Goal: Information Seeking & Learning: Learn about a topic

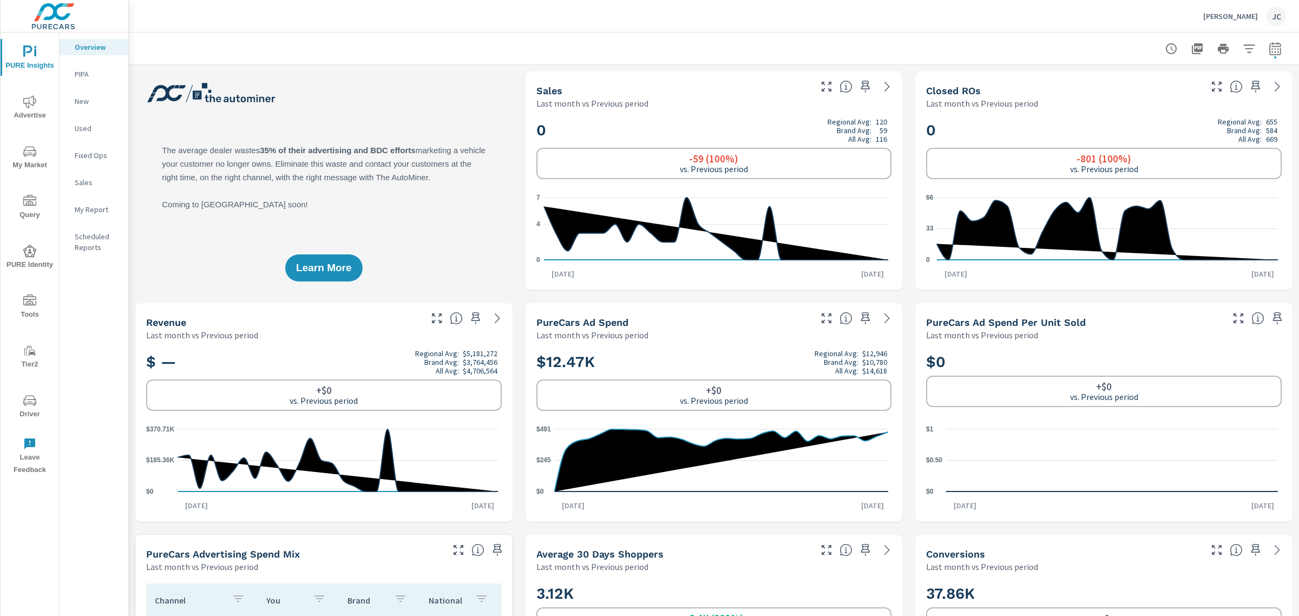
click at [463, 106] on div "Learn More" at bounding box center [323, 180] width 377 height 219
click at [33, 150] on icon "nav menu" at bounding box center [29, 151] width 13 height 10
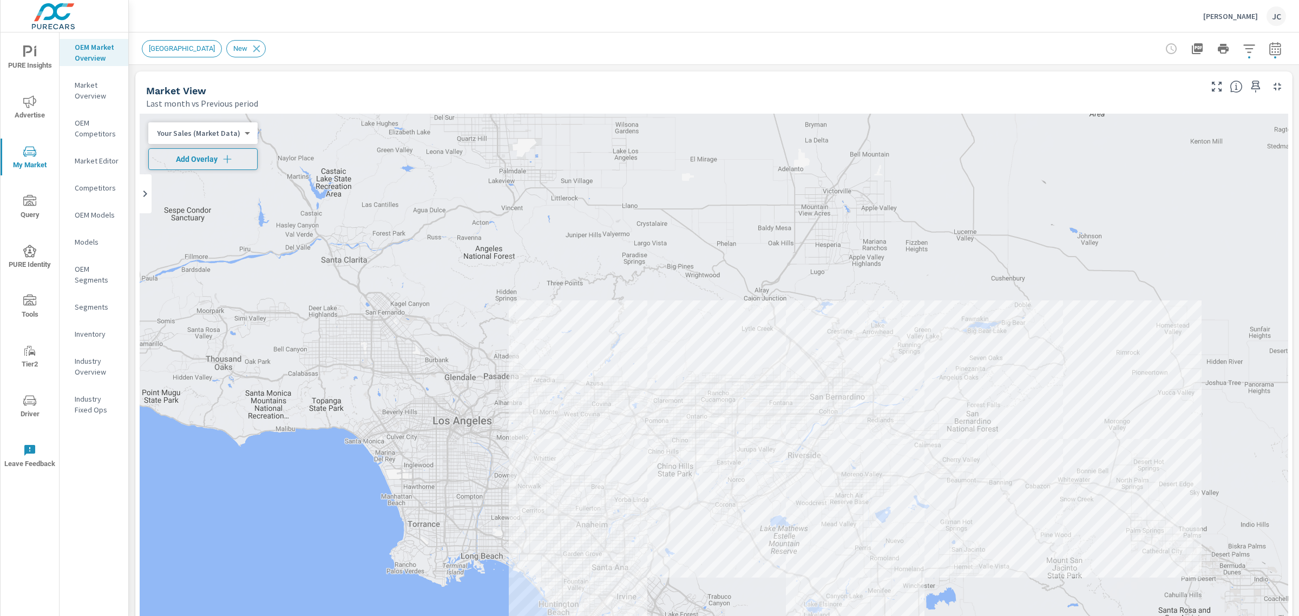
click at [228, 166] on button "Add Overlay" at bounding box center [202, 159] width 109 height 22
click at [236, 157] on body "PURE Insights Advertise My Market Query PURE Identity Tools Tier2 Driver Leave …" at bounding box center [649, 308] width 1299 height 616
click at [236, 157] on li "Market Rank" at bounding box center [201, 158] width 106 height 17
click at [1269, 50] on icon "button" at bounding box center [1274, 48] width 11 height 13
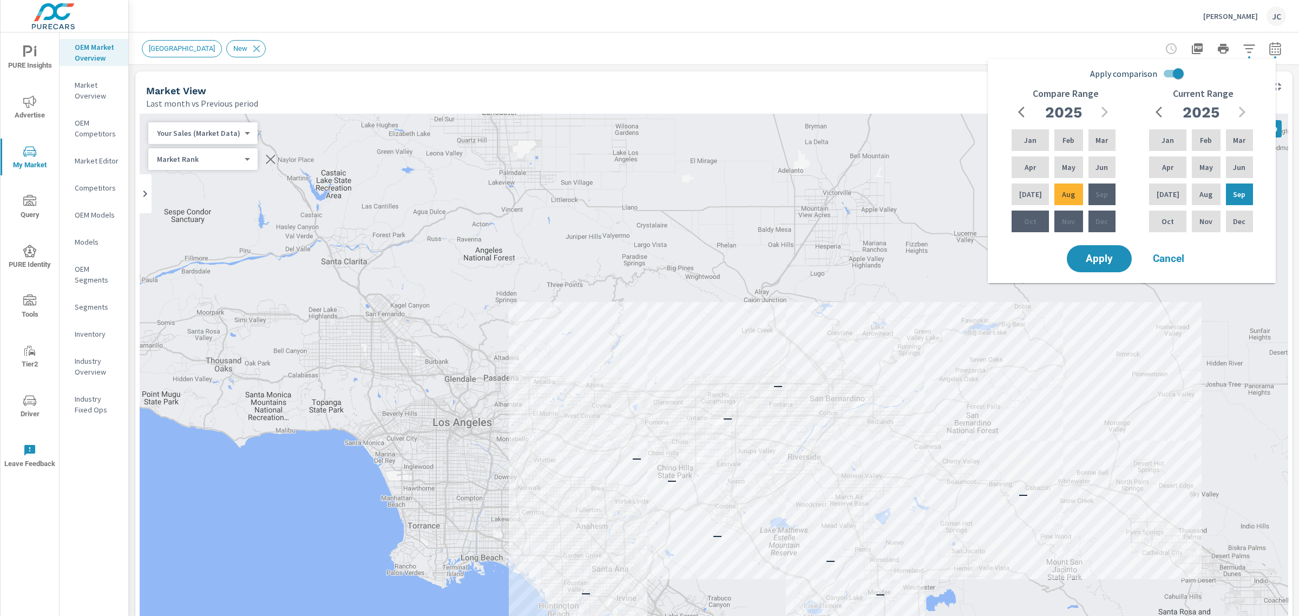
click at [1041, 42] on div "New Market Area New" at bounding box center [638, 48] width 992 height 17
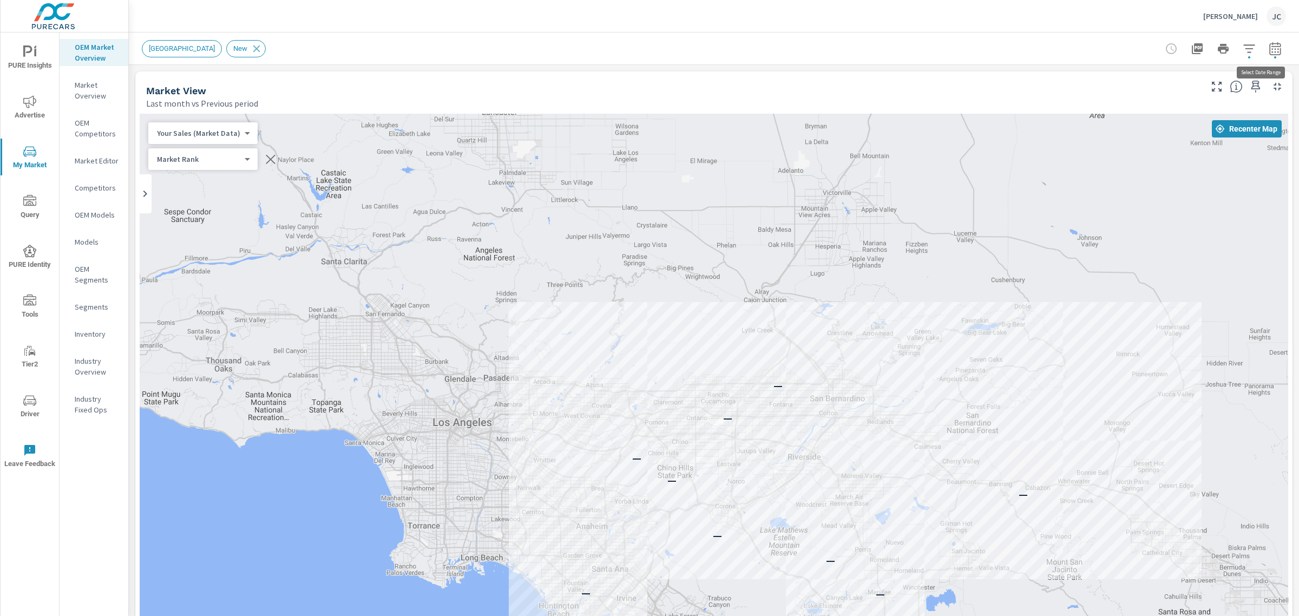
click at [1274, 47] on button "button" at bounding box center [1275, 49] width 22 height 22
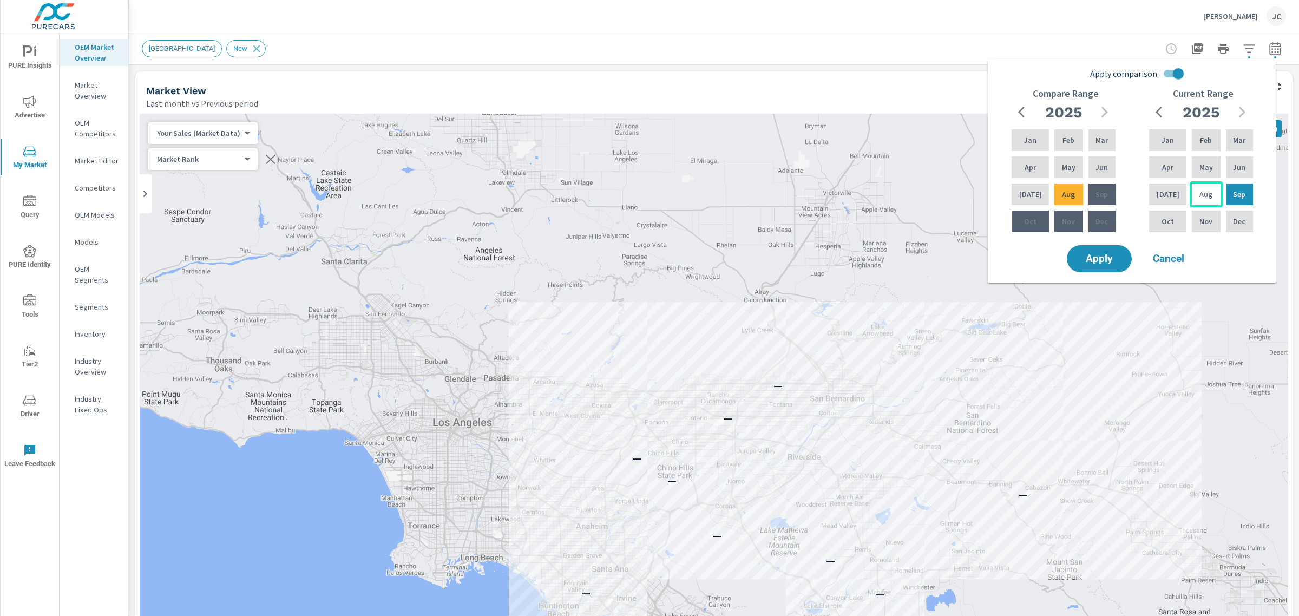
click at [1199, 195] on p "Aug" at bounding box center [1205, 194] width 13 height 11
click at [1226, 138] on div "Mar" at bounding box center [1238, 140] width 31 height 26
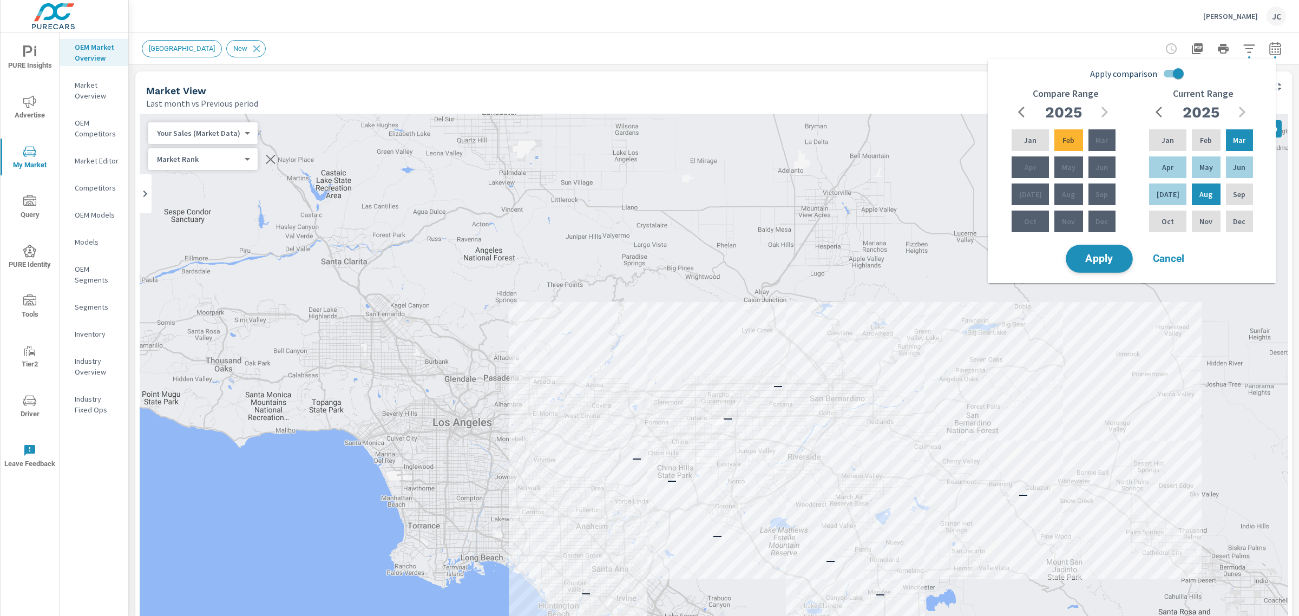
click at [1118, 258] on span "Apply" at bounding box center [1099, 259] width 44 height 10
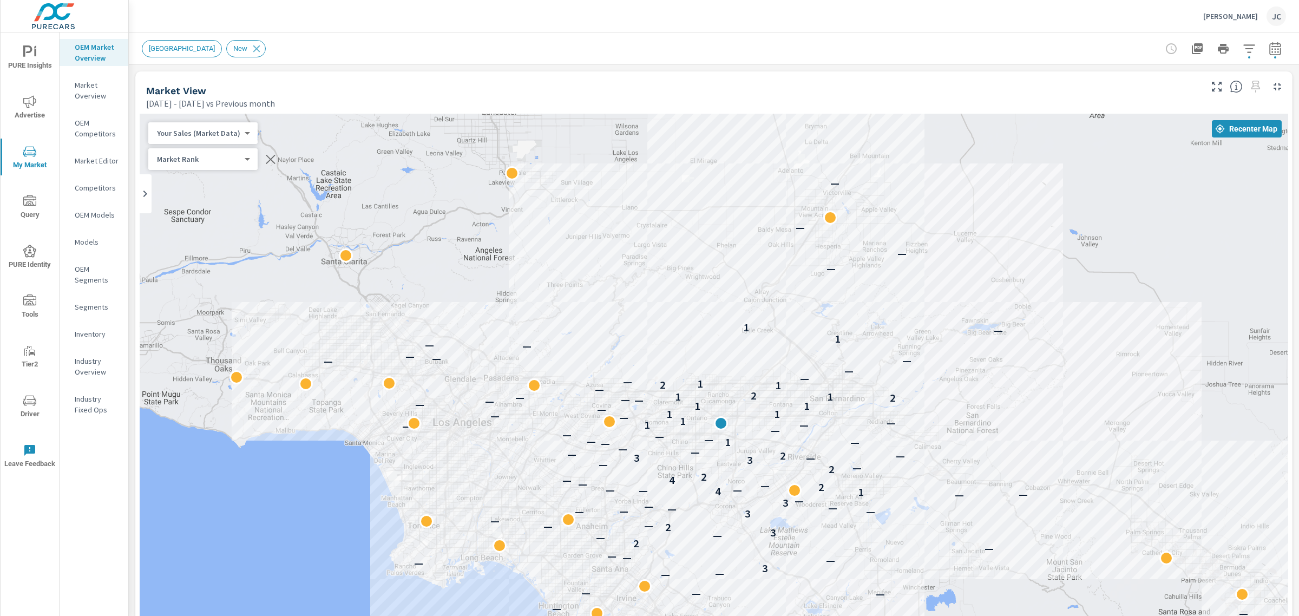
click at [971, 24] on div "Mark Christopher Cadillac JC" at bounding box center [714, 16] width 1144 height 32
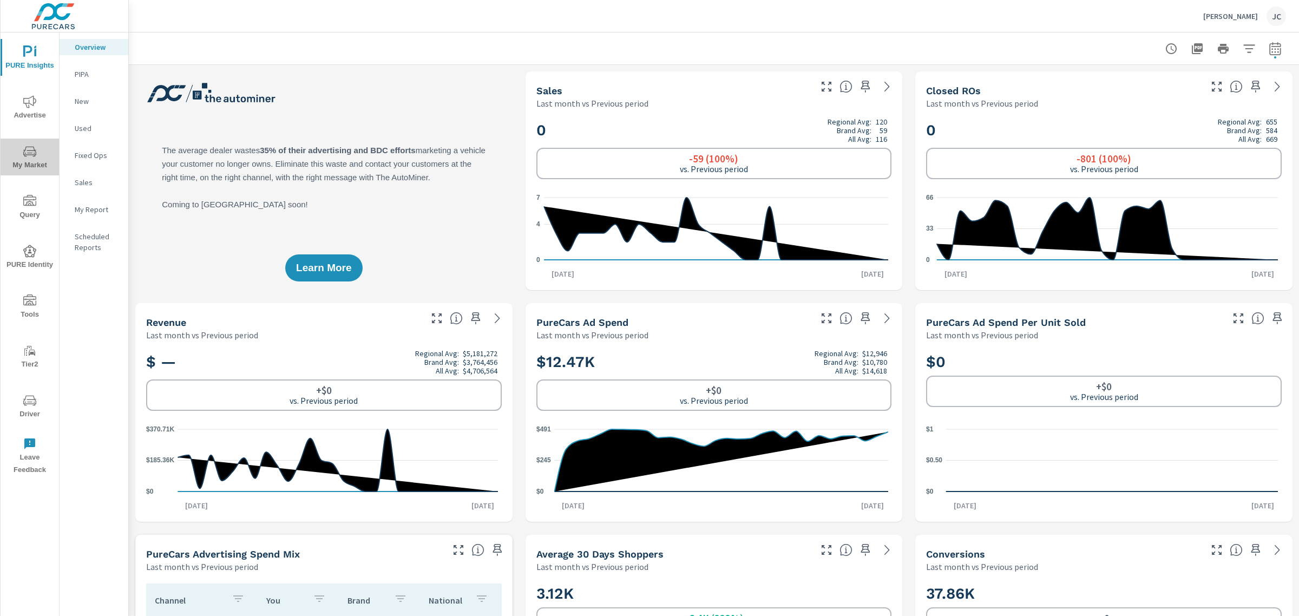
click at [34, 152] on icon "nav menu" at bounding box center [29, 151] width 13 height 13
click at [40, 160] on span "My Market" at bounding box center [30, 158] width 52 height 27
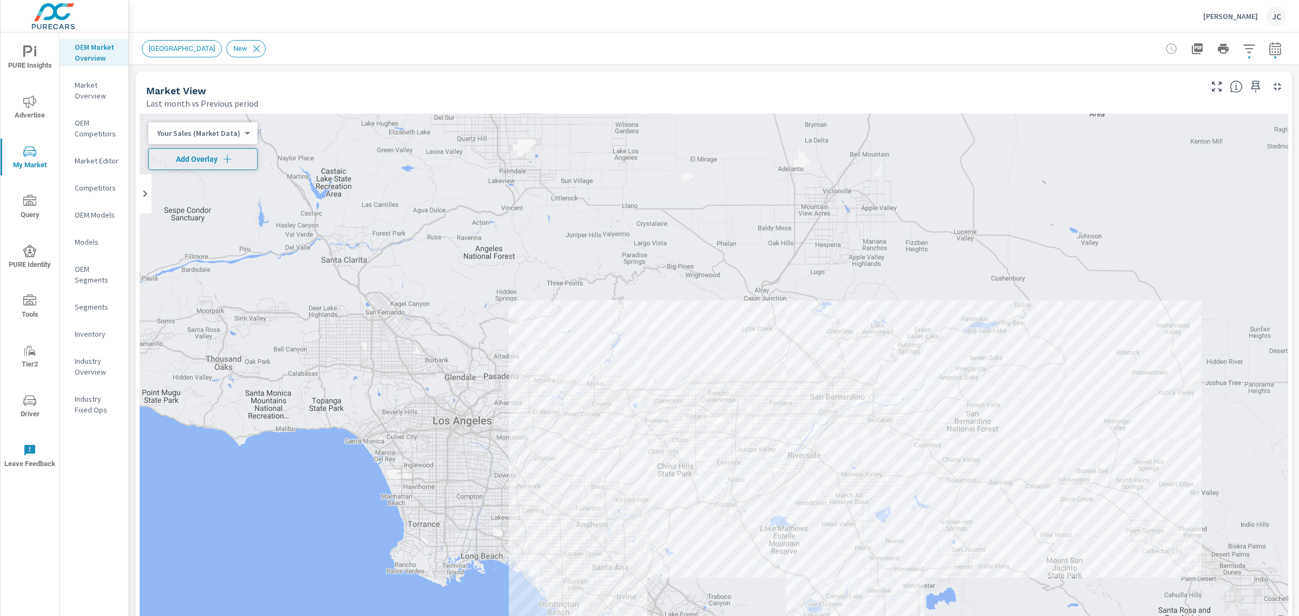
click at [241, 161] on span "Add Overlay" at bounding box center [203, 159] width 100 height 11
click at [103, 141] on div "OEM Competitors" at bounding box center [94, 128] width 69 height 27
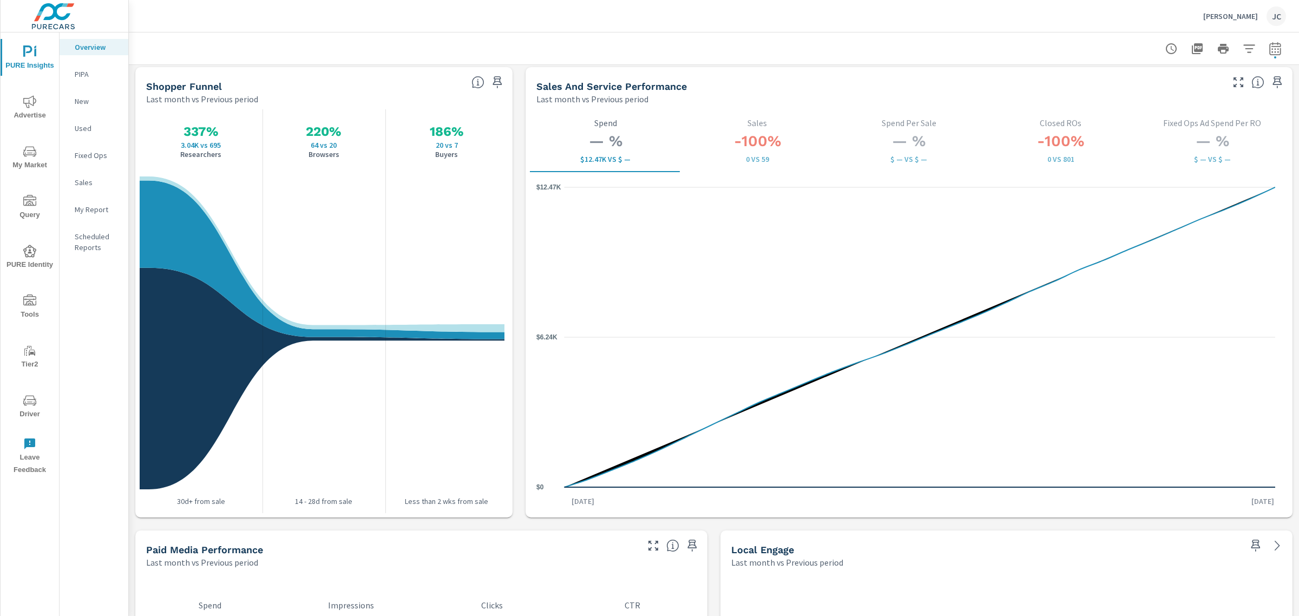
scroll to position [1353, 0]
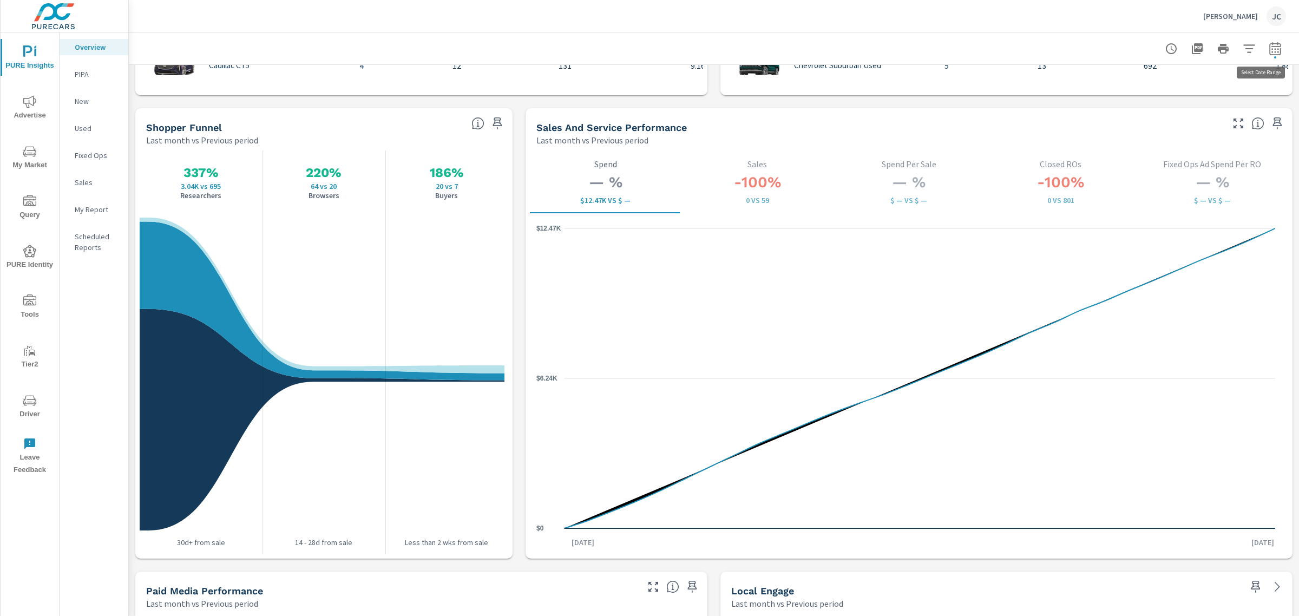
click at [1269, 55] on icon "button" at bounding box center [1274, 48] width 11 height 13
select select "Last month"
select select "Previous period"
click at [1269, 50] on icon "button" at bounding box center [1274, 48] width 11 height 13
click at [1271, 49] on icon "button" at bounding box center [1274, 50] width 7 height 4
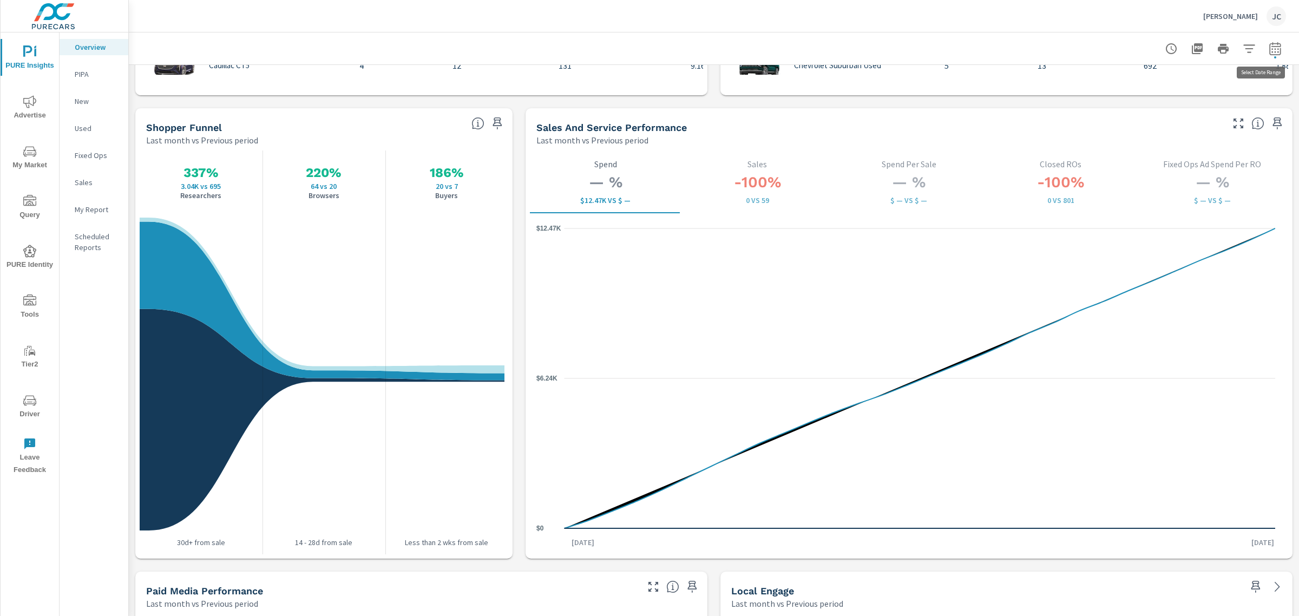
select select "Last month"
select select "Previous period"
click at [1221, 183] on span "Cancel" at bounding box center [1223, 183] width 43 height 10
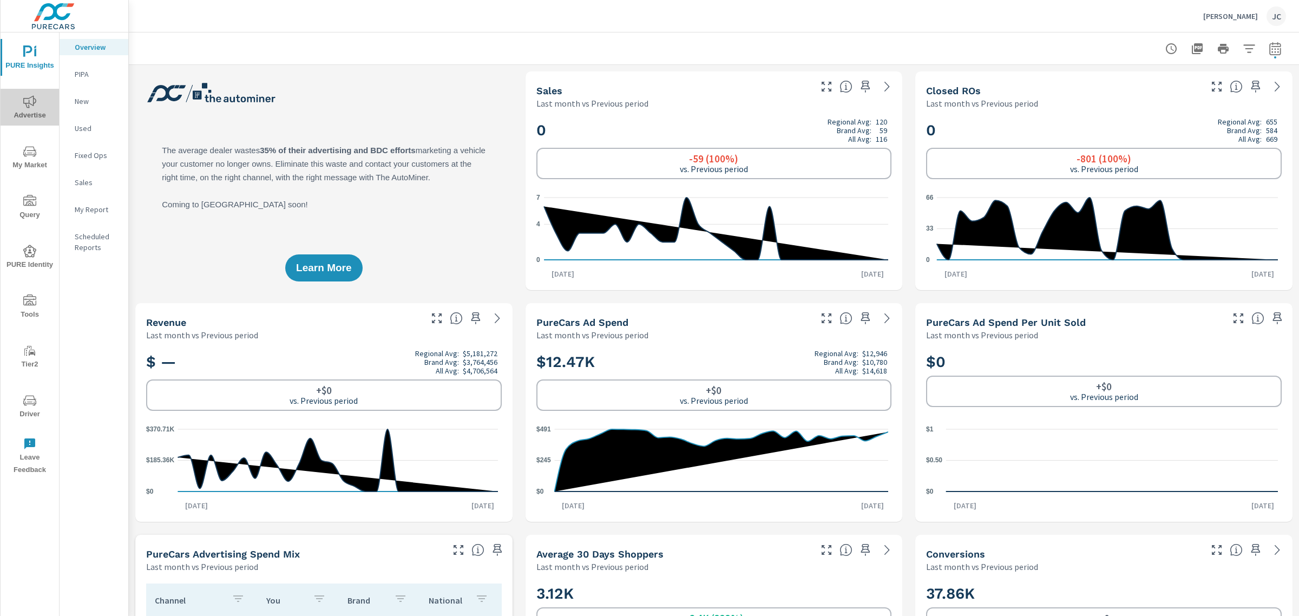
click at [36, 96] on span "Advertise" at bounding box center [30, 108] width 52 height 27
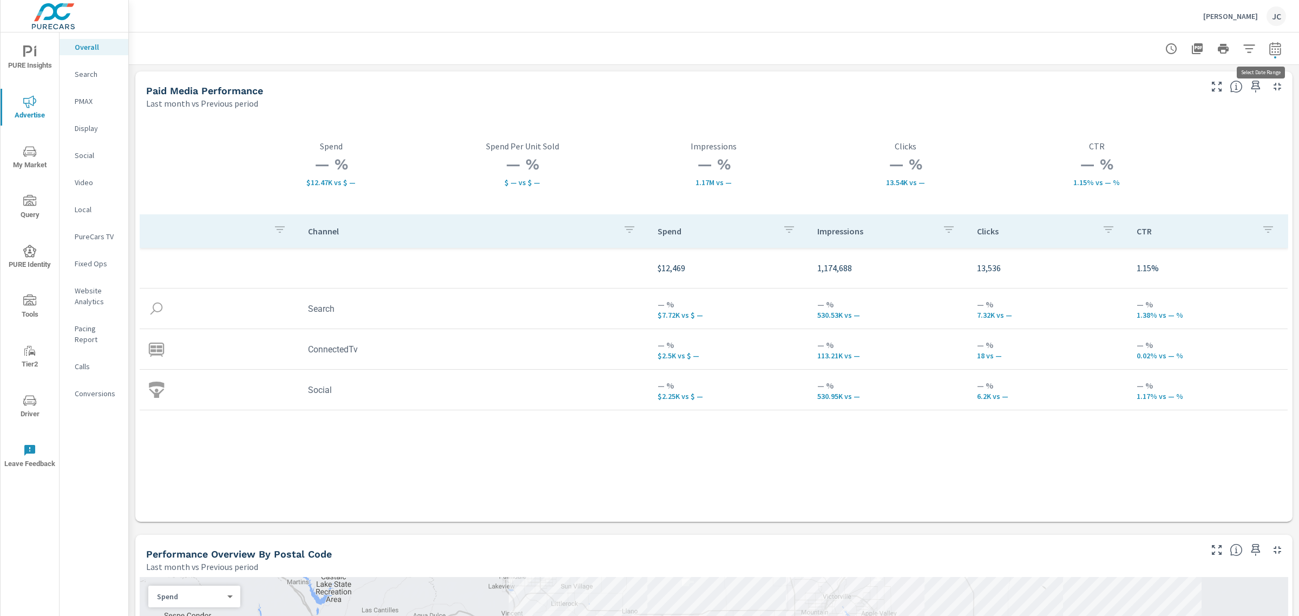
click at [1269, 44] on icon "button" at bounding box center [1274, 48] width 11 height 13
select select "Last month"
select select "Previous period"
click at [1165, 185] on span "Apply" at bounding box center [1154, 183] width 44 height 10
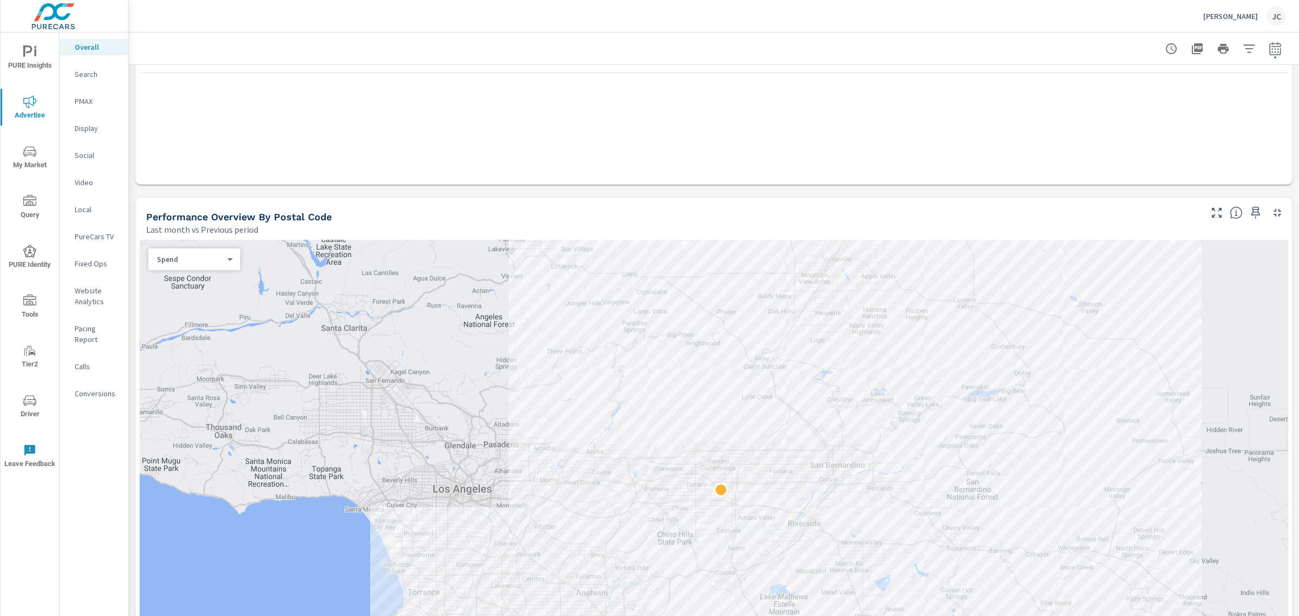
scroll to position [338, 0]
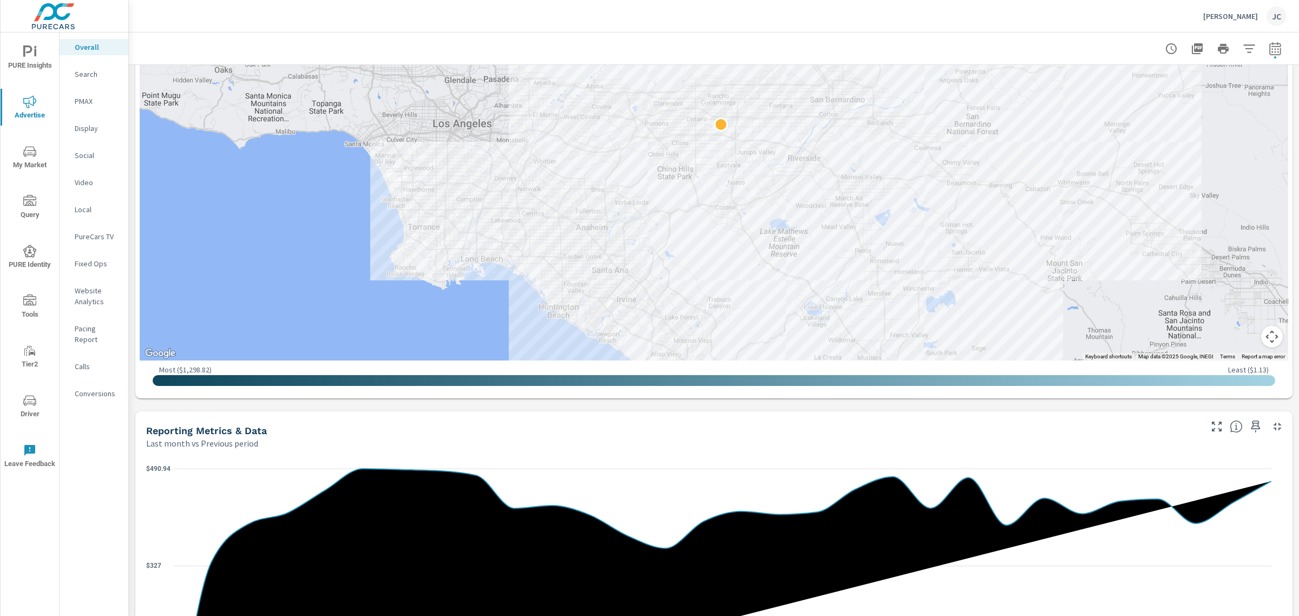
scroll to position [673, 0]
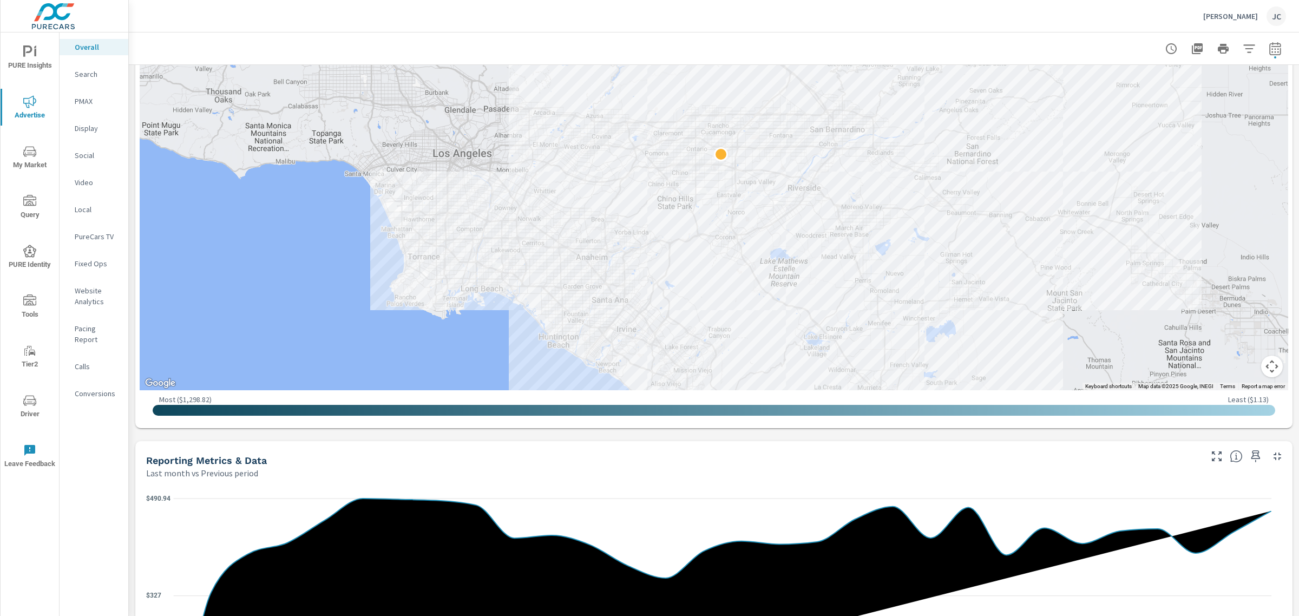
click at [90, 78] on p "Search" at bounding box center [97, 74] width 45 height 11
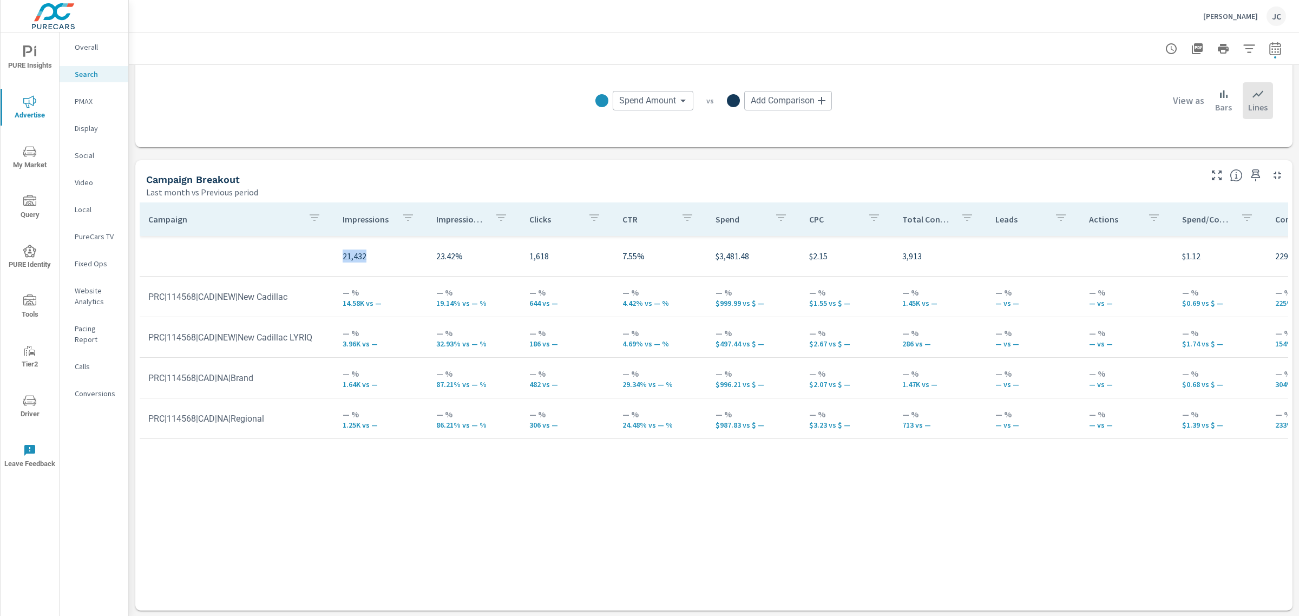
drag, startPoint x: 407, startPoint y: 599, endPoint x: 267, endPoint y: 594, distance: 140.2
click at [267, 594] on div "Campaign Impressions Impression Share Clicks CTR Spend CPC Total Conversions Le…" at bounding box center [714, 404] width 1148 height 404
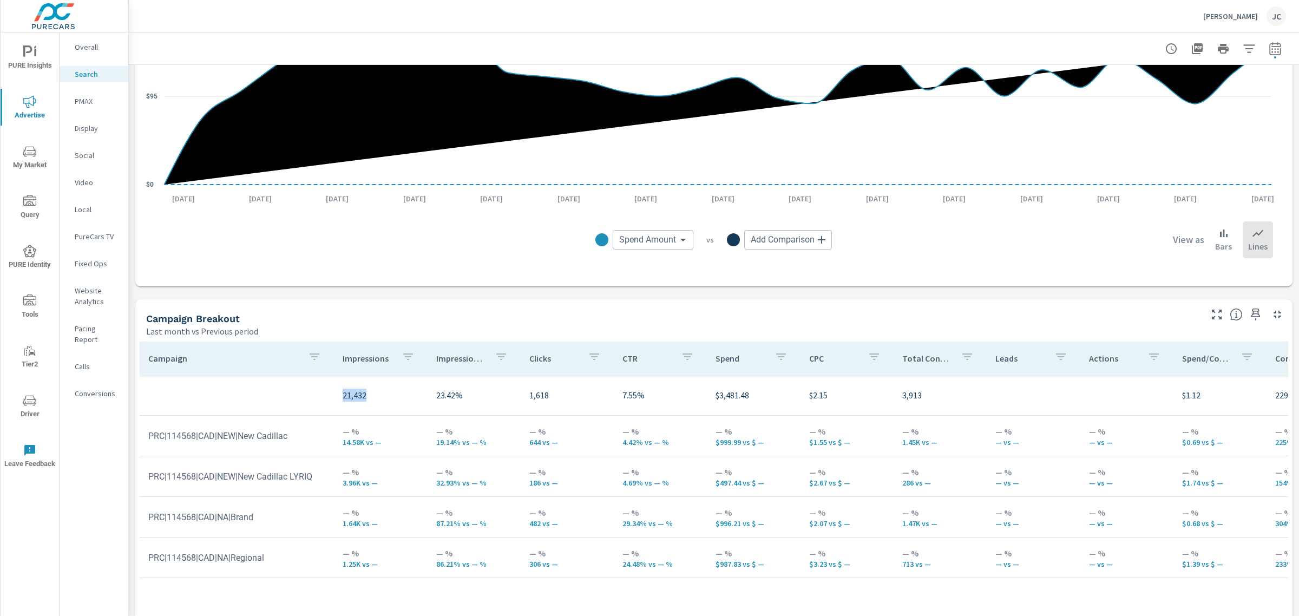
scroll to position [751, 0]
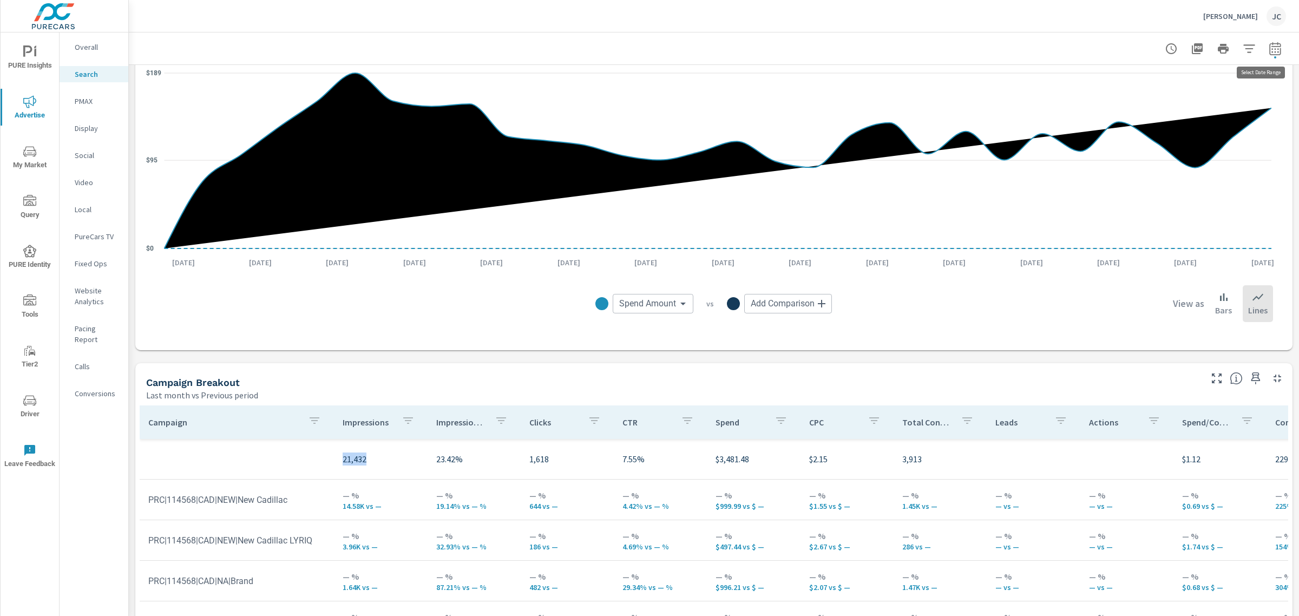
click at [1271, 51] on icon "button" at bounding box center [1274, 50] width 7 height 4
select select "Last month"
select select "Previous period"
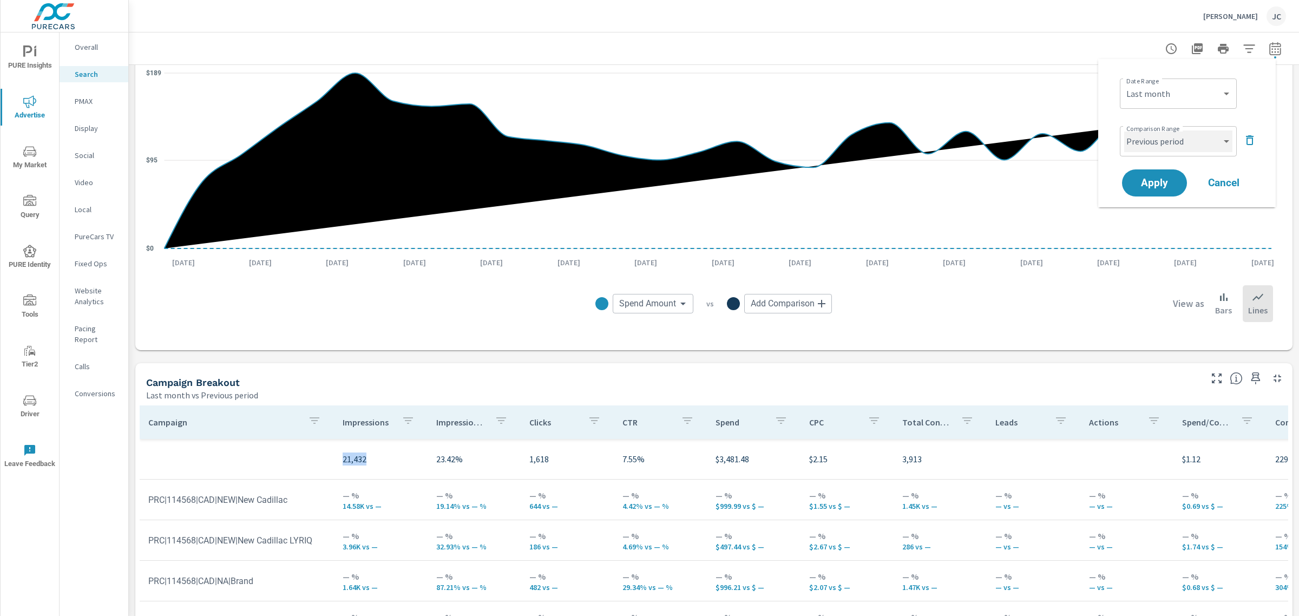
click at [1216, 147] on select "Custom Previous period Previous month Previous year" at bounding box center [1178, 141] width 108 height 22
click at [942, 96] on icon "$0 $95 $189" at bounding box center [708, 160] width 1125 height 193
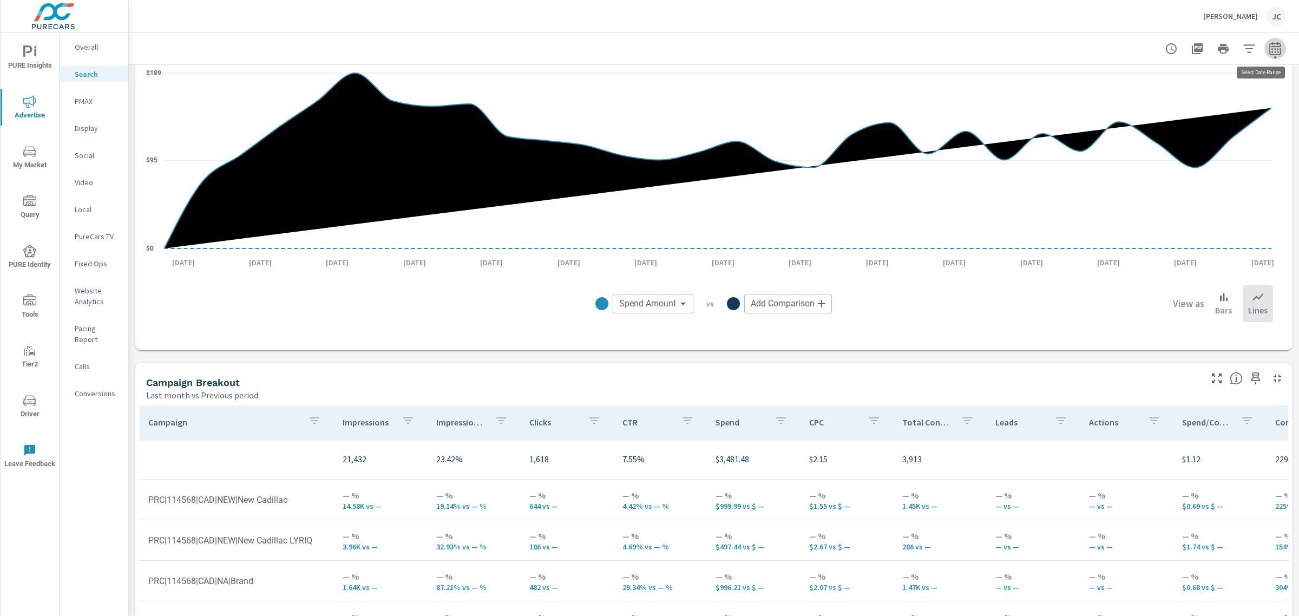
click at [1268, 52] on icon "button" at bounding box center [1274, 48] width 13 height 13
select select "Last month"
select select "Previous period"
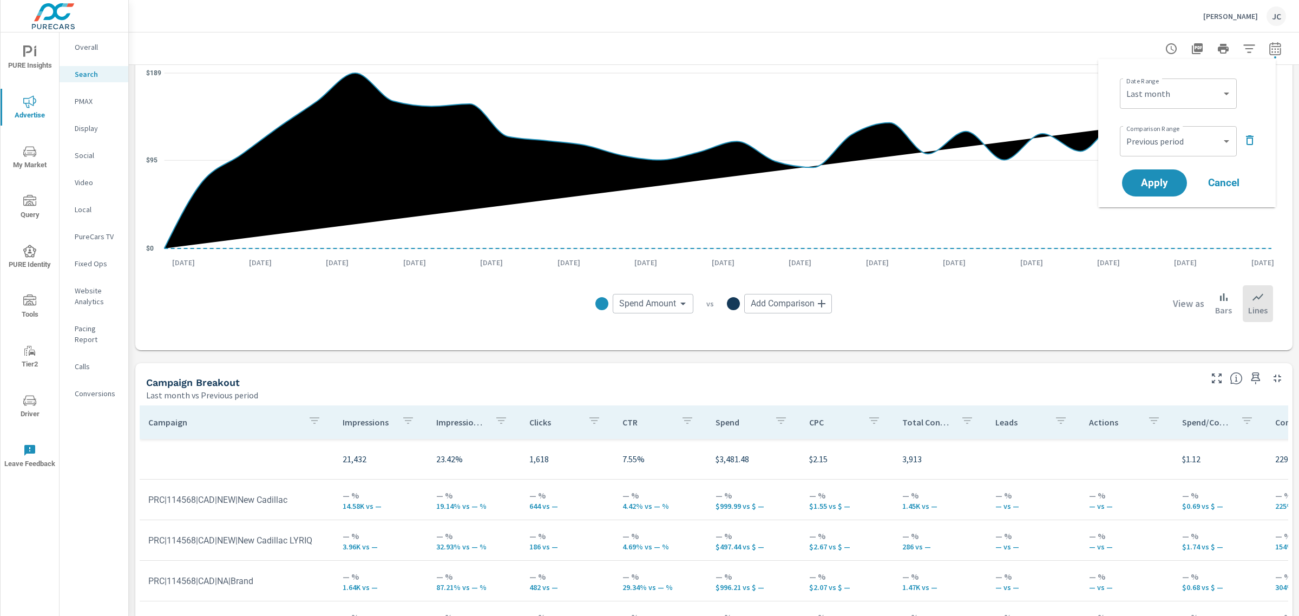
click at [1237, 185] on span "Cancel" at bounding box center [1223, 183] width 43 height 10
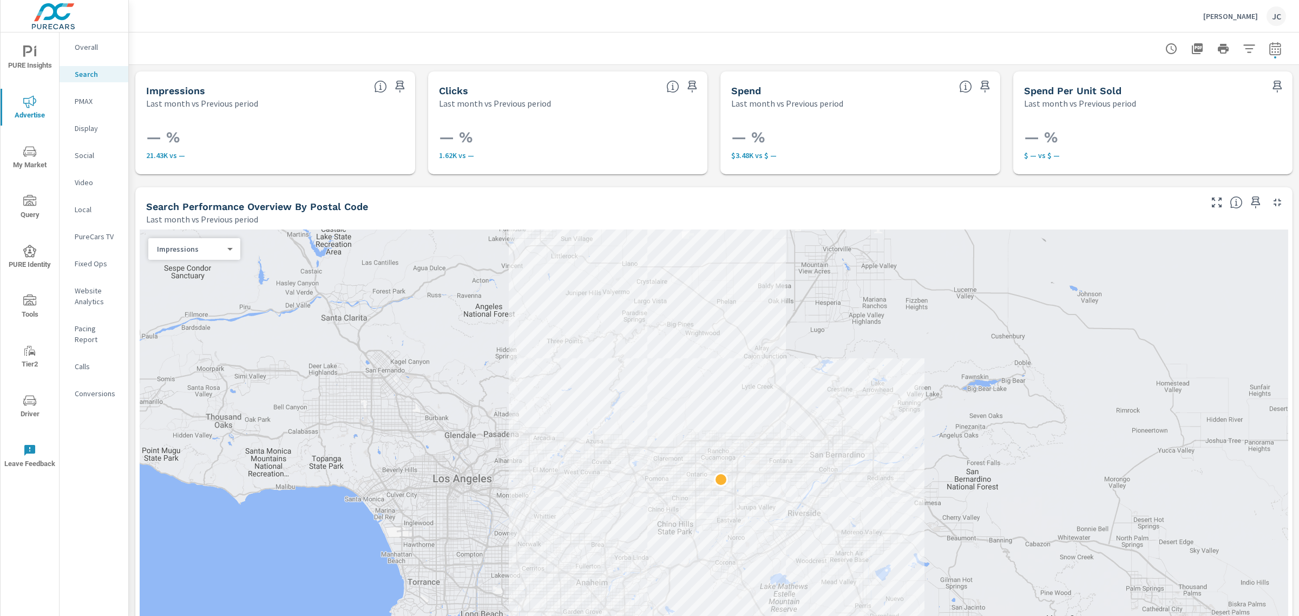
click at [1271, 51] on icon "button" at bounding box center [1274, 50] width 7 height 4
select select "Last month"
select select "Previous period"
click at [1245, 139] on icon "button" at bounding box center [1249, 140] width 13 height 13
click at [1166, 161] on button "Apply" at bounding box center [1154, 153] width 67 height 28
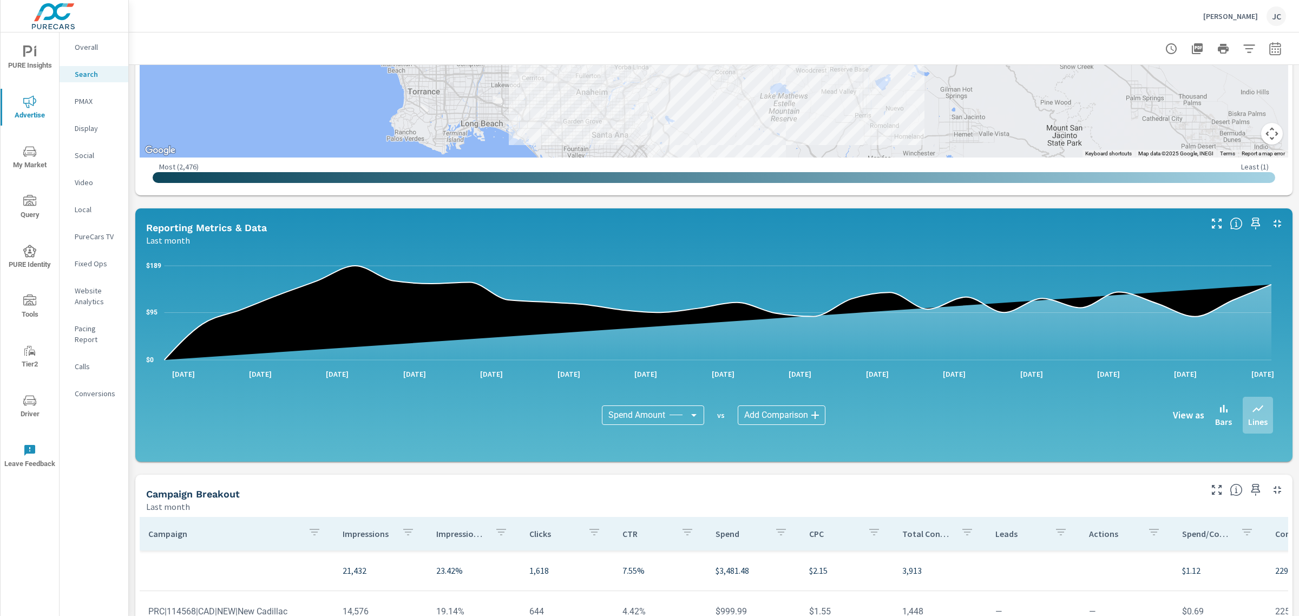
scroll to position [602, 0]
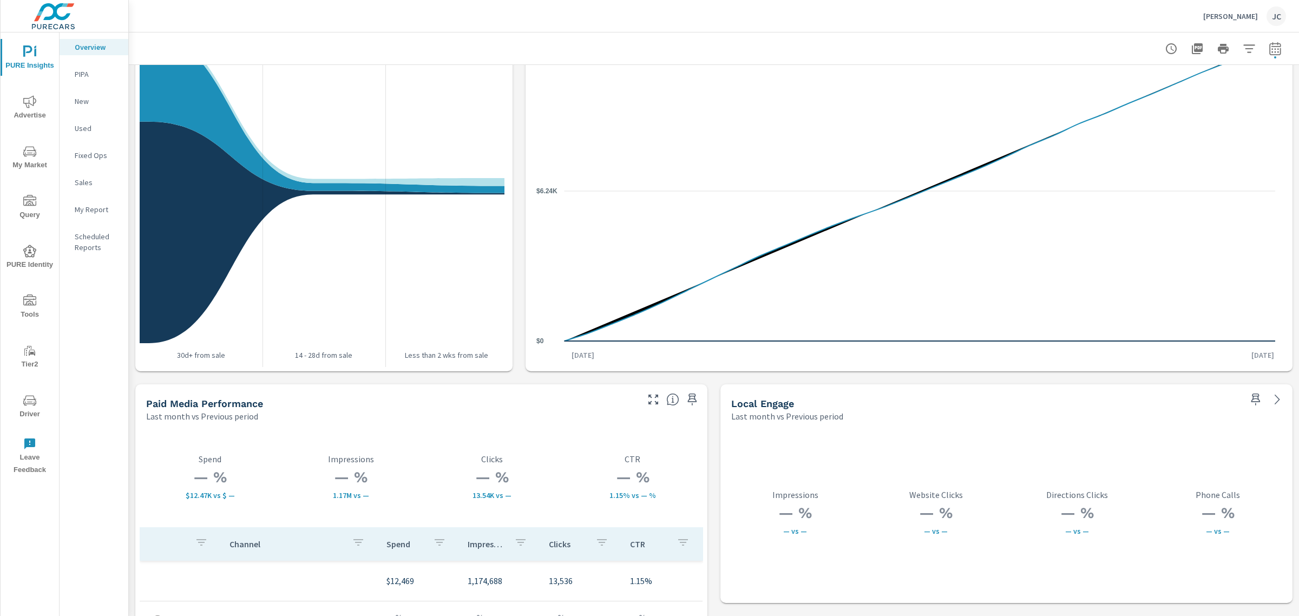
scroll to position [1287, 0]
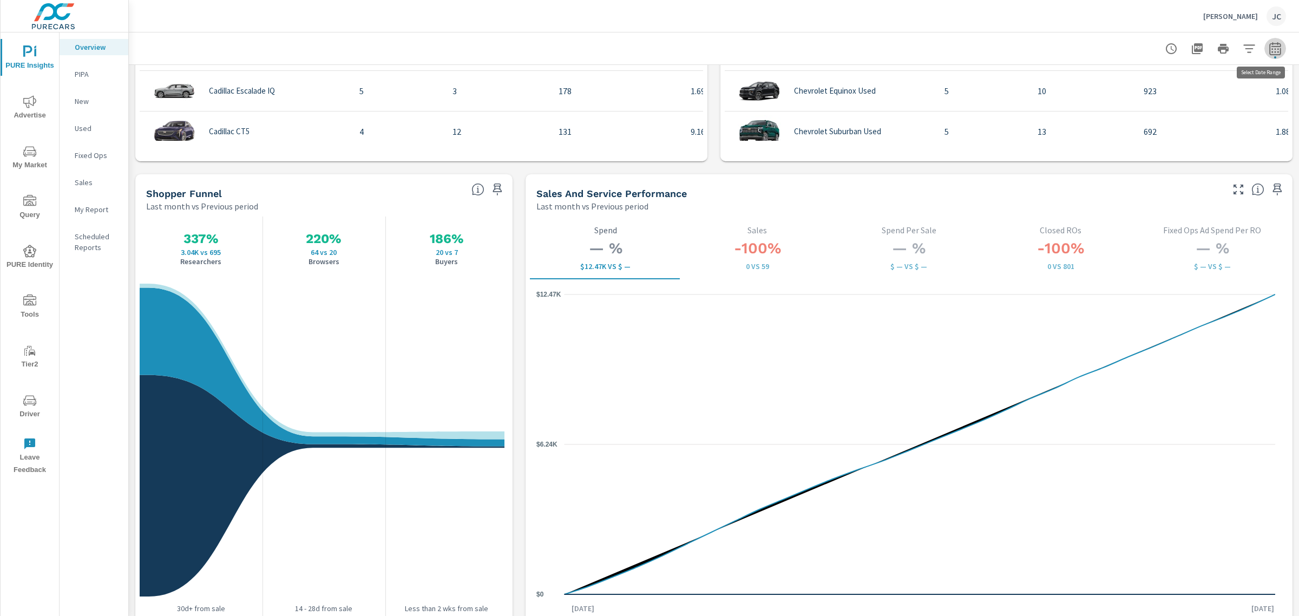
click at [1268, 52] on icon "button" at bounding box center [1274, 48] width 13 height 13
select select "Last month"
select select "Previous period"
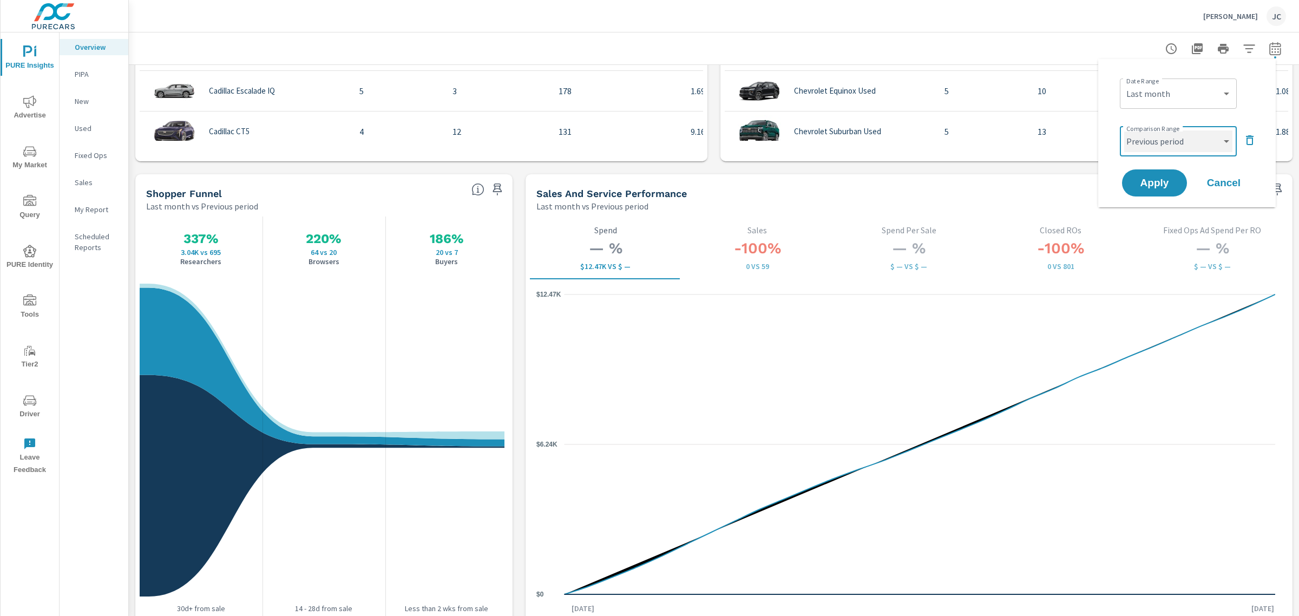
click at [1227, 136] on select "Custom Previous period Previous month Previous year" at bounding box center [1178, 141] width 108 height 22
click at [1081, 302] on icon "$0 $6.24K $12.47K" at bounding box center [905, 444] width 739 height 317
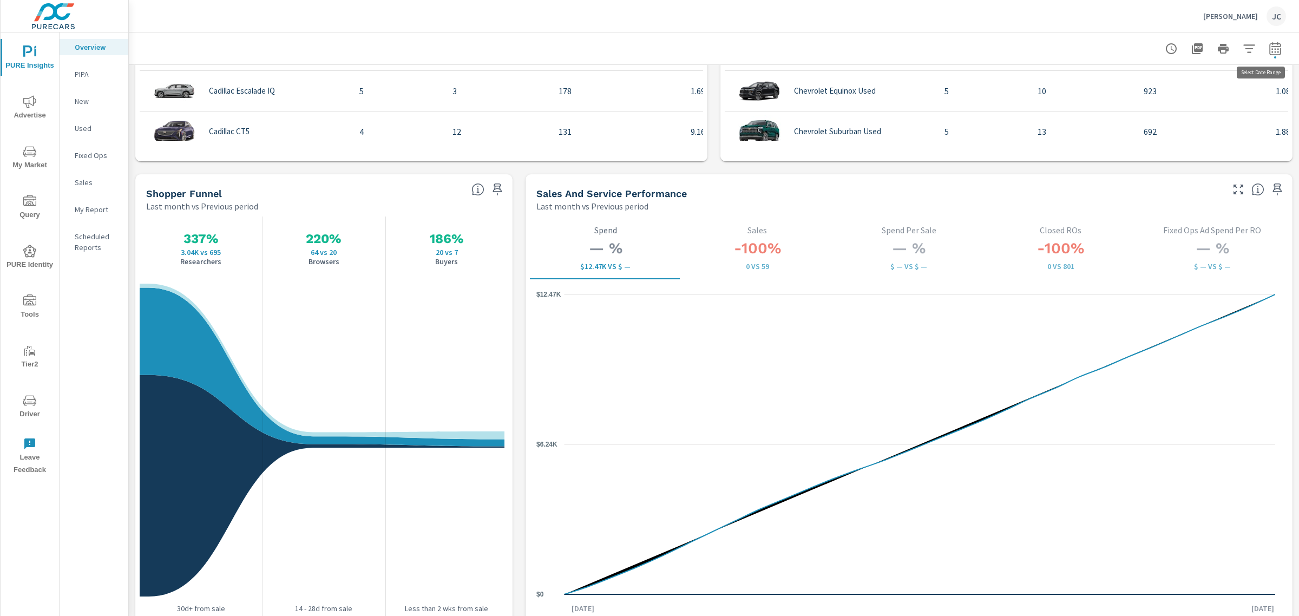
click at [1268, 49] on icon "button" at bounding box center [1274, 48] width 13 height 13
select select "Last month"
select select "Previous period"
click at [1252, 137] on icon "button" at bounding box center [1249, 140] width 13 height 13
click at [1149, 155] on span "Apply" at bounding box center [1154, 153] width 44 height 10
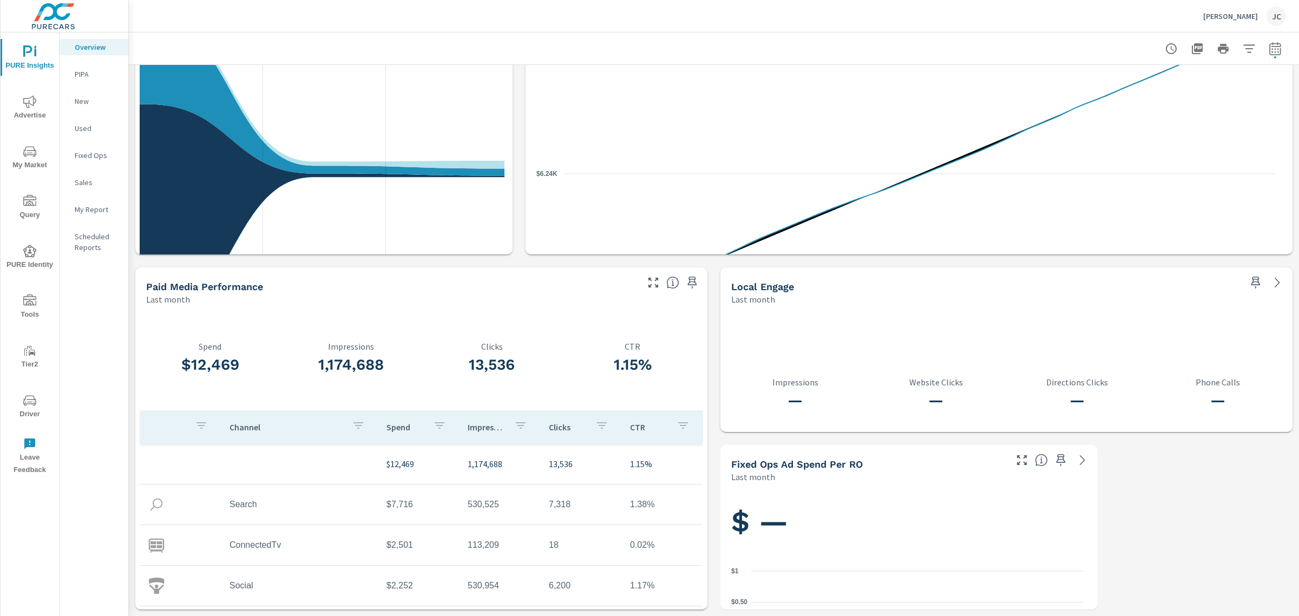
scroll to position [1070, 0]
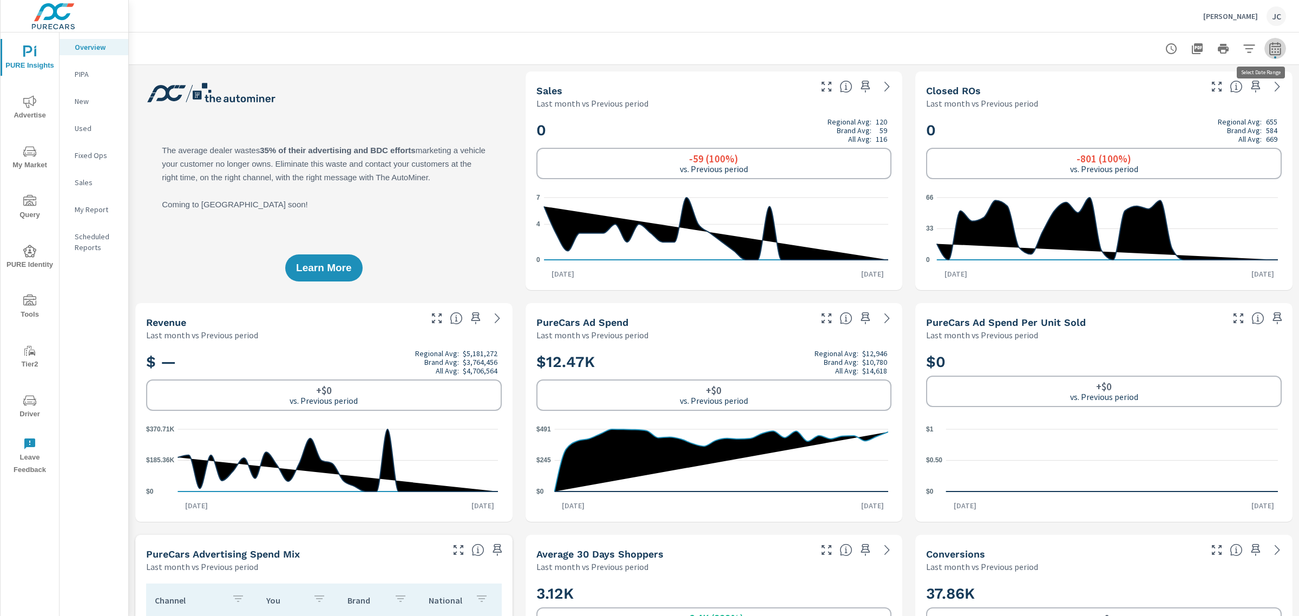
click at [1269, 46] on icon "button" at bounding box center [1274, 48] width 11 height 13
select select "Last month"
select select "Previous period"
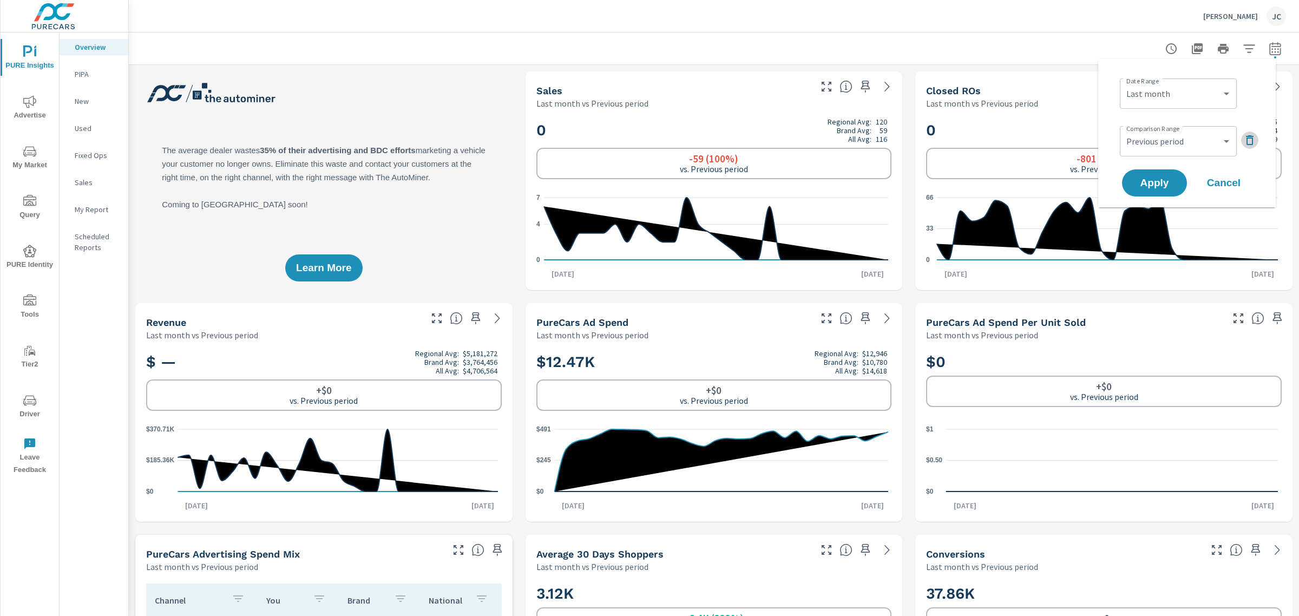
click at [1249, 143] on icon "button" at bounding box center [1249, 140] width 13 height 13
click at [1174, 153] on span "Apply" at bounding box center [1154, 153] width 44 height 10
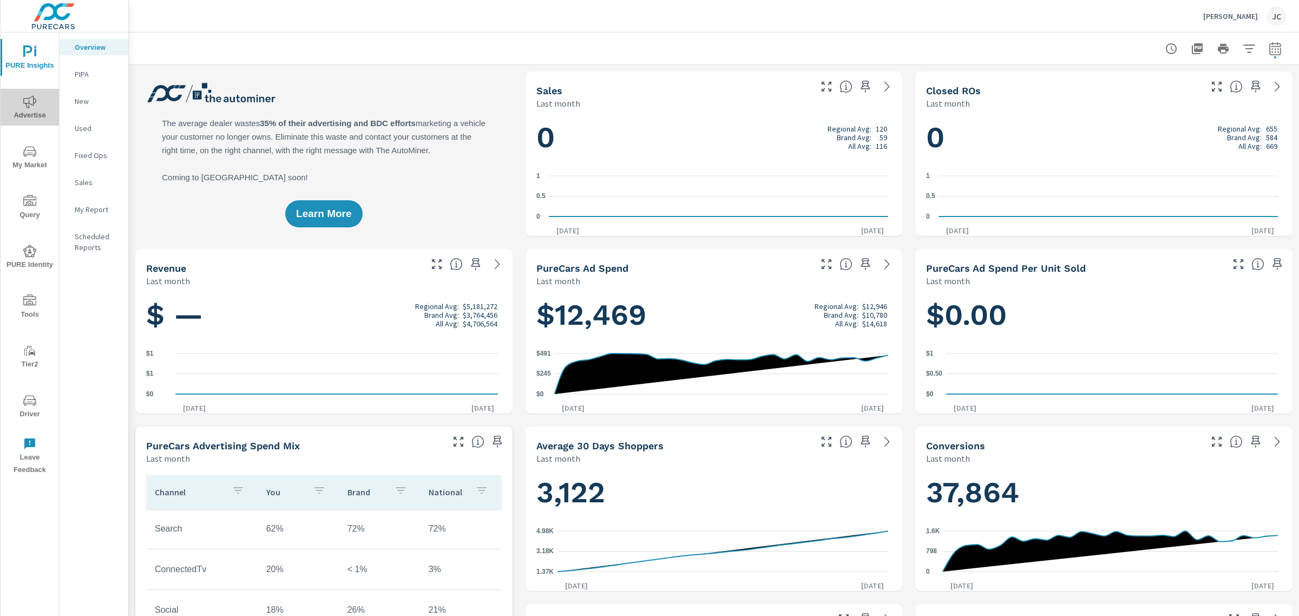
click at [33, 96] on icon "nav menu" at bounding box center [29, 101] width 13 height 12
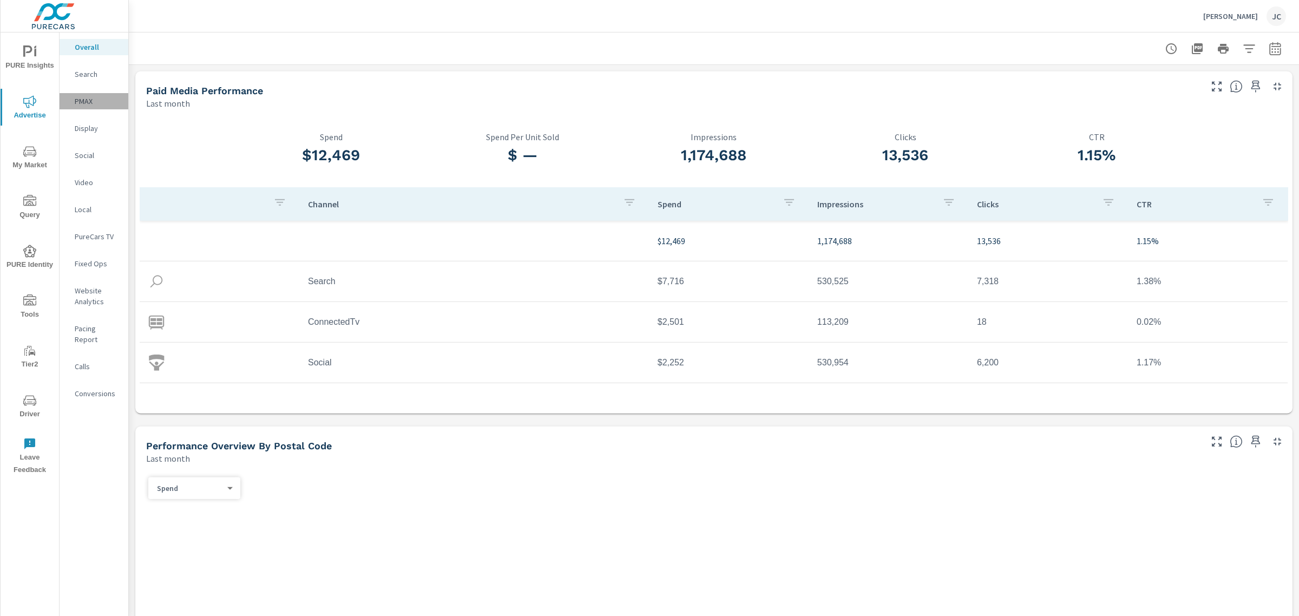
click at [85, 98] on p "PMAX" at bounding box center [97, 101] width 45 height 11
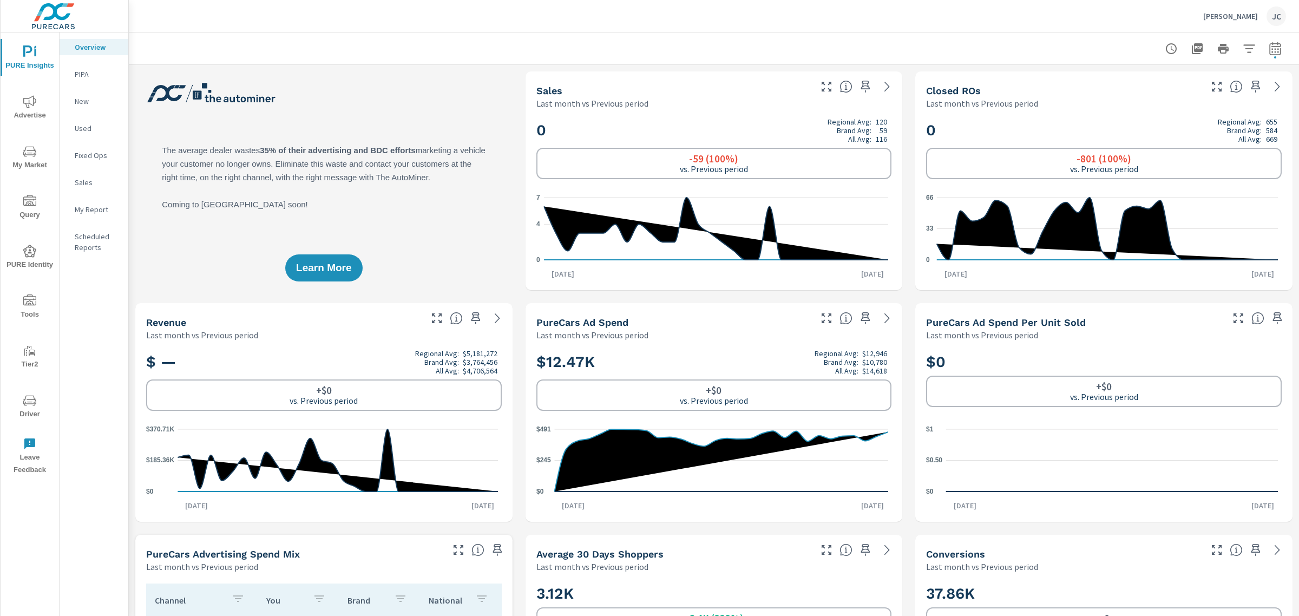
click at [33, 109] on span "Advertise" at bounding box center [30, 108] width 52 height 27
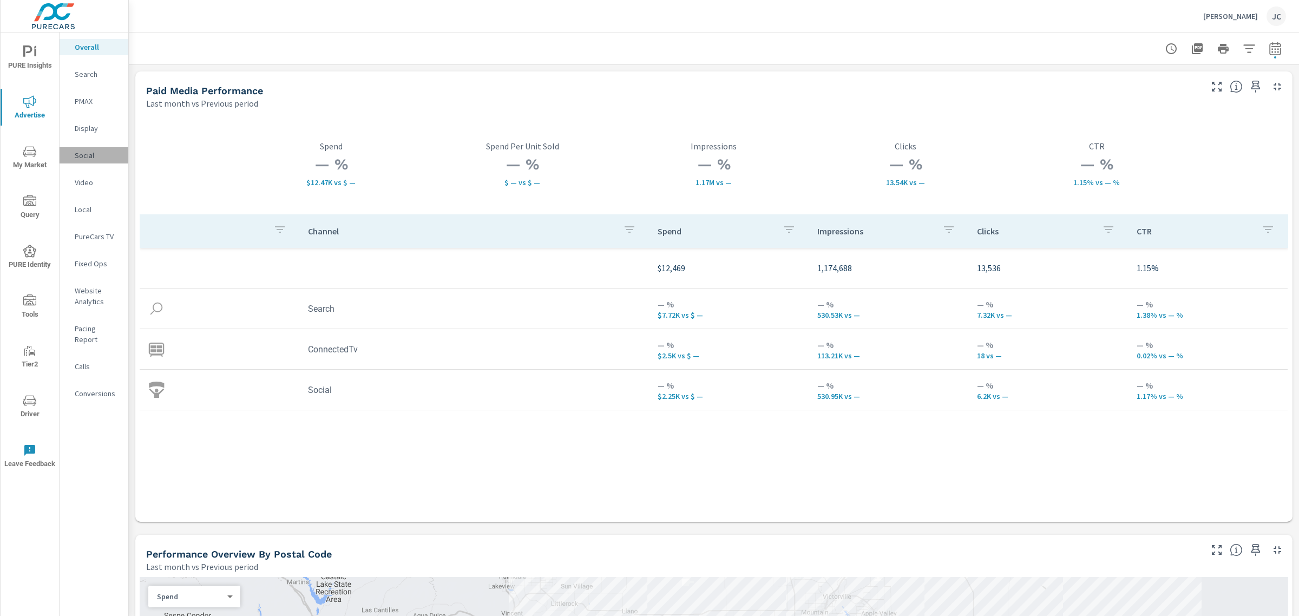
click at [88, 155] on p "Social" at bounding box center [97, 155] width 45 height 11
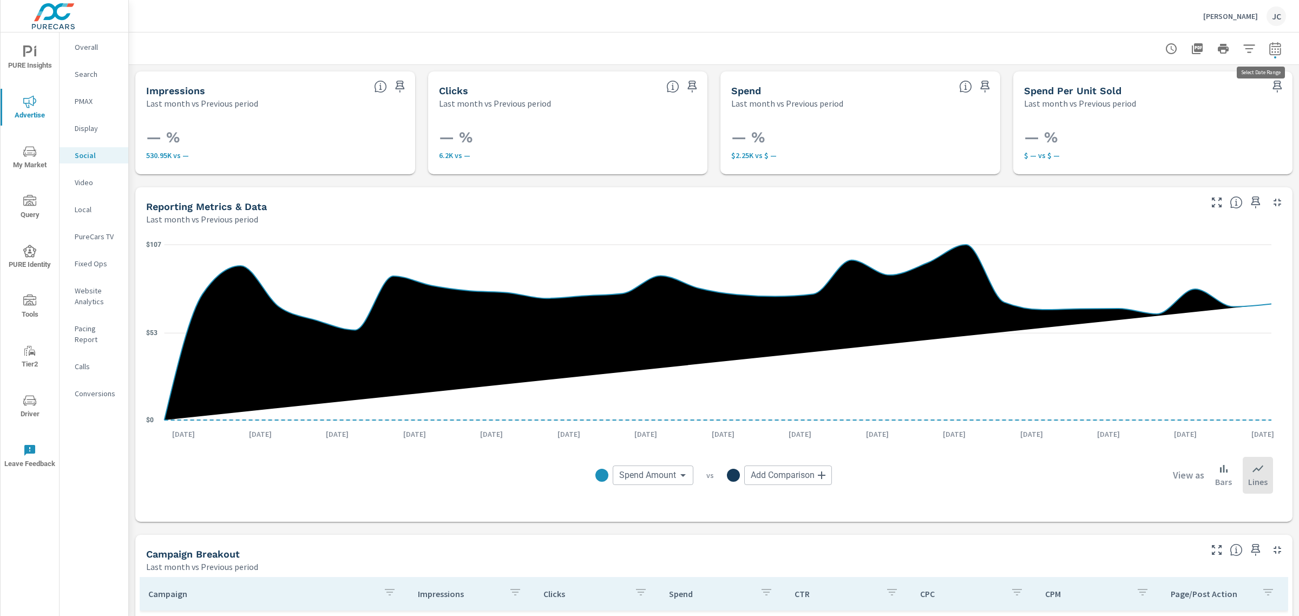
click at [1269, 44] on icon "button" at bounding box center [1274, 48] width 11 height 13
select select "Last month"
select select "Previous period"
click at [1246, 136] on icon "button" at bounding box center [1250, 140] width 8 height 10
click at [1186, 149] on button "Apply" at bounding box center [1154, 153] width 67 height 28
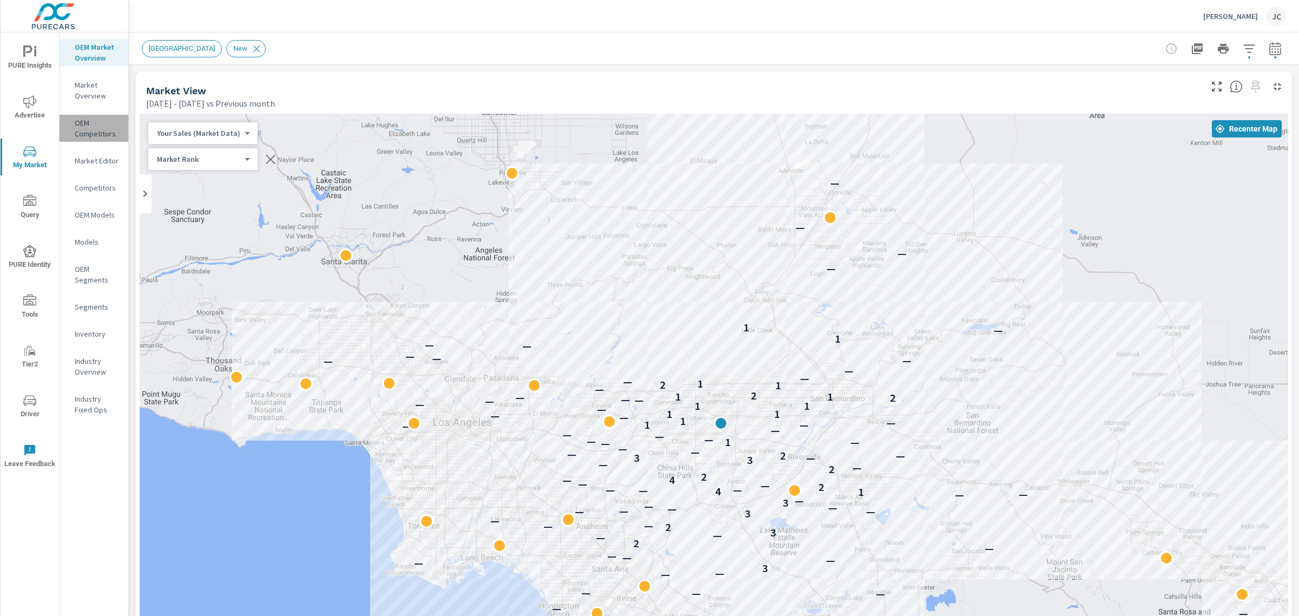
click at [77, 120] on p "OEM Competitors" at bounding box center [97, 128] width 45 height 22
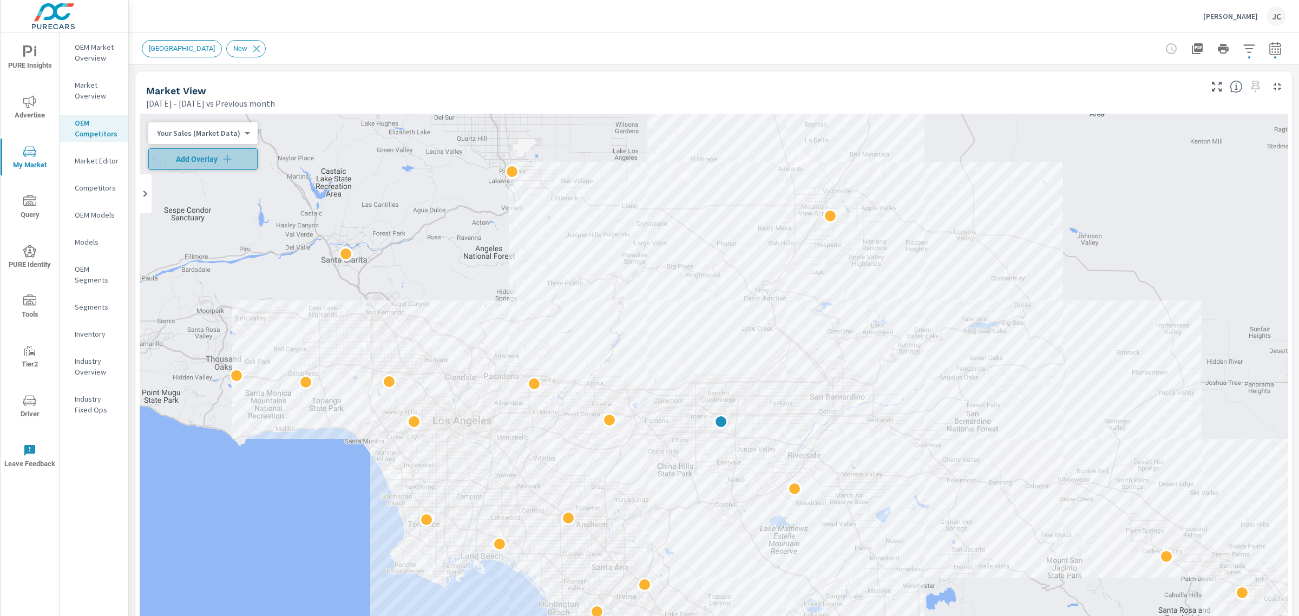
click at [227, 158] on icon "button" at bounding box center [227, 159] width 11 height 11
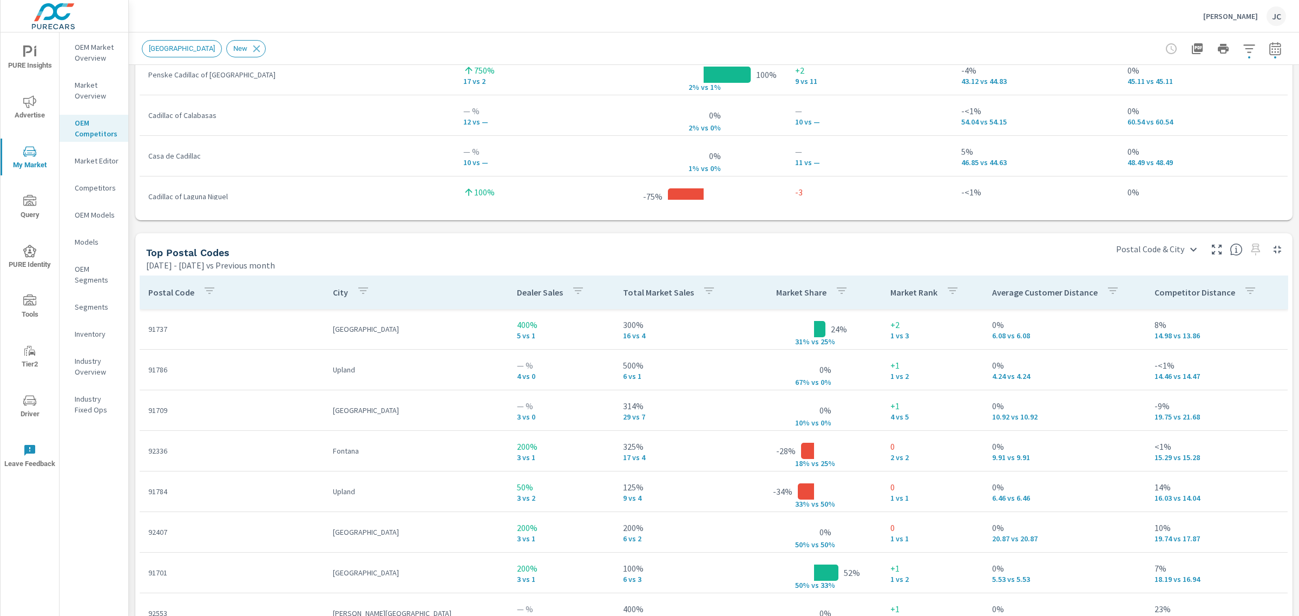
scroll to position [832, 0]
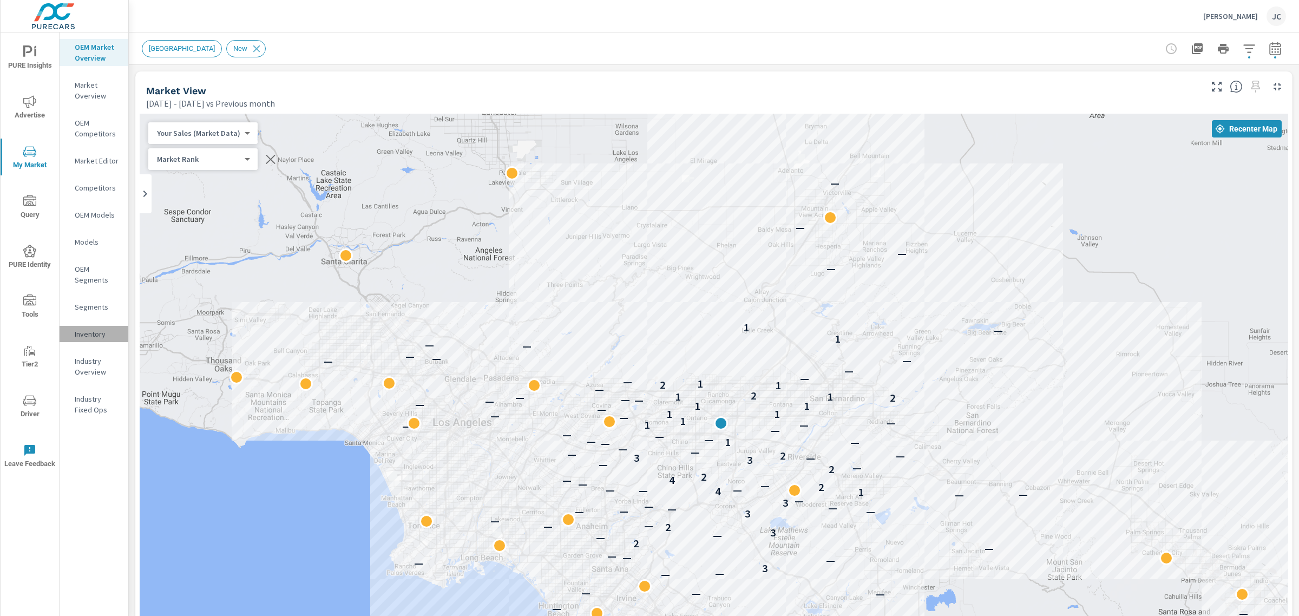
click at [94, 339] on div "Inventory" at bounding box center [94, 334] width 69 height 16
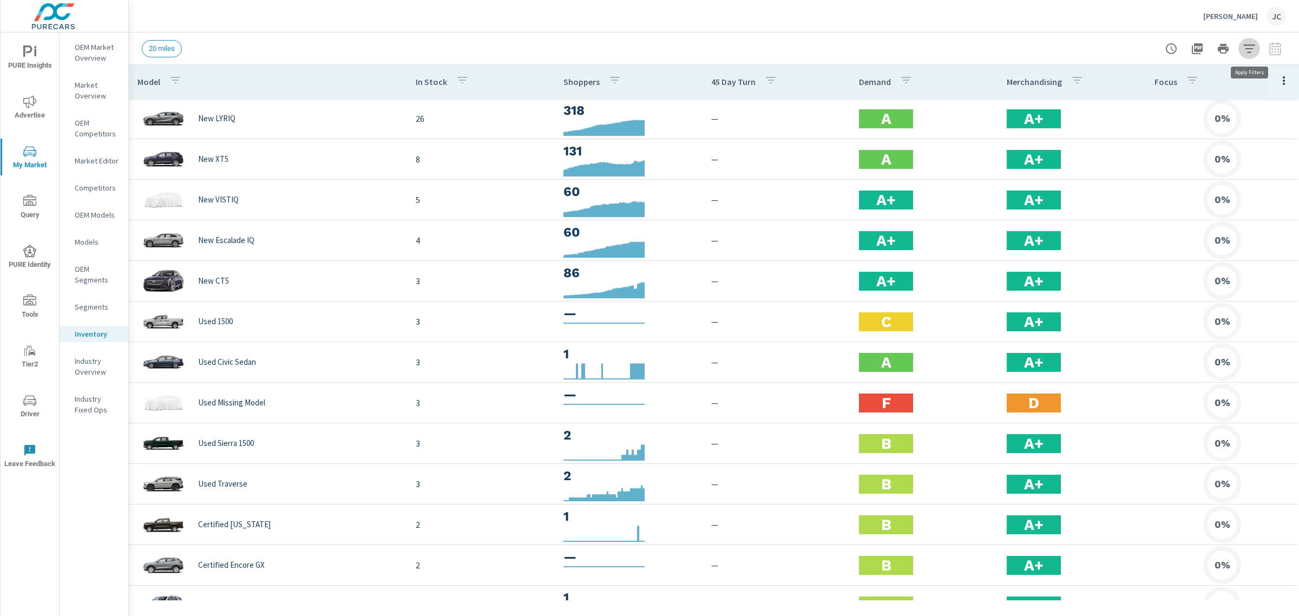
click at [1252, 42] on icon "button" at bounding box center [1248, 48] width 13 height 13
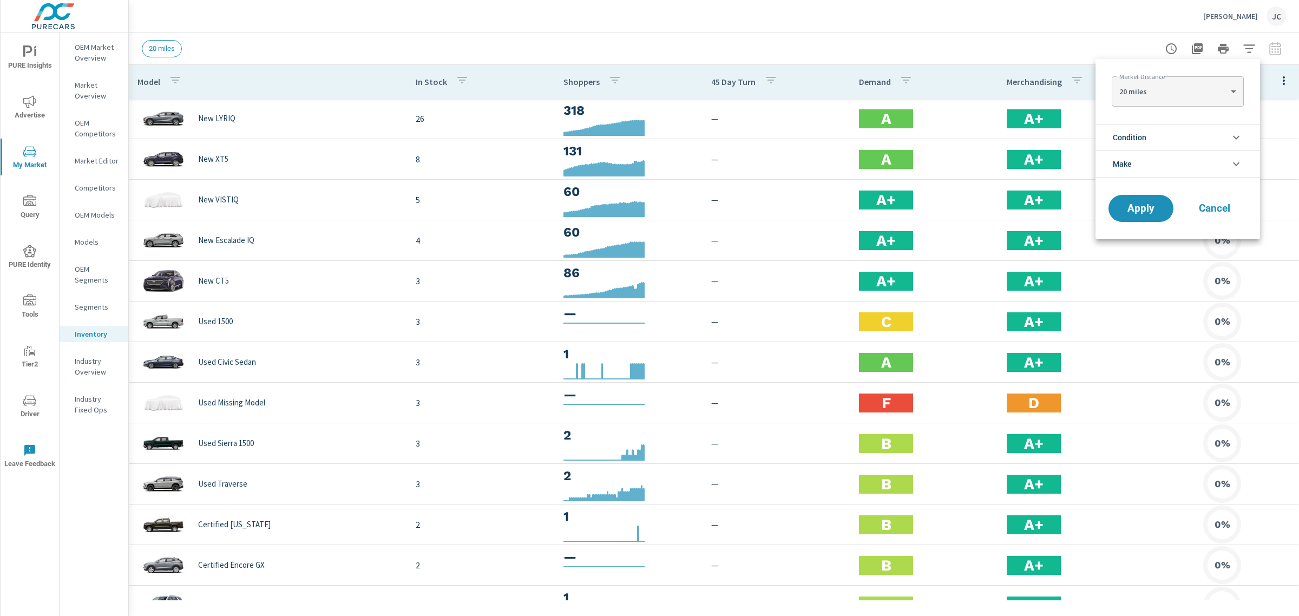
click at [1218, 139] on li "Condition" at bounding box center [1177, 137] width 164 height 27
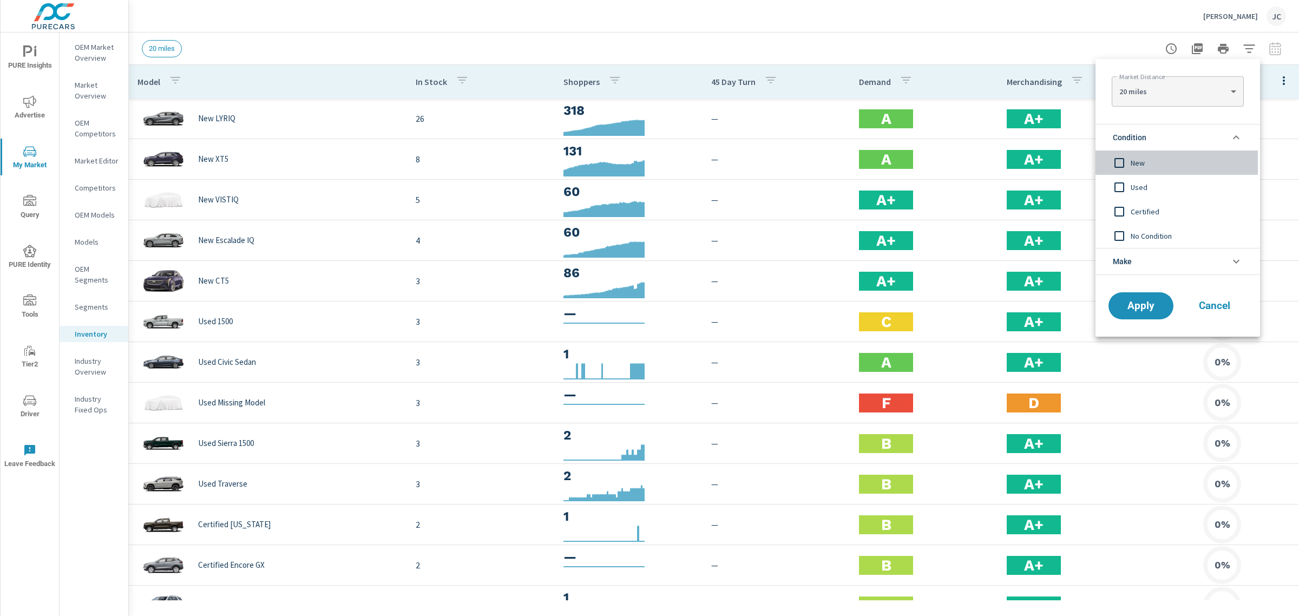
click at [1117, 168] on input "filter options" at bounding box center [1119, 163] width 23 height 23
click at [1139, 306] on span "Apply" at bounding box center [1140, 306] width 44 height 10
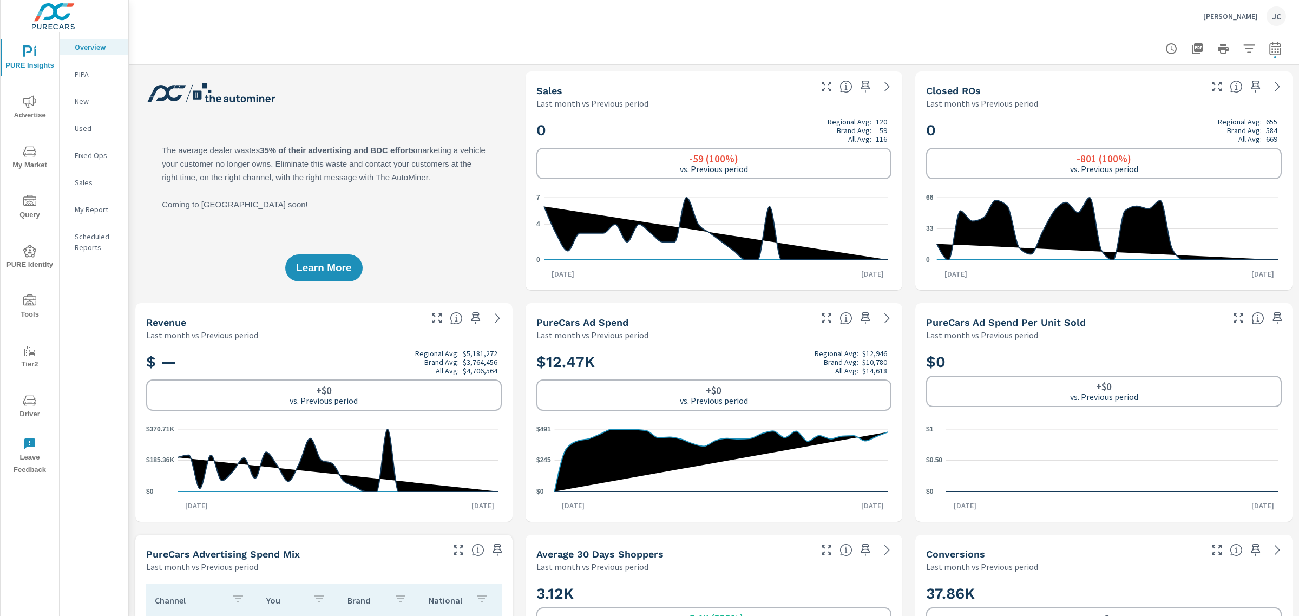
click at [21, 108] on span "Advertise" at bounding box center [30, 108] width 52 height 27
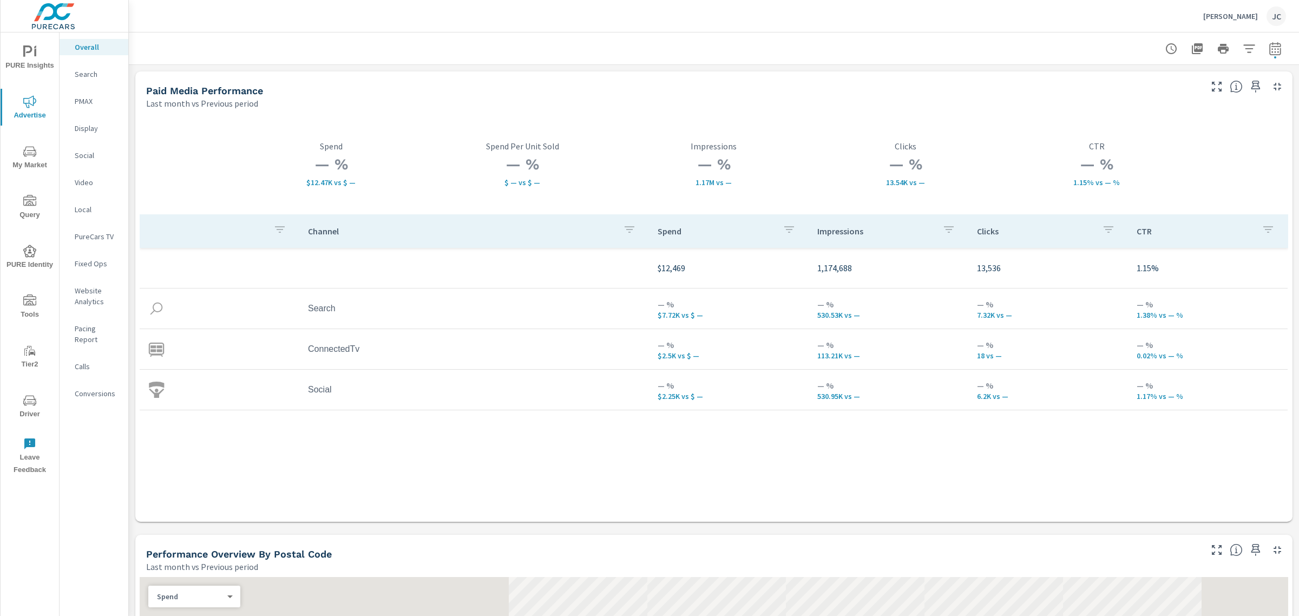
click at [99, 156] on p "Social" at bounding box center [97, 155] width 45 height 11
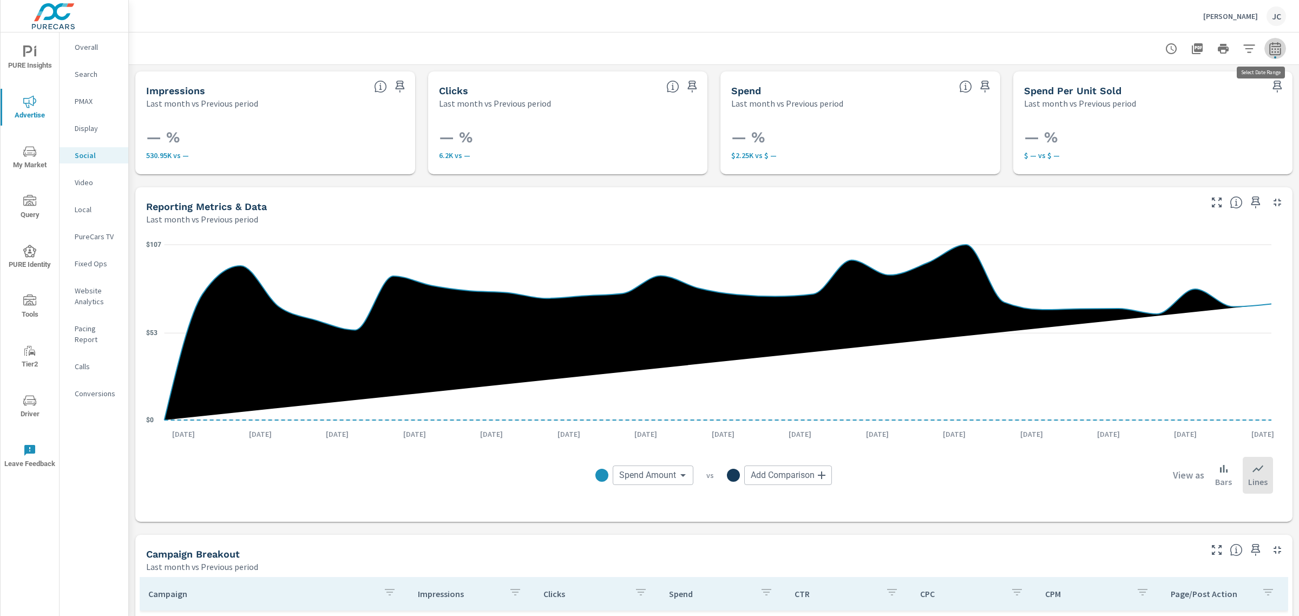
click at [1268, 53] on icon "button" at bounding box center [1274, 48] width 13 height 13
select select "Last month"
select select "Previous period"
click at [1251, 138] on icon "button" at bounding box center [1250, 140] width 8 height 10
click at [1154, 155] on span "Apply" at bounding box center [1154, 153] width 44 height 10
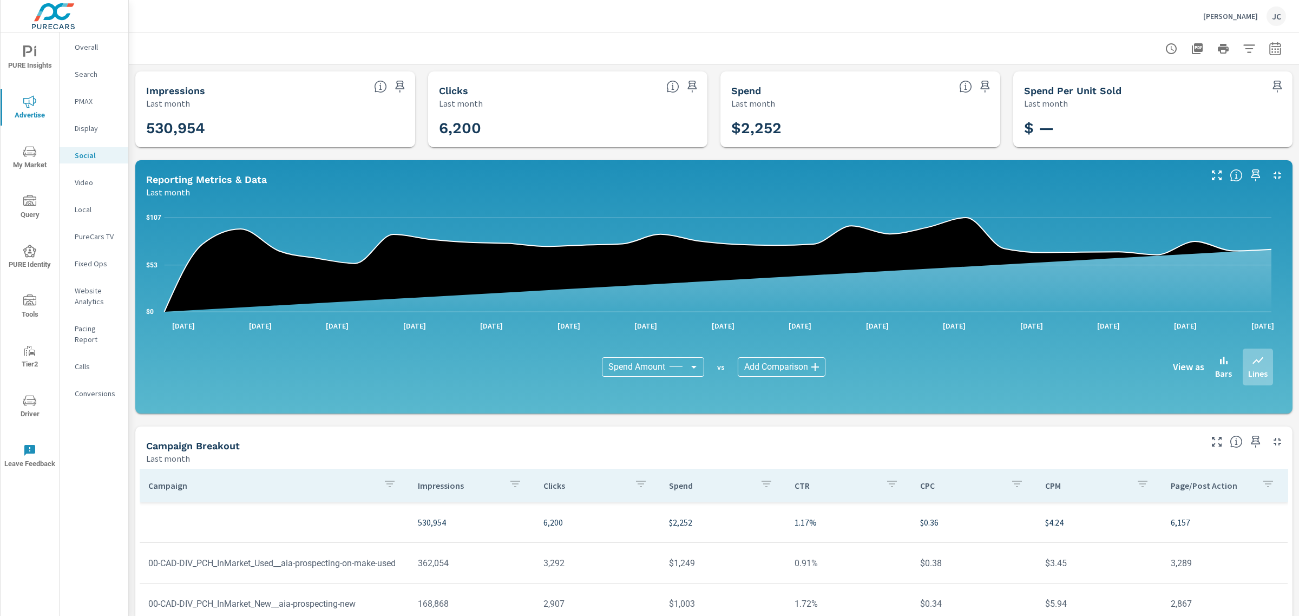
click at [306, 55] on div at bounding box center [714, 48] width 1144 height 32
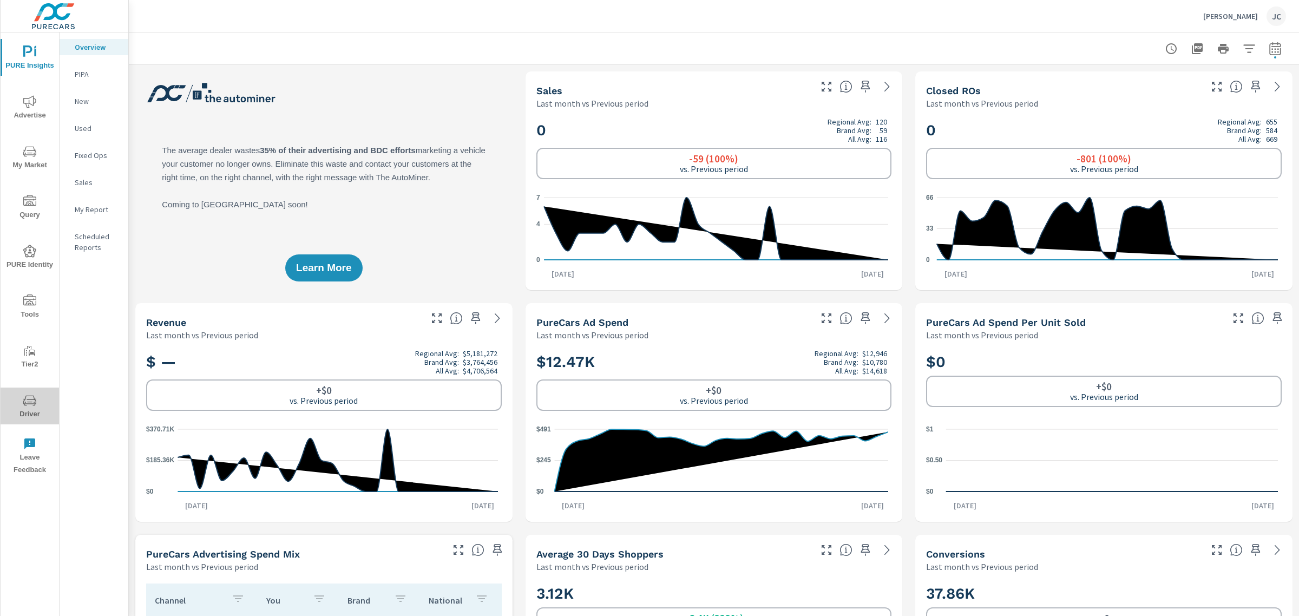
click at [31, 401] on icon "nav menu" at bounding box center [29, 400] width 13 height 13
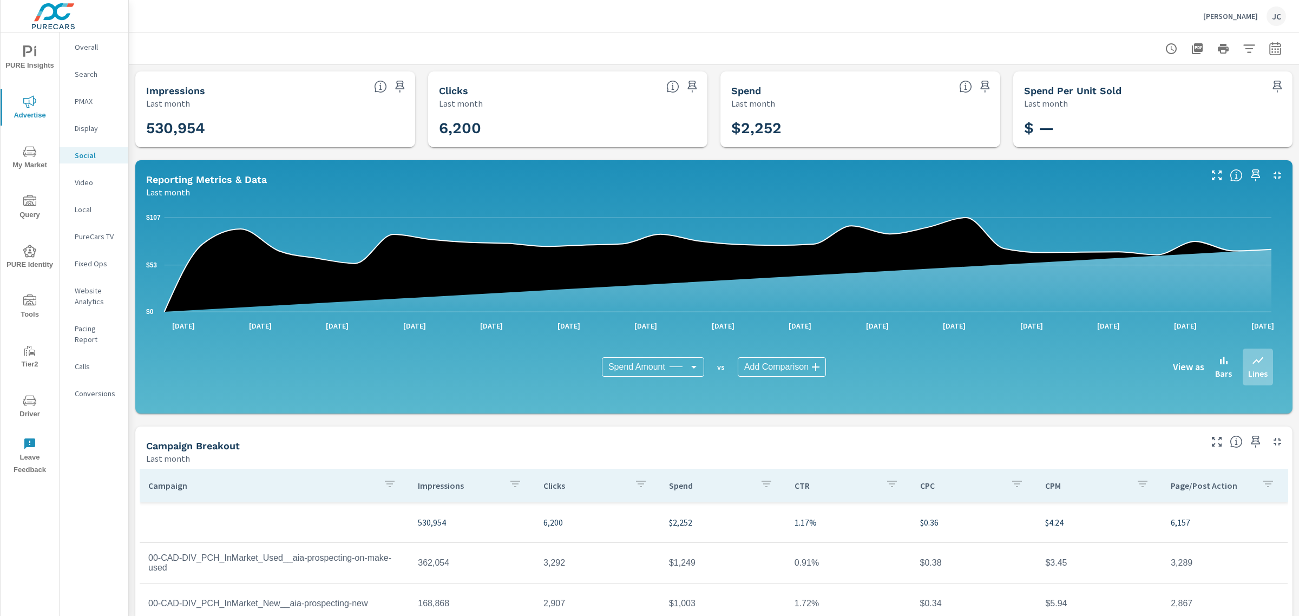
click at [28, 107] on icon "nav menu" at bounding box center [29, 101] width 13 height 12
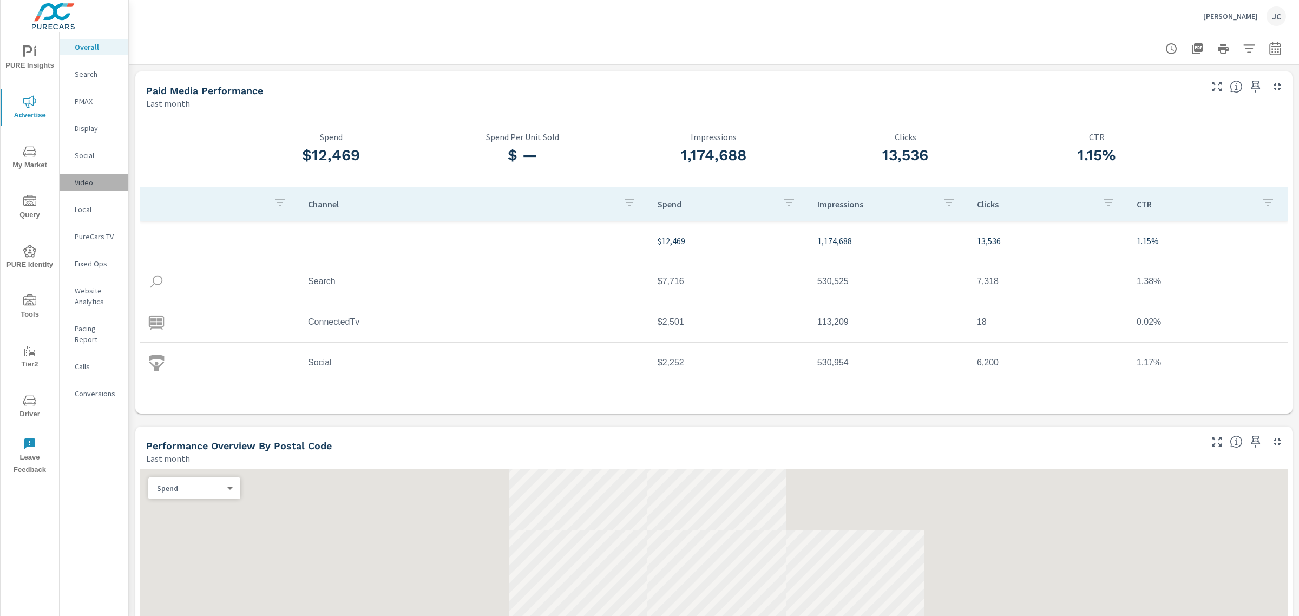
click at [76, 177] on p "Video" at bounding box center [97, 182] width 45 height 11
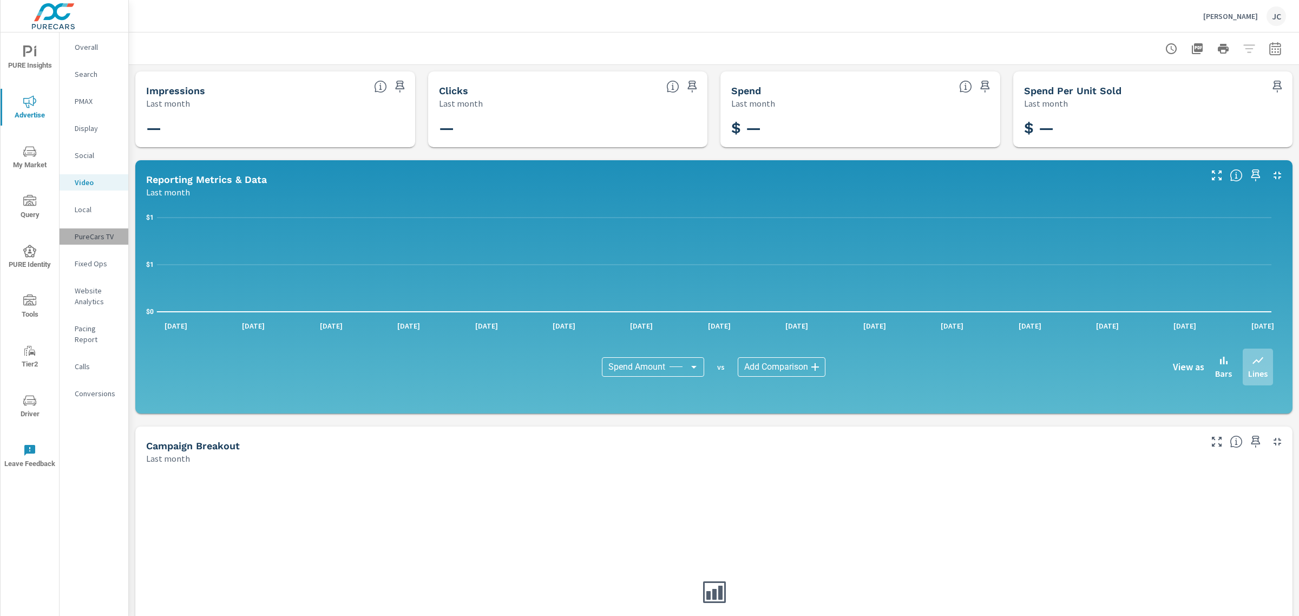
click at [91, 231] on p "PureCars TV" at bounding box center [97, 236] width 45 height 11
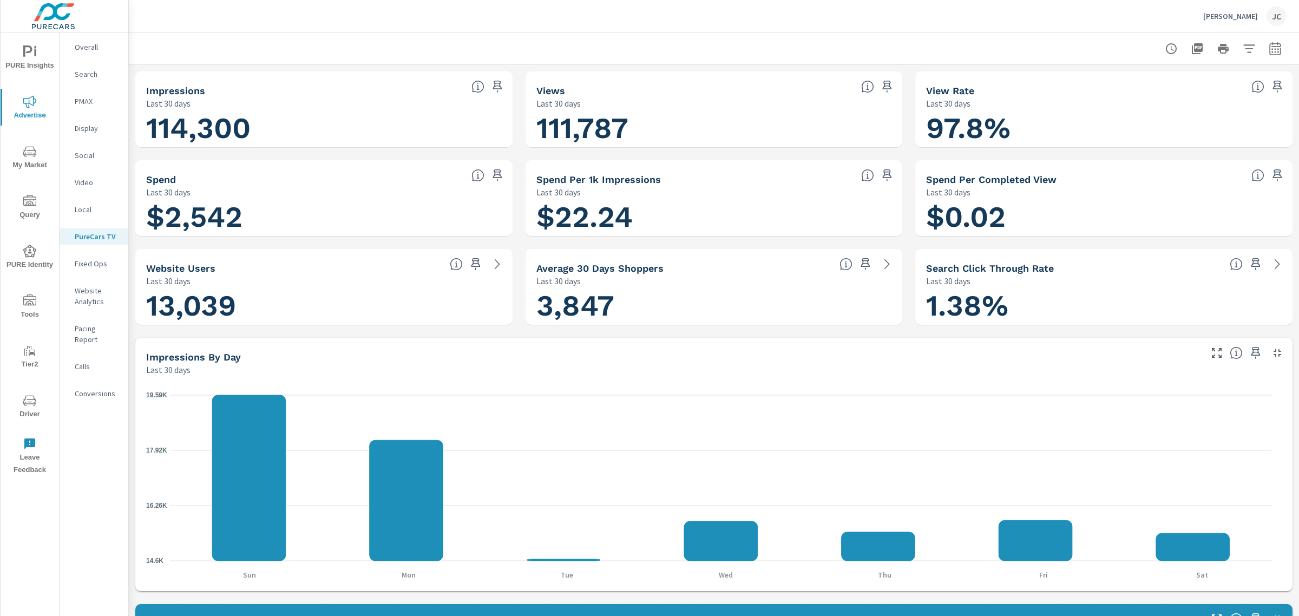
click at [102, 323] on p "Pacing Report" at bounding box center [97, 334] width 45 height 22
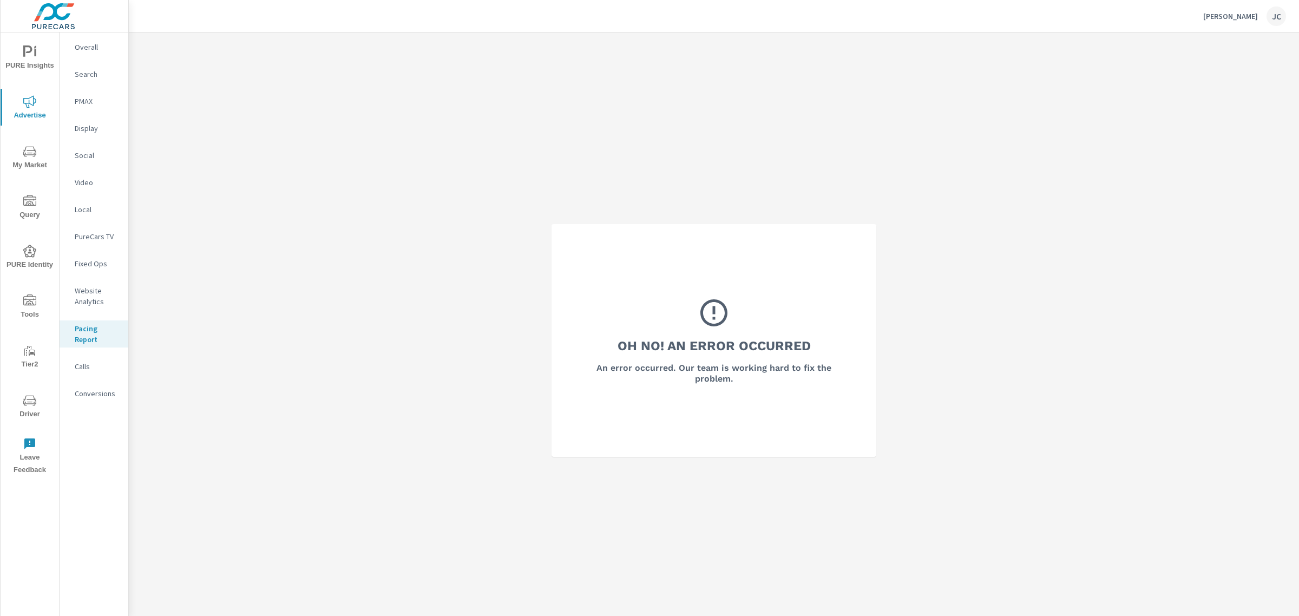
click at [93, 265] on p "Fixed Ops" at bounding box center [97, 263] width 45 height 11
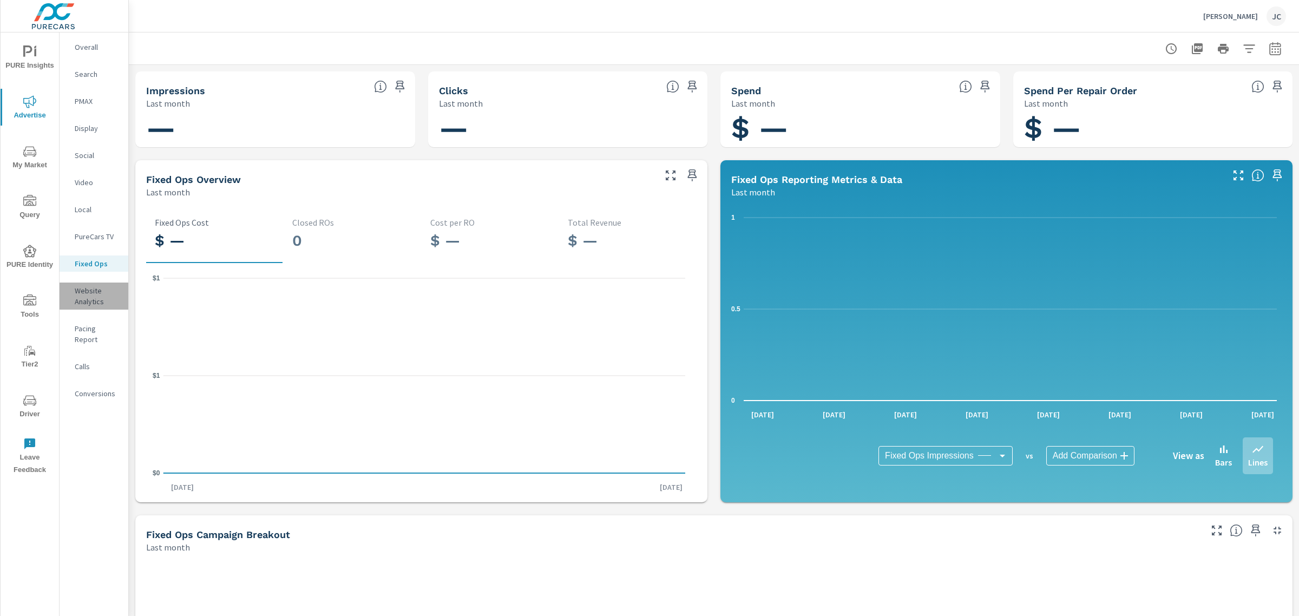
click at [94, 292] on p "Website Analytics" at bounding box center [97, 296] width 45 height 22
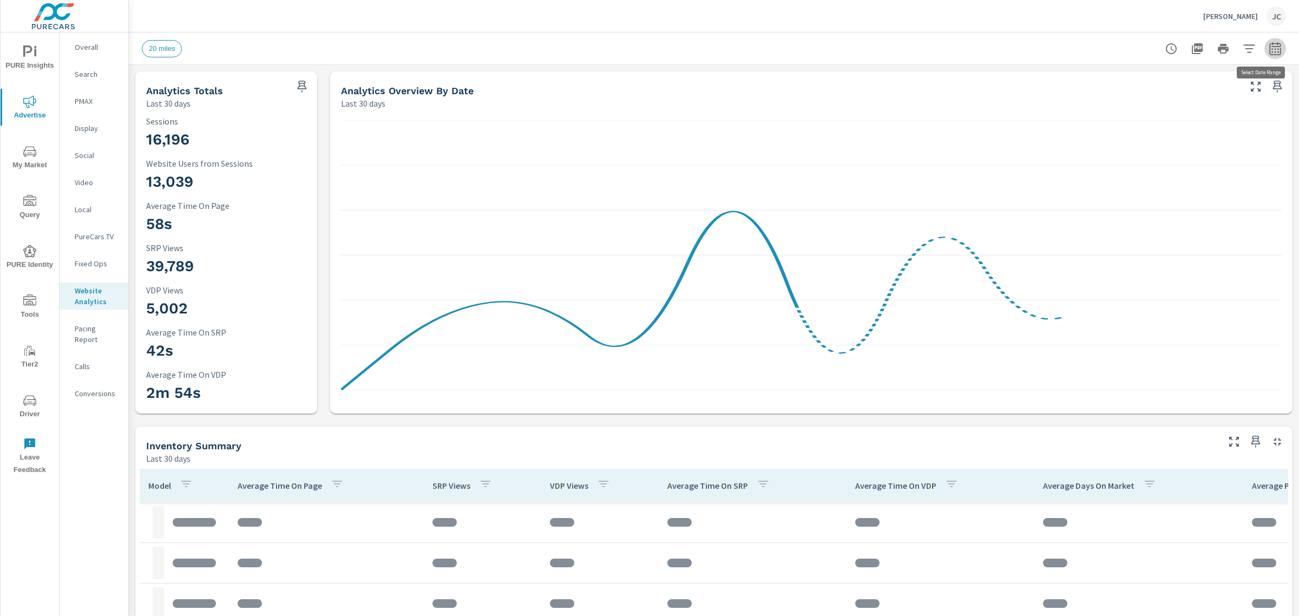
click at [1268, 47] on icon "button" at bounding box center [1274, 48] width 13 height 13
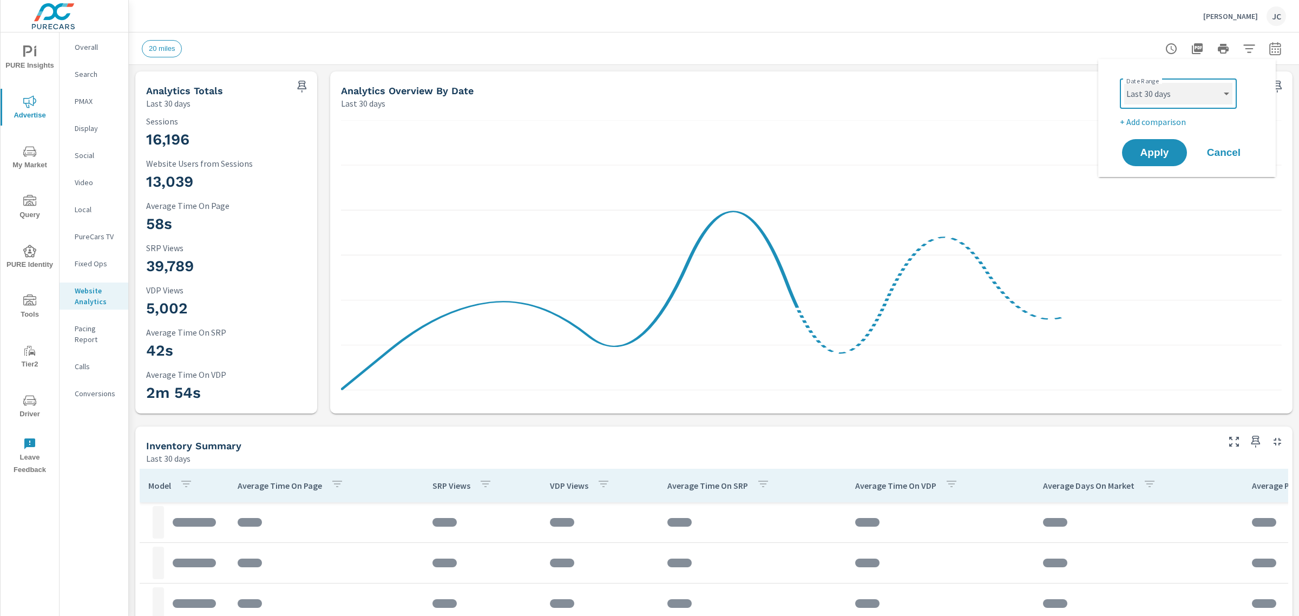
click at [1224, 91] on select "Custom Yesterday Last week Last 7 days Last 14 days Last 30 days Last 45 days L…" at bounding box center [1178, 94] width 108 height 22
click at [1124, 83] on select "Custom Yesterday Last week Last 7 days Last 14 days Last 30 days Last 45 days L…" at bounding box center [1178, 94] width 108 height 22
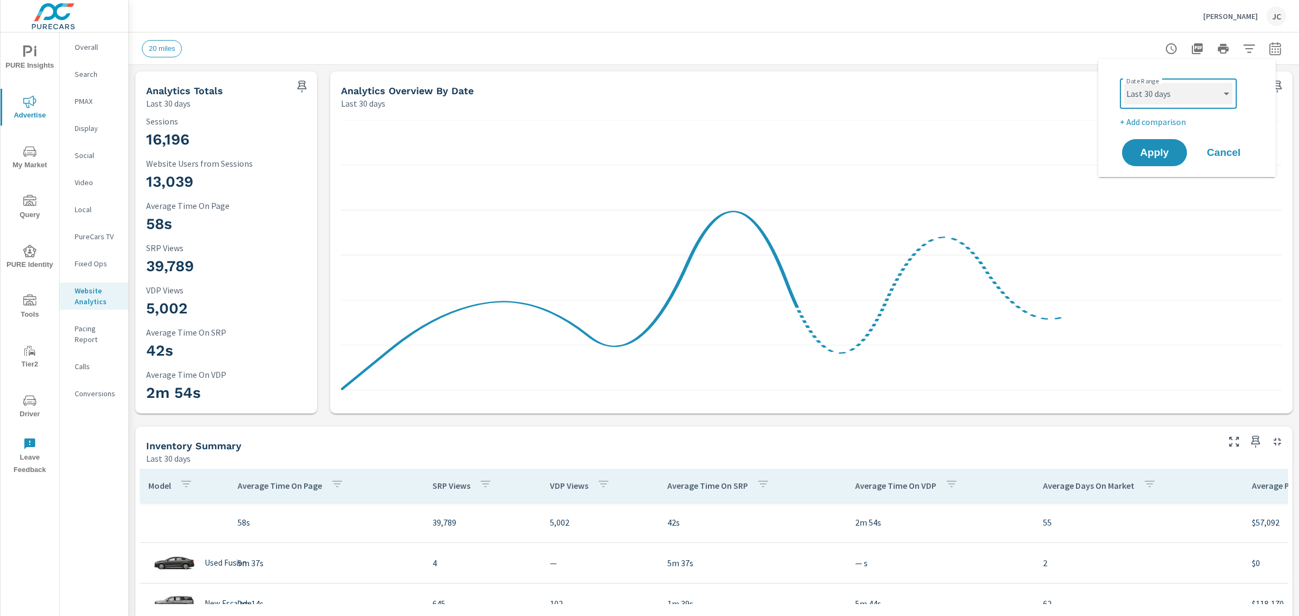
select select "Last month"
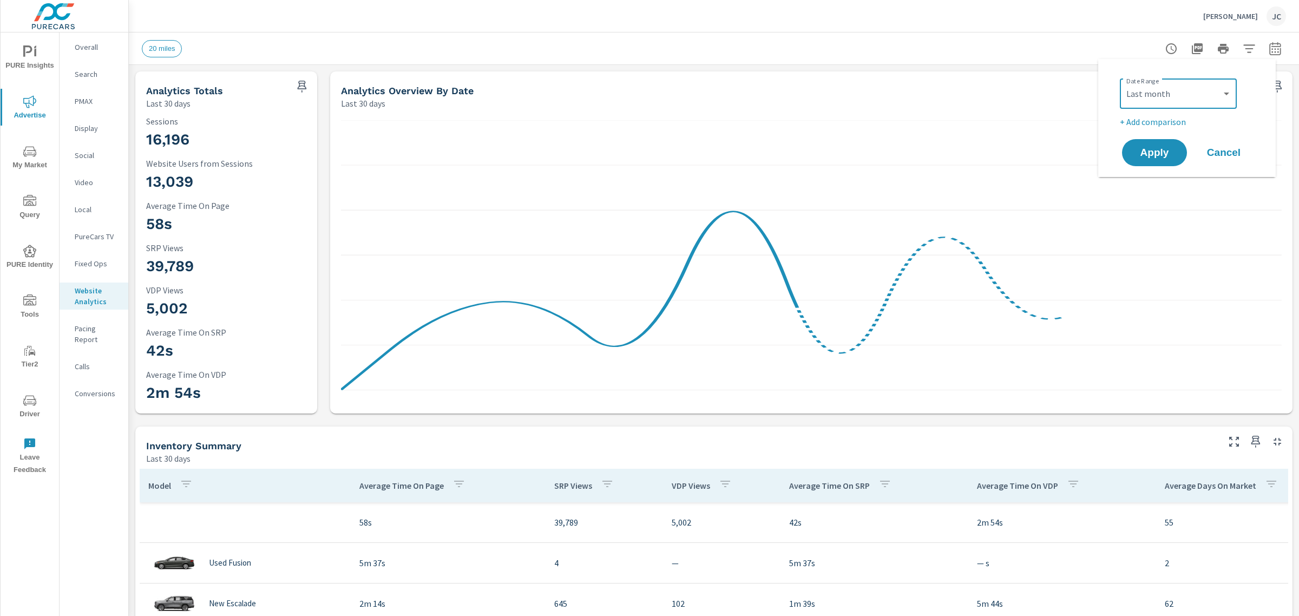
click at [1153, 122] on p "+ Add comparison" at bounding box center [1189, 121] width 139 height 13
select select "Previous period"
click at [1150, 173] on button "Apply" at bounding box center [1154, 183] width 67 height 28
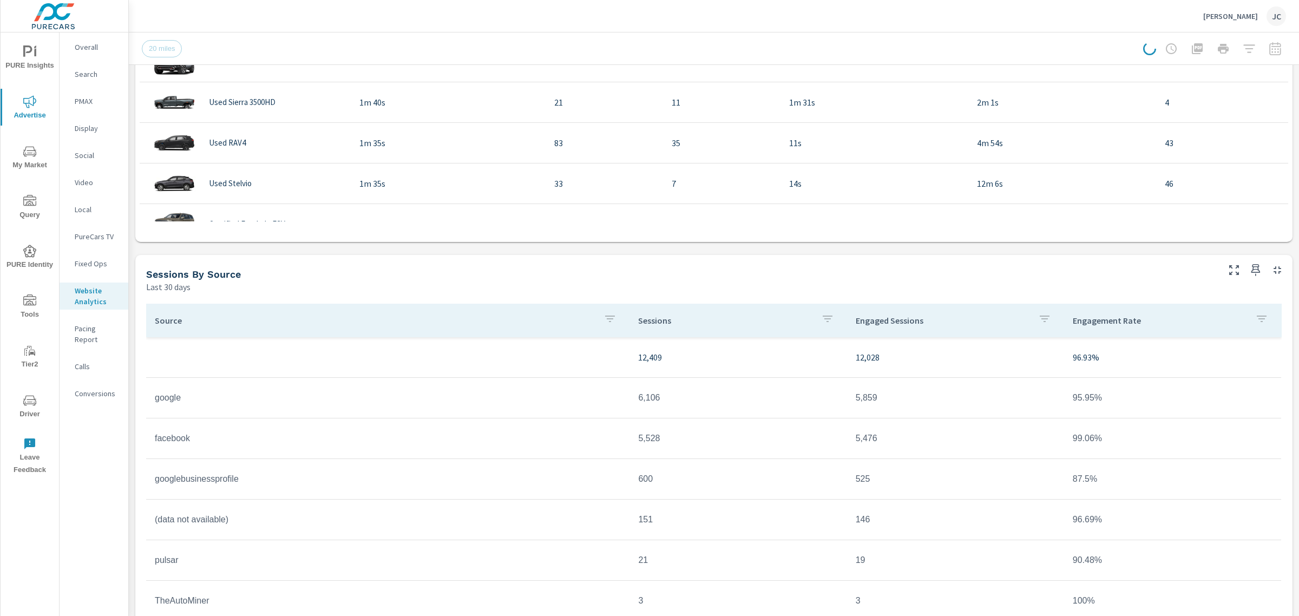
scroll to position [780, 0]
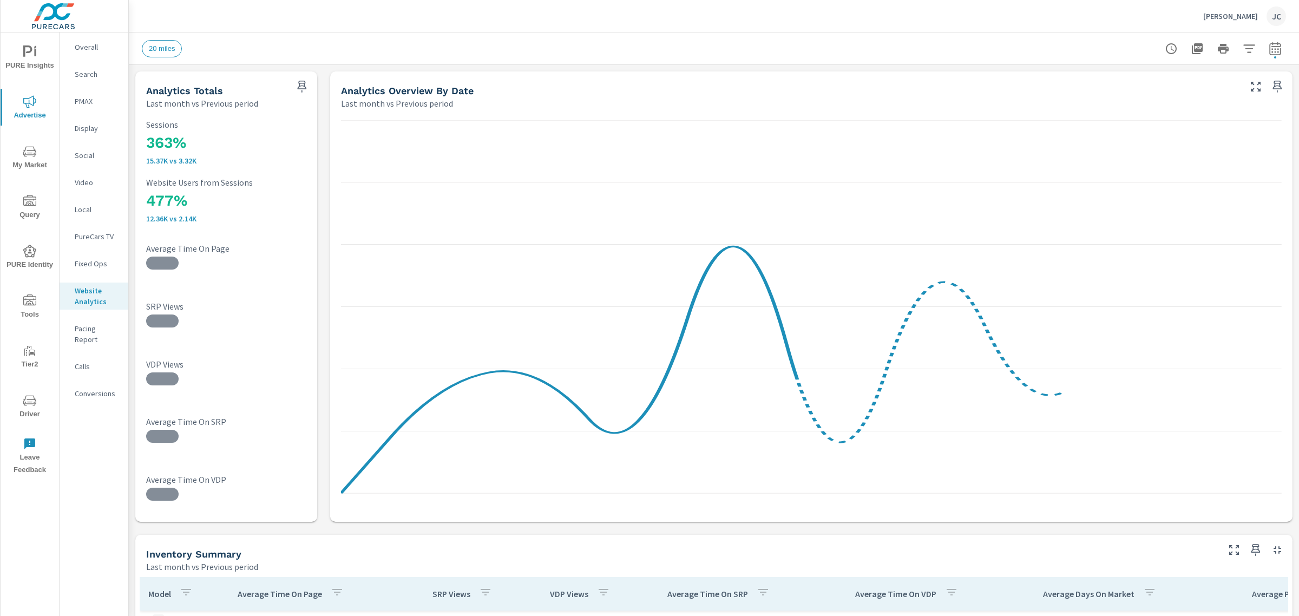
drag, startPoint x: 1289, startPoint y: 257, endPoint x: 1298, endPoint y: 395, distance: 138.3
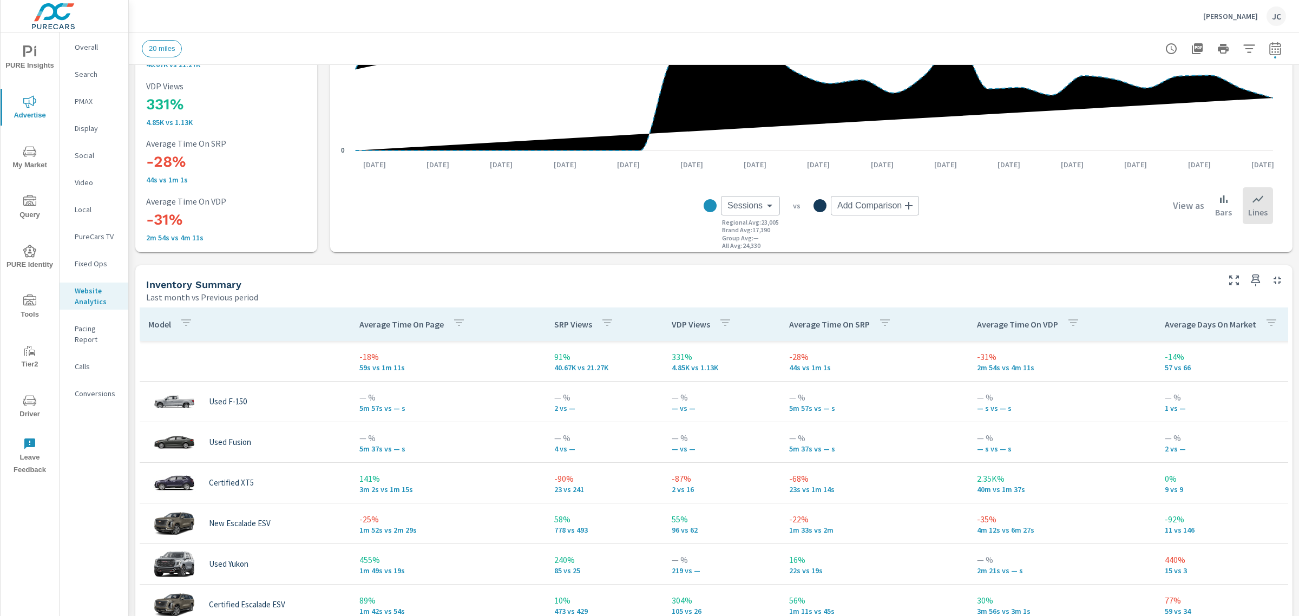
scroll to position [271, 0]
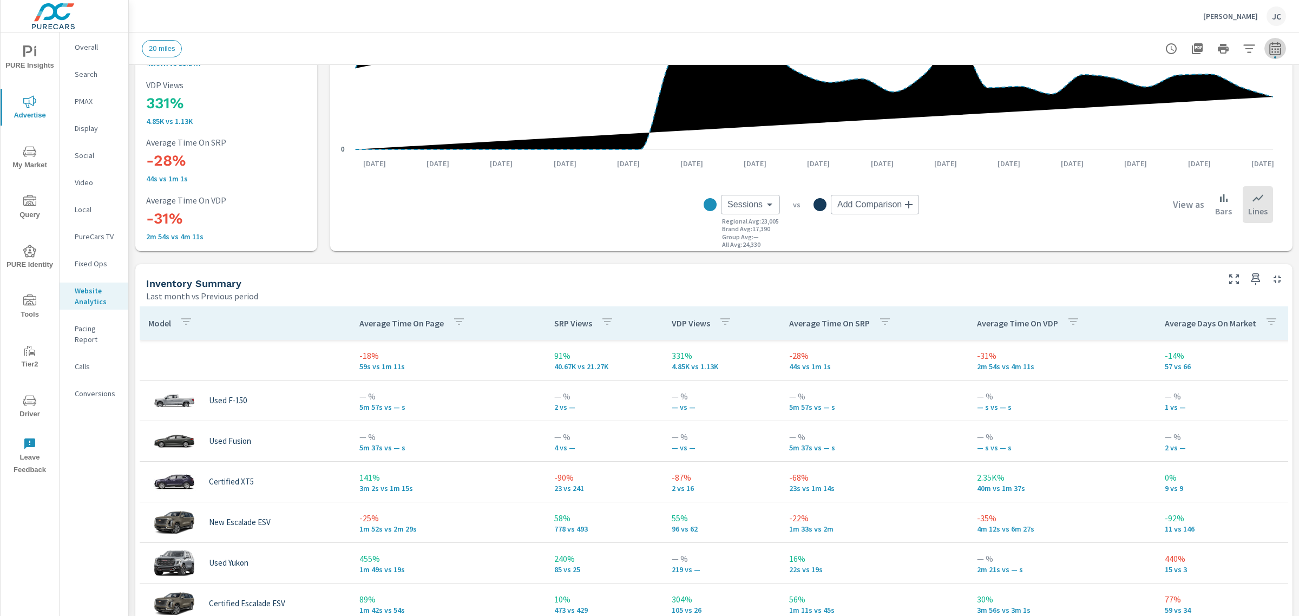
click at [1271, 49] on icon "button" at bounding box center [1274, 50] width 7 height 4
select select "Last month"
select select "Previous period"
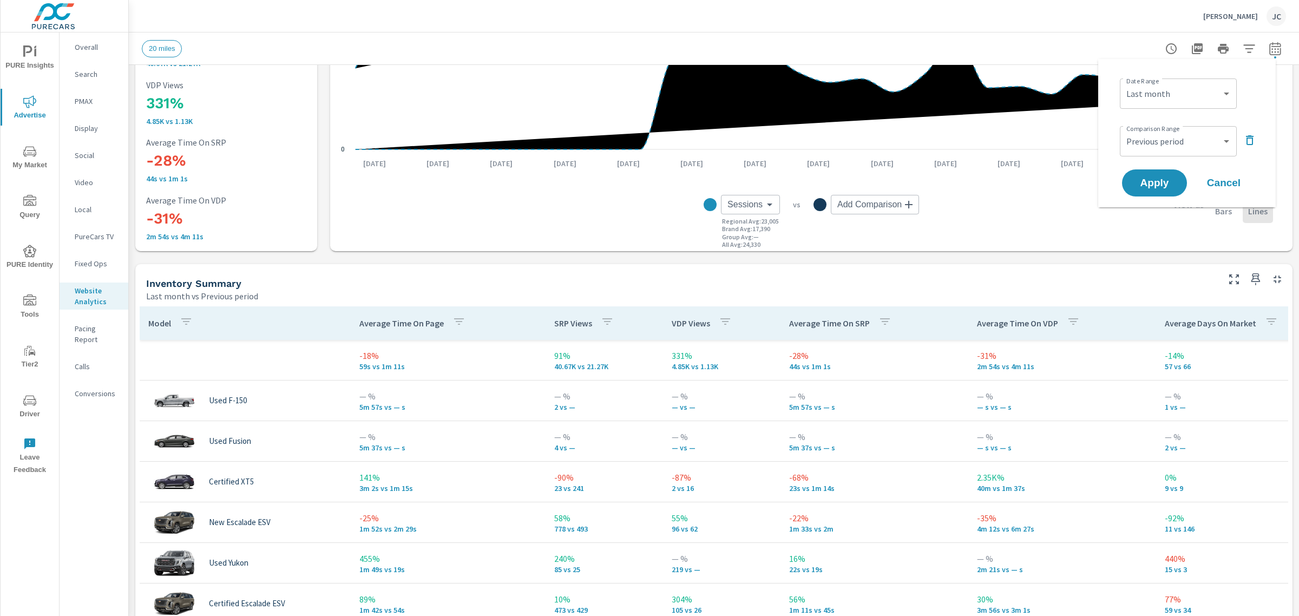
click at [1248, 142] on icon "button" at bounding box center [1249, 140] width 13 height 13
click at [1159, 150] on span "Apply" at bounding box center [1154, 153] width 44 height 10
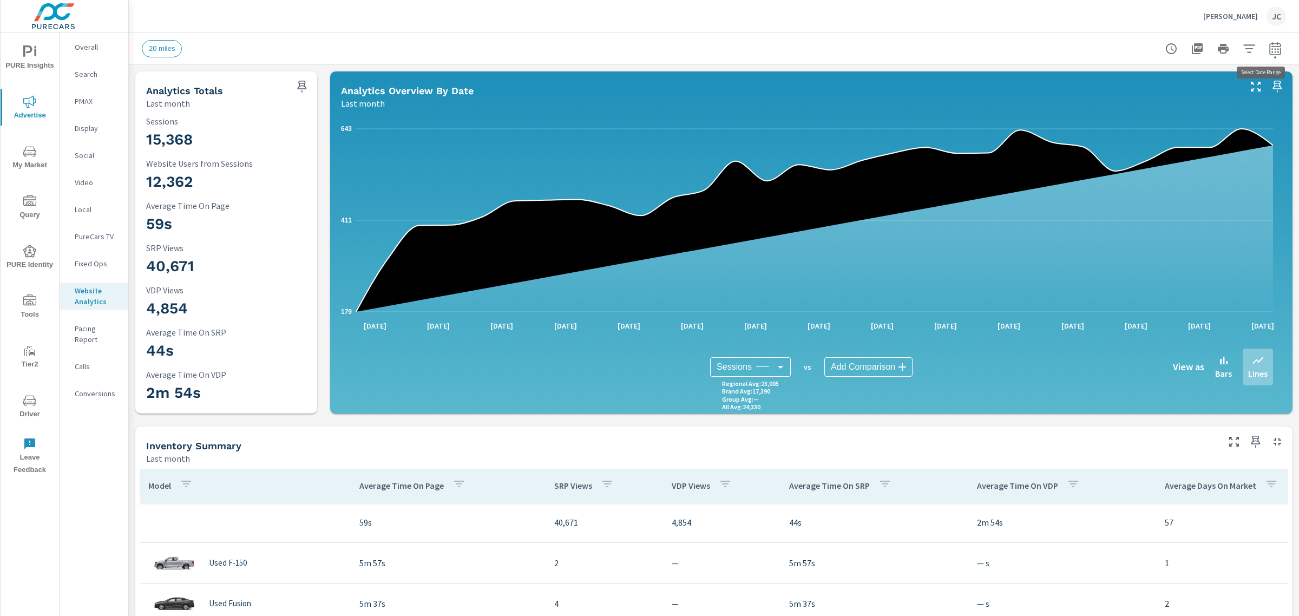
click at [1271, 51] on icon "button" at bounding box center [1274, 50] width 7 height 4
select select "Last month"
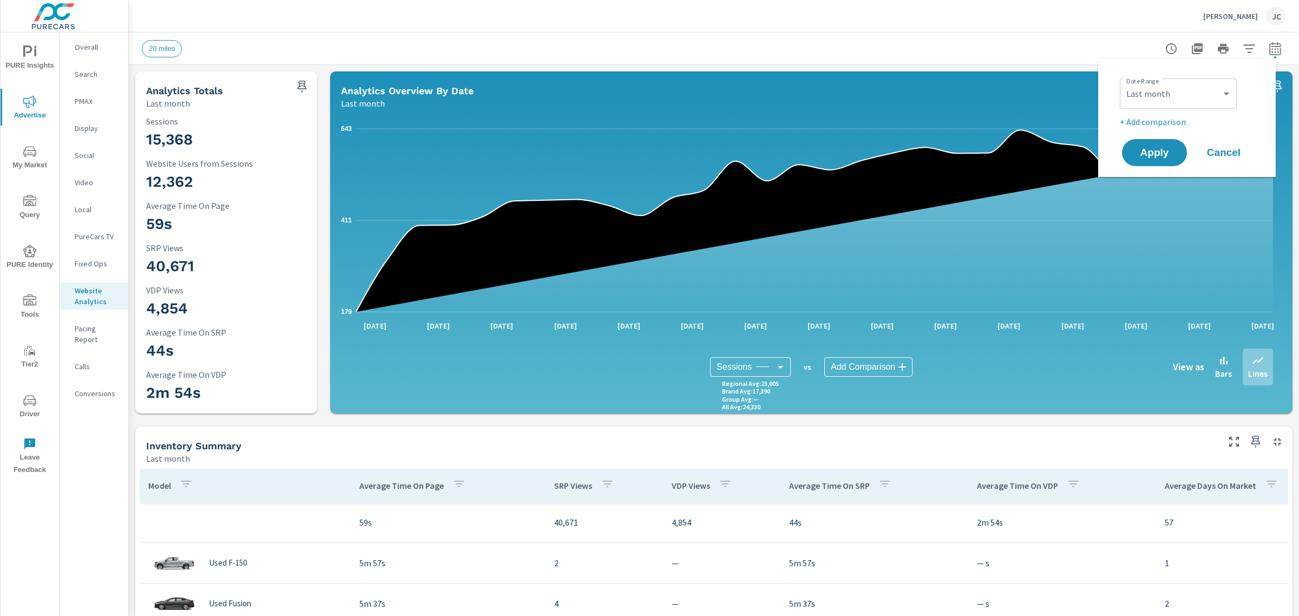
click at [1165, 122] on p "+ Add comparison" at bounding box center [1189, 121] width 139 height 13
select select "Previous period"
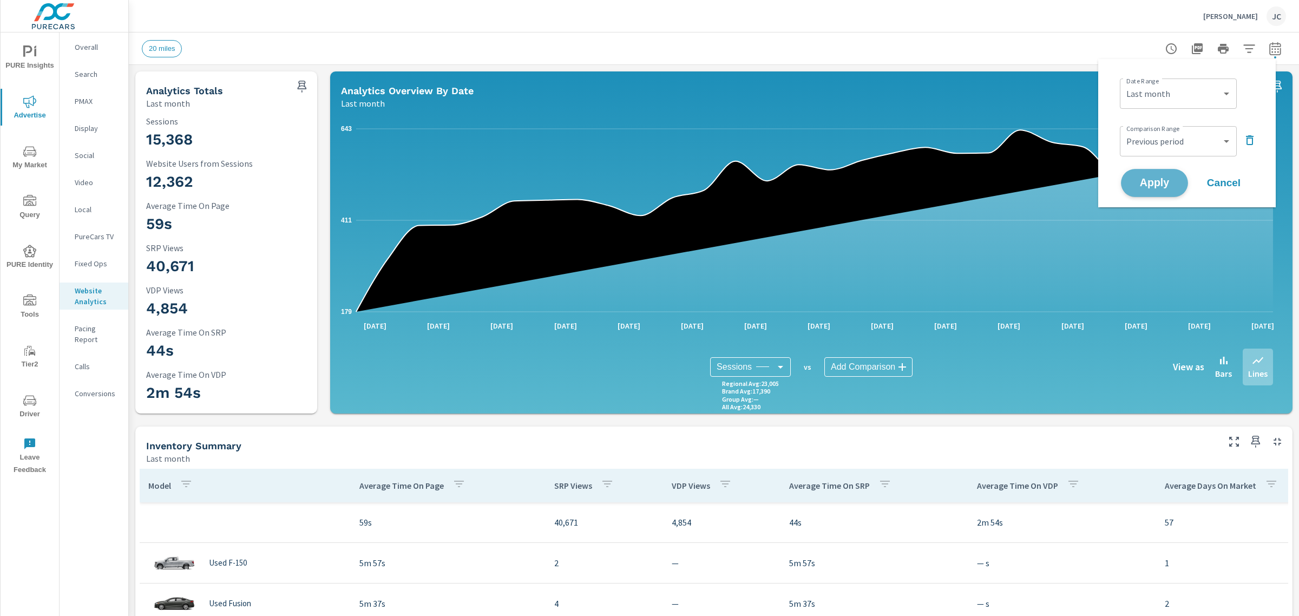
click at [1153, 178] on span "Apply" at bounding box center [1154, 183] width 44 height 10
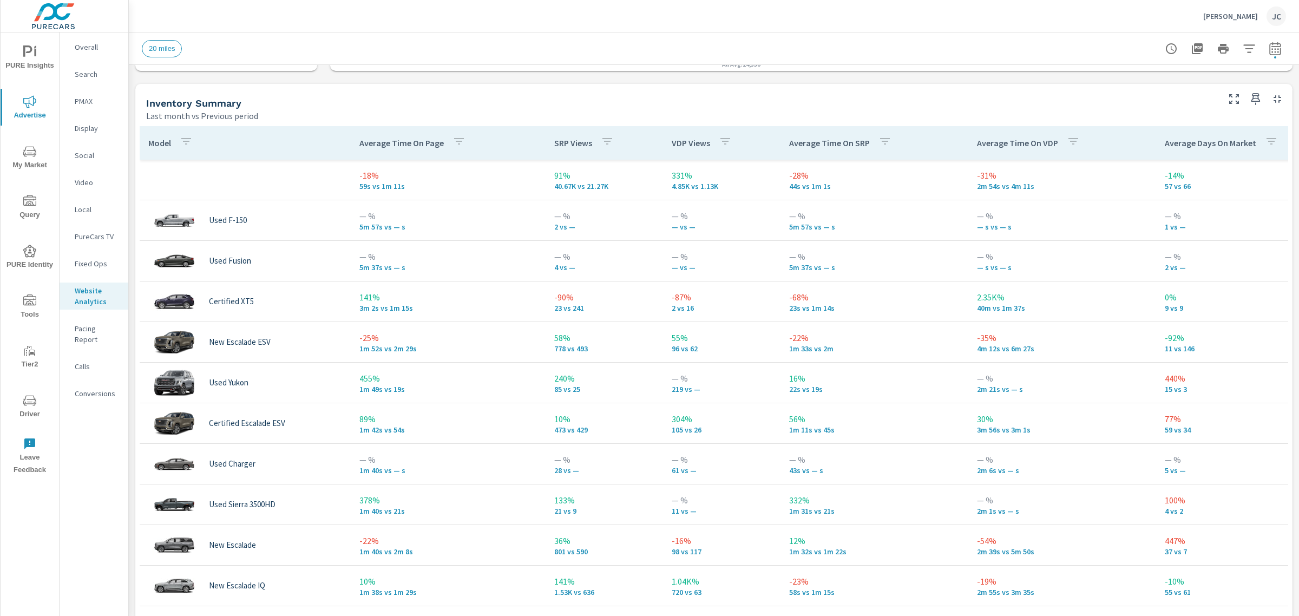
scroll to position [473, 0]
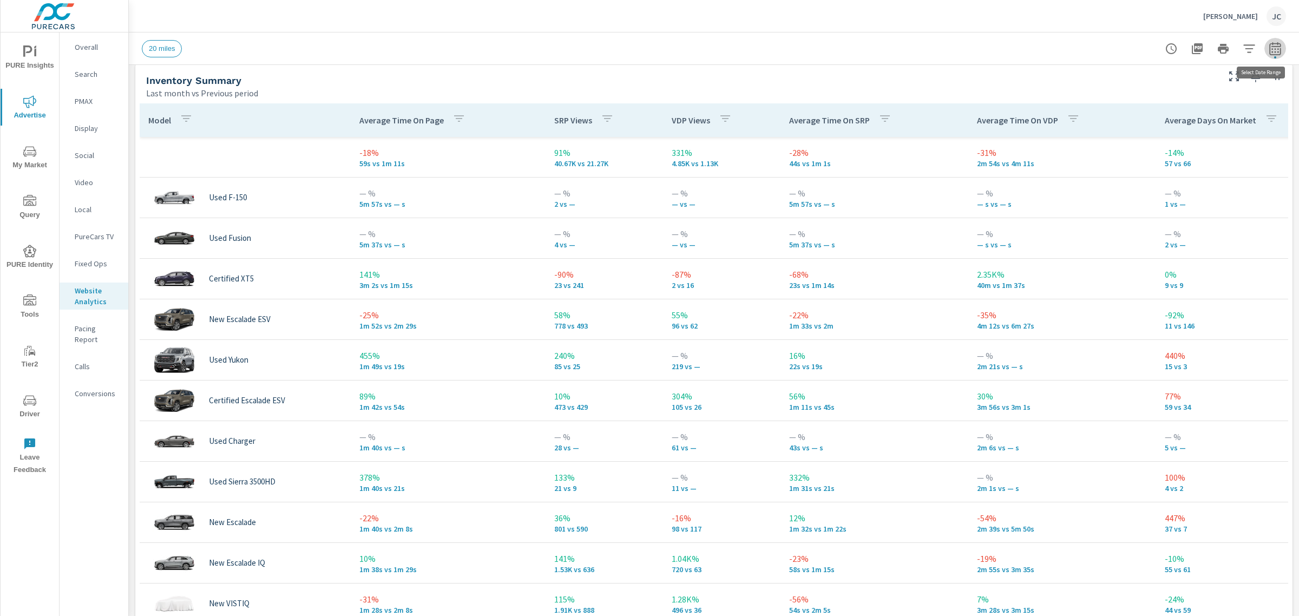
click at [1268, 48] on icon "button" at bounding box center [1274, 48] width 13 height 13
select select "Last month"
select select "Previous period"
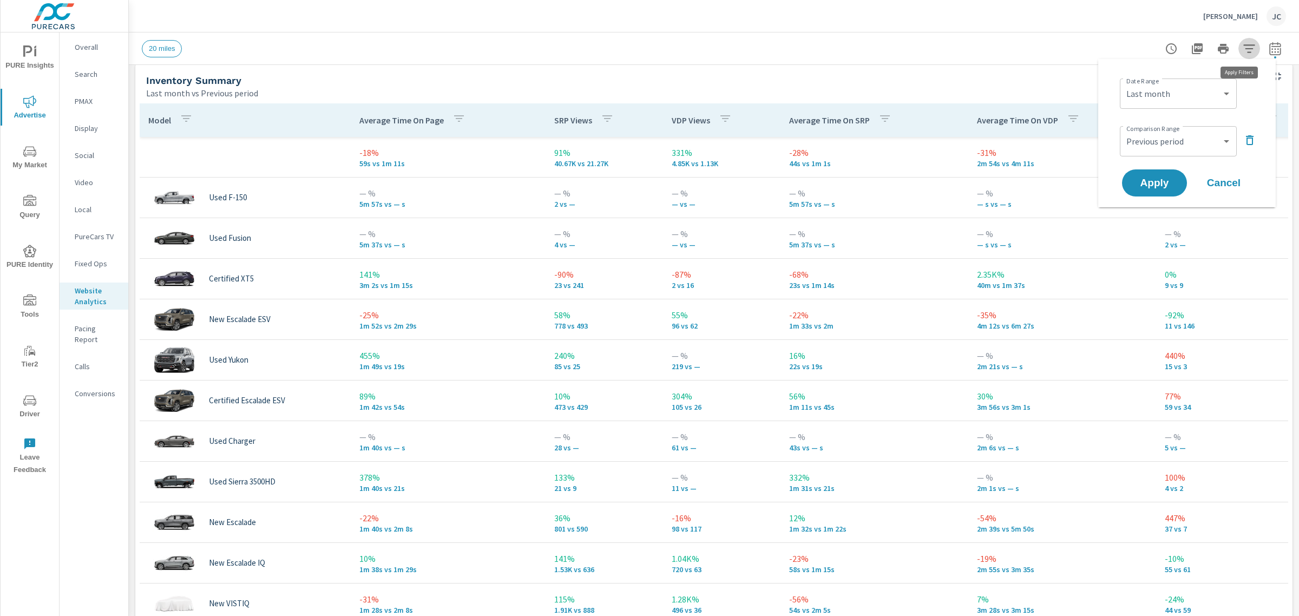
click at [1242, 49] on icon "button" at bounding box center [1248, 48] width 13 height 13
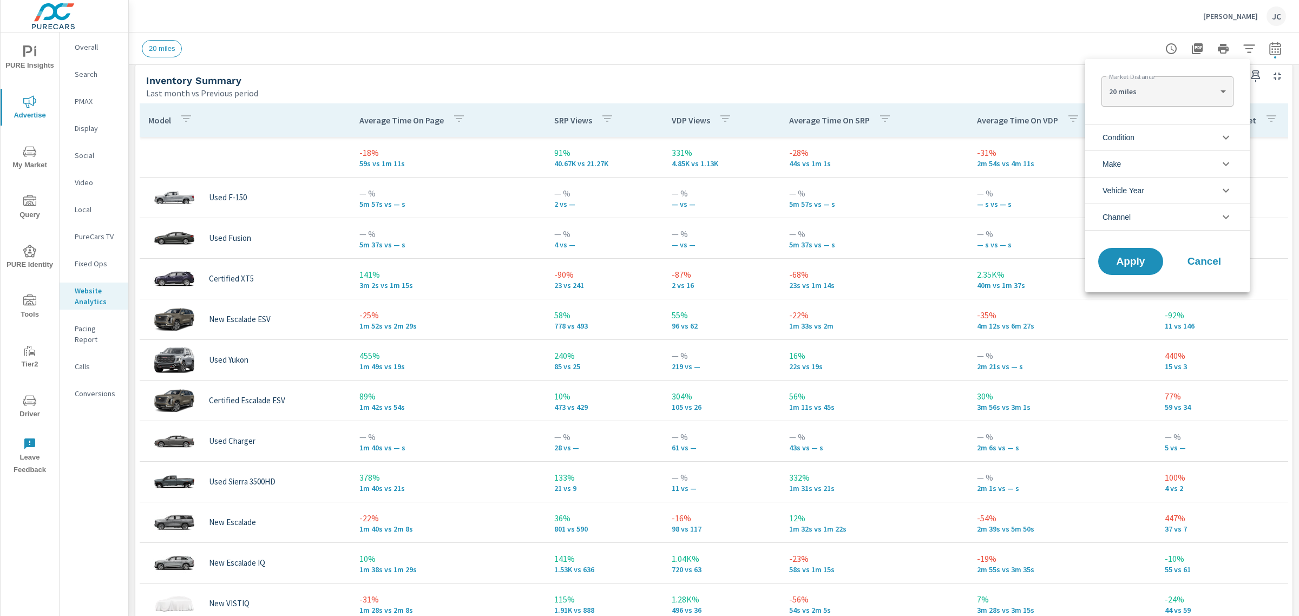
click at [1193, 145] on li "Condition" at bounding box center [1167, 137] width 164 height 27
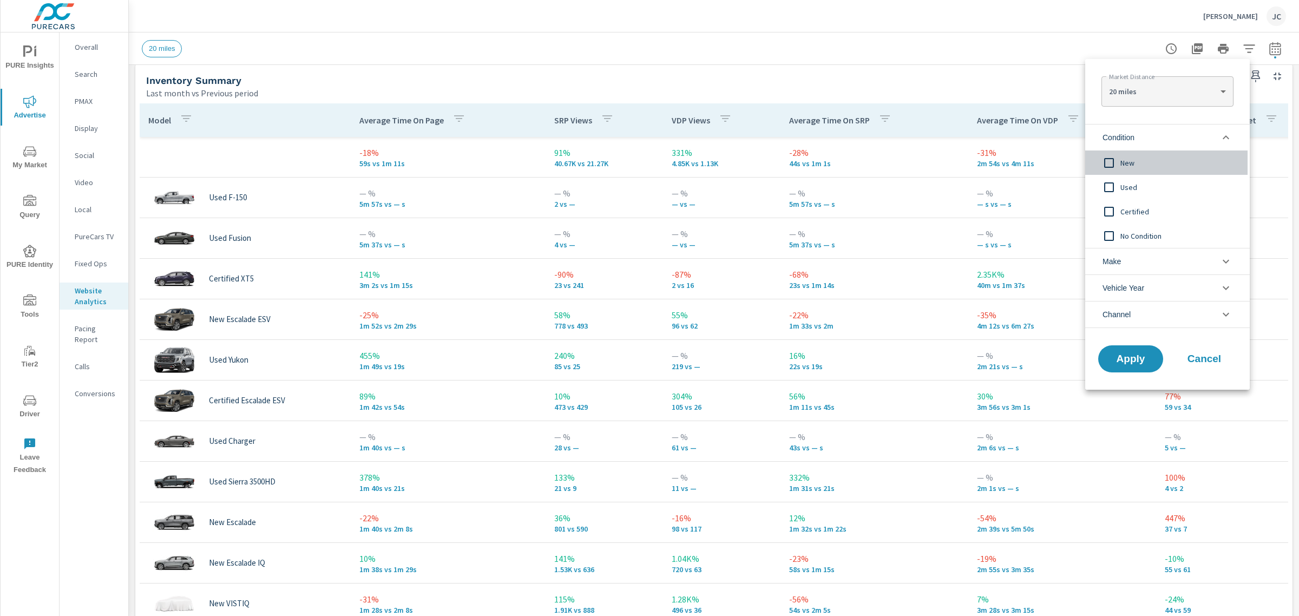
click at [1108, 168] on input "filter options" at bounding box center [1108, 163] width 23 height 23
click at [1131, 356] on span "Apply" at bounding box center [1130, 359] width 44 height 10
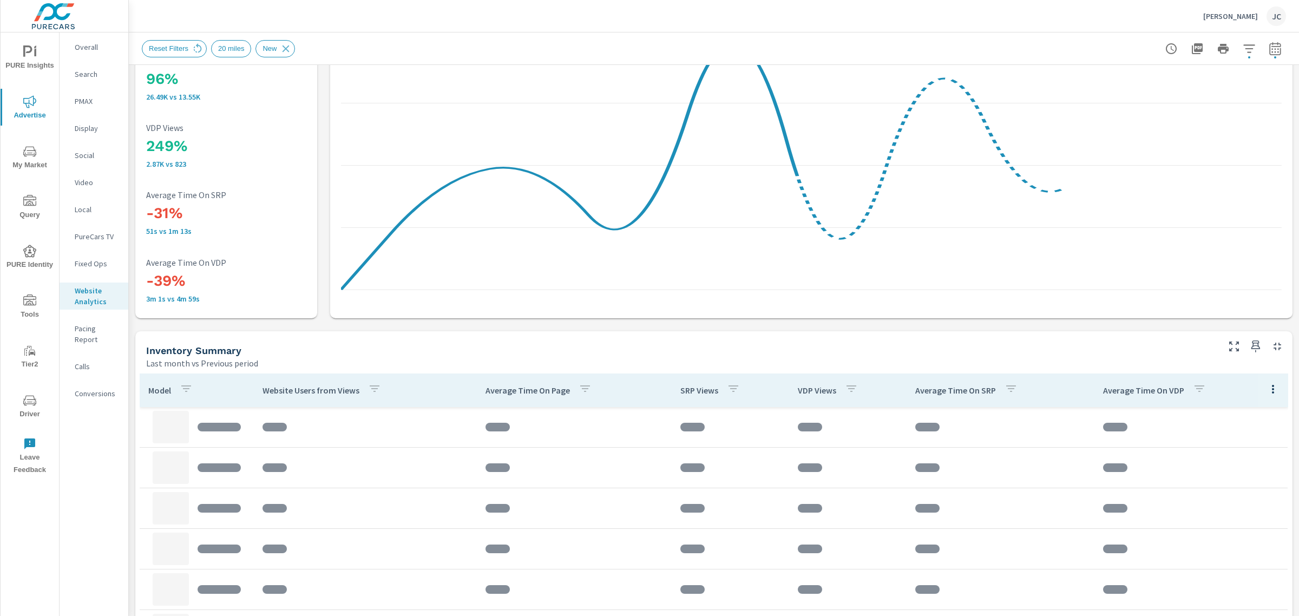
scroll to position [196, 0]
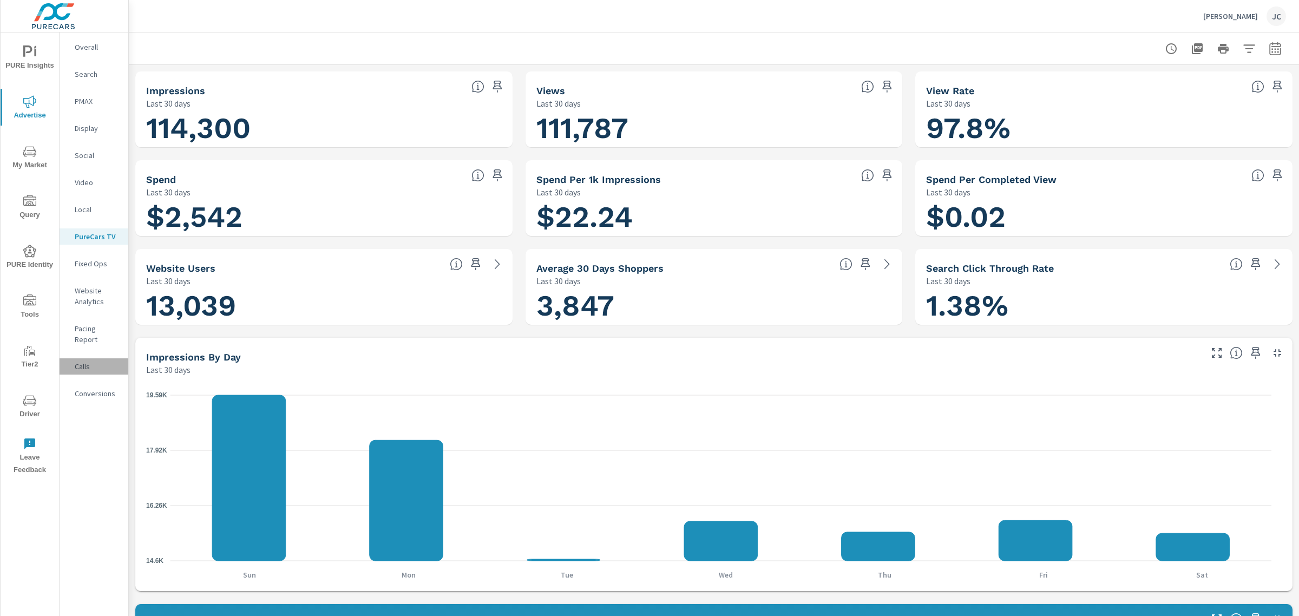
click at [83, 361] on p "Calls" at bounding box center [97, 366] width 45 height 11
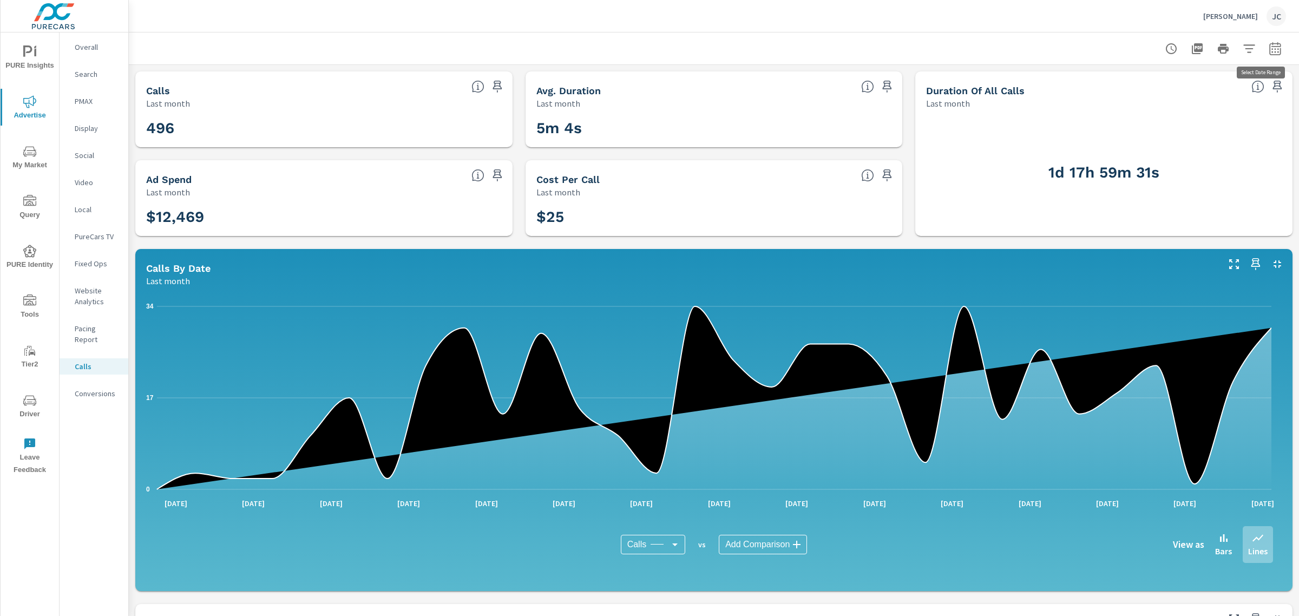
click at [1268, 53] on icon "button" at bounding box center [1274, 48] width 13 height 13
select select "Last month"
click at [1168, 119] on p "+ Add comparison" at bounding box center [1189, 121] width 139 height 13
select select "Previous period"
click at [1164, 178] on span "Apply" at bounding box center [1154, 183] width 44 height 10
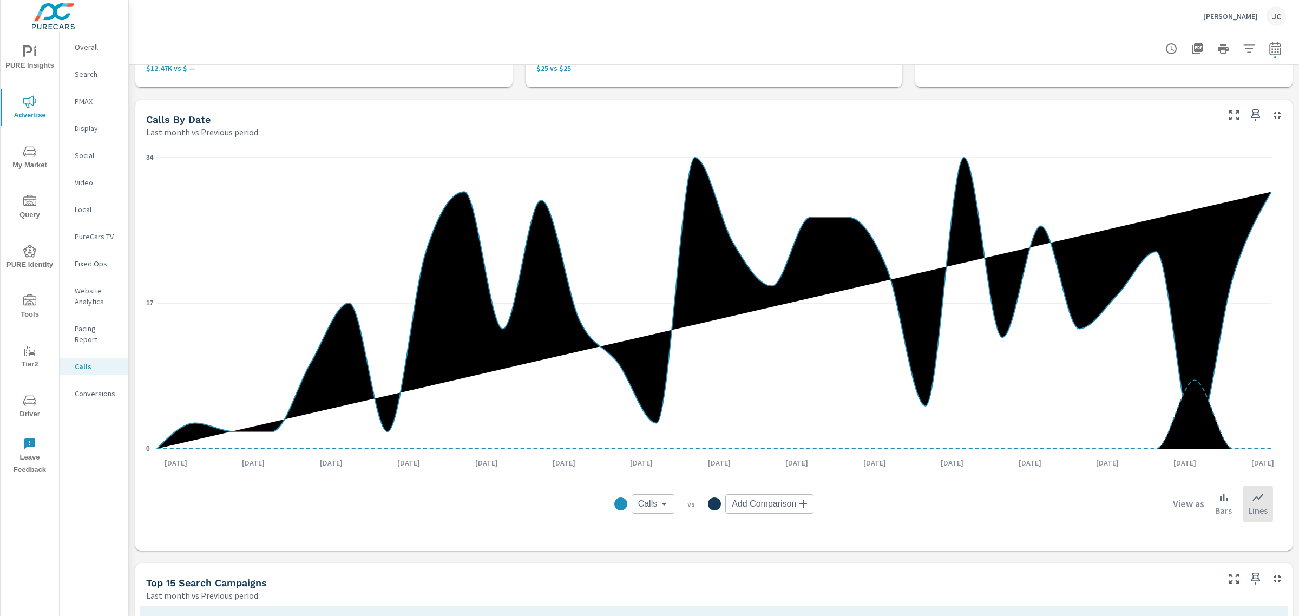
scroll to position [271, 0]
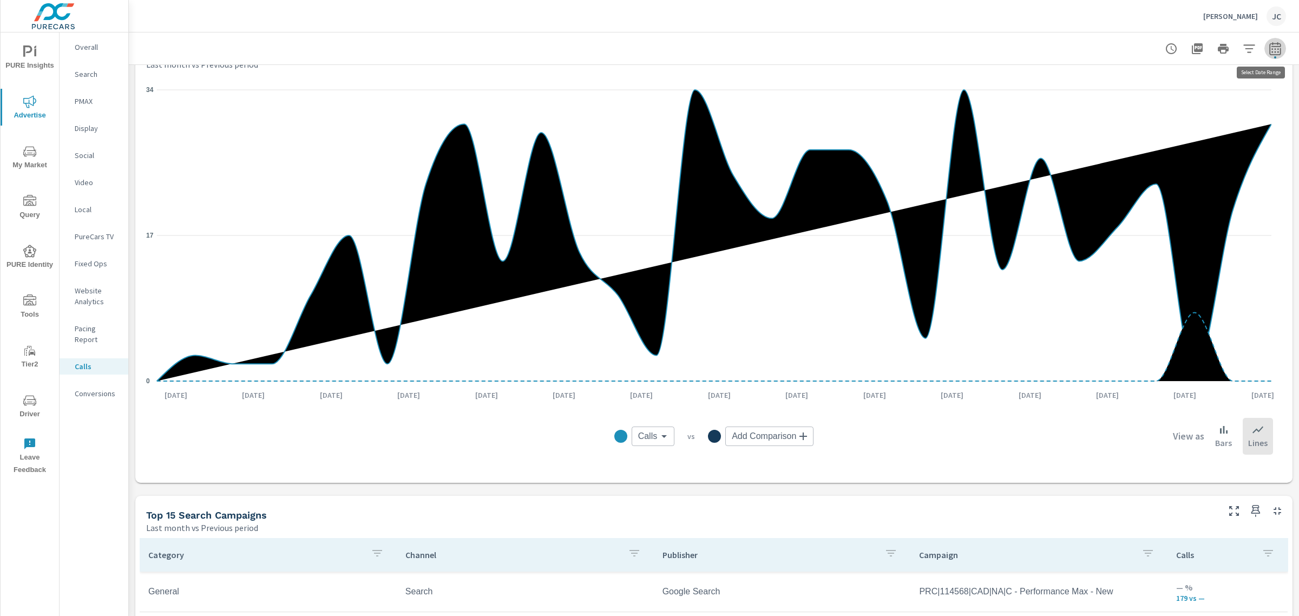
click at [1268, 49] on icon "button" at bounding box center [1274, 48] width 13 height 13
select select "Last month"
select select "Previous period"
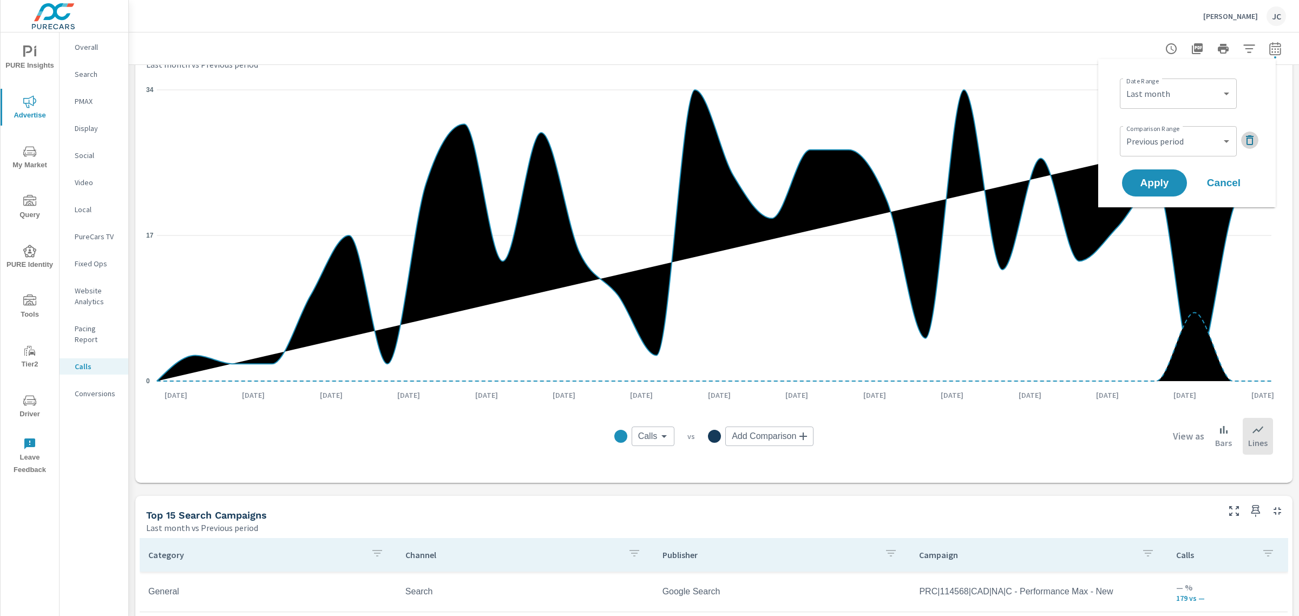
click at [1247, 138] on icon "button" at bounding box center [1250, 140] width 8 height 10
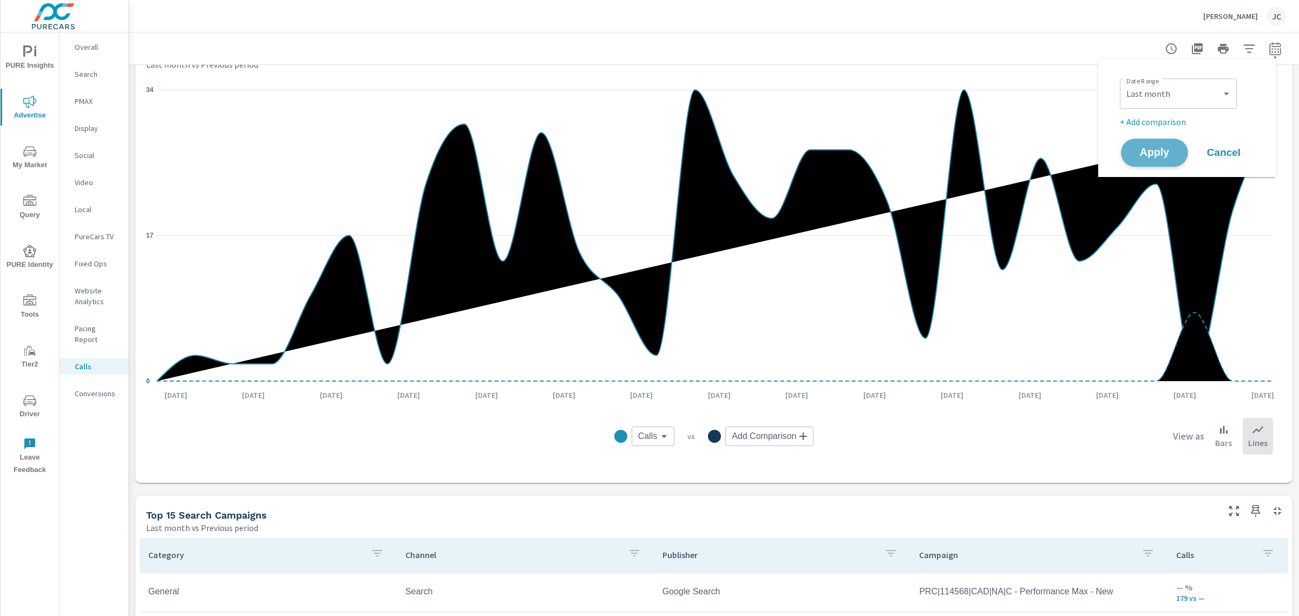
click at [1150, 149] on span "Apply" at bounding box center [1154, 153] width 44 height 10
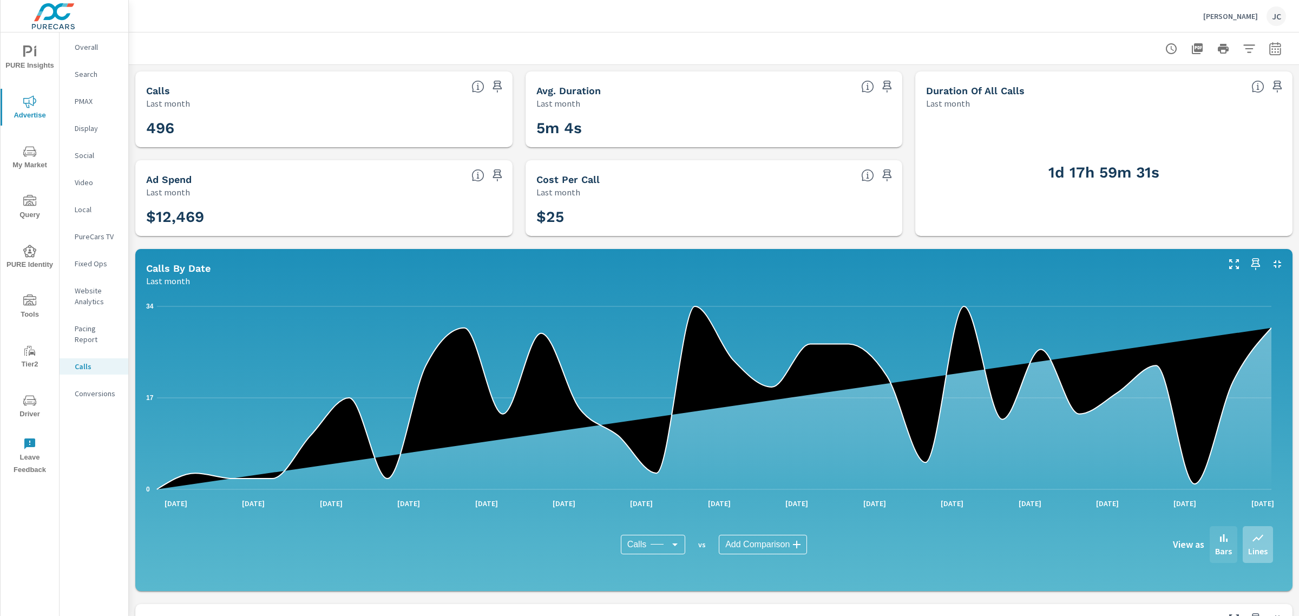
click at [1215, 551] on p "Bars" at bounding box center [1223, 550] width 17 height 13
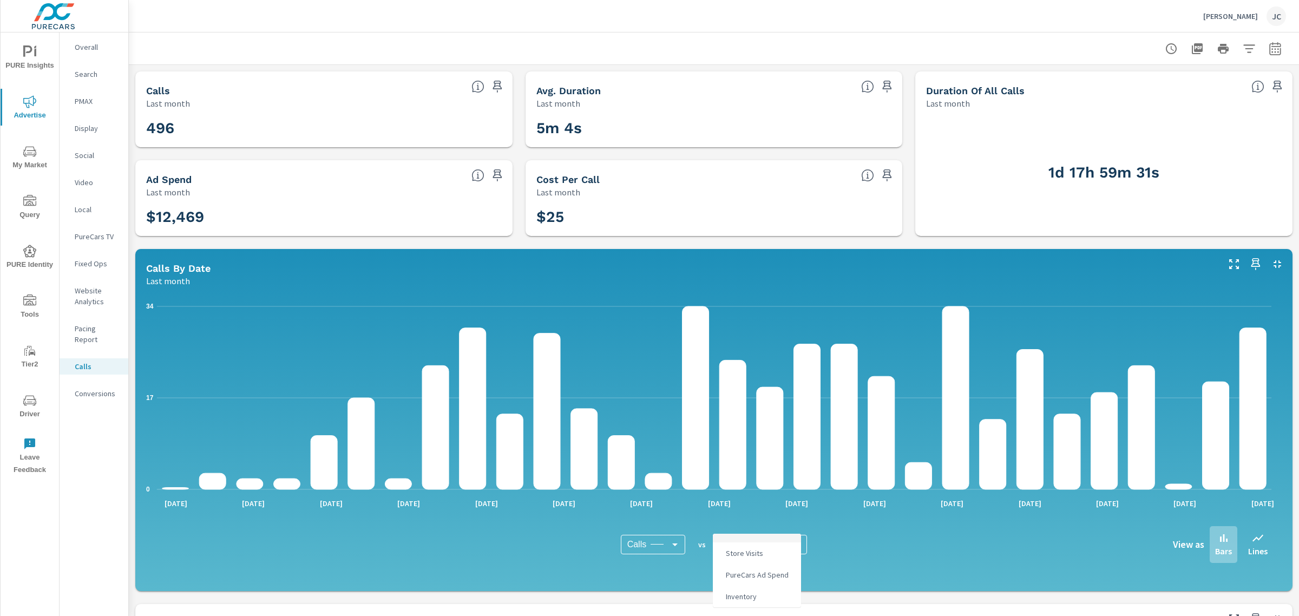
click at [786, 544] on body "PURE Insights Advertise My Market Query PURE Identity Tools Tier2 Driver Leave …" at bounding box center [649, 308] width 1299 height 616
click at [765, 555] on li "Store Visits" at bounding box center [757, 553] width 88 height 22
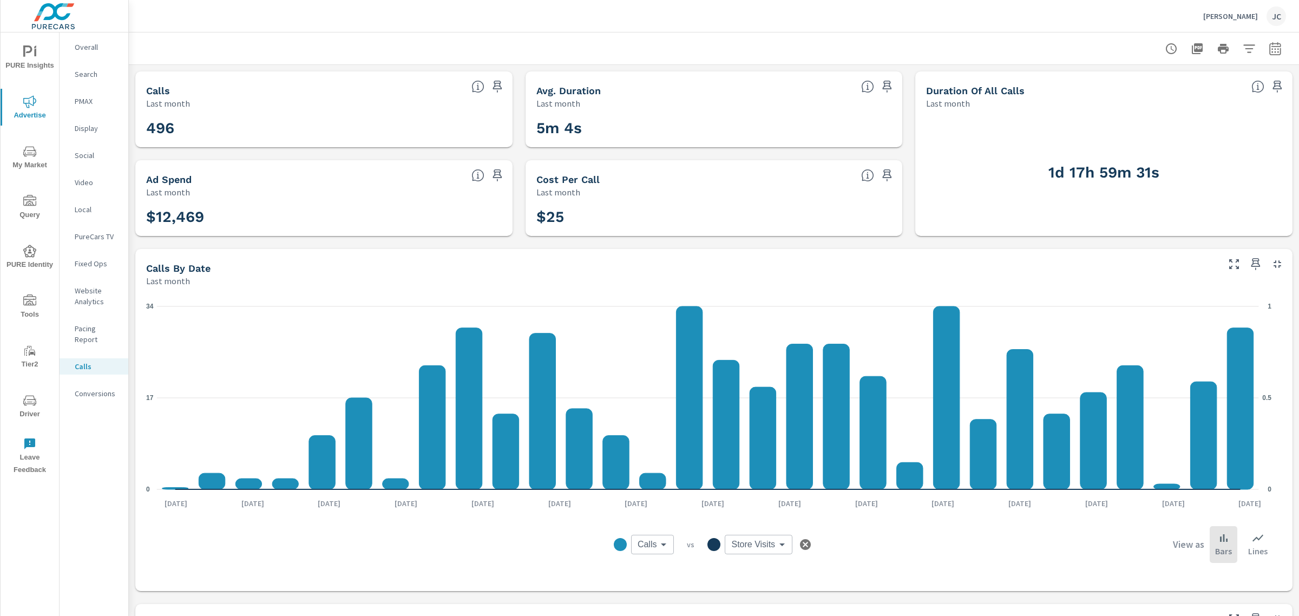
click at [770, 541] on body "PURE Insights Advertise My Market Query PURE Identity Tools Tier2 Driver Leave …" at bounding box center [649, 308] width 1299 height 616
click at [736, 593] on span "Inventory" at bounding box center [746, 595] width 37 height 15
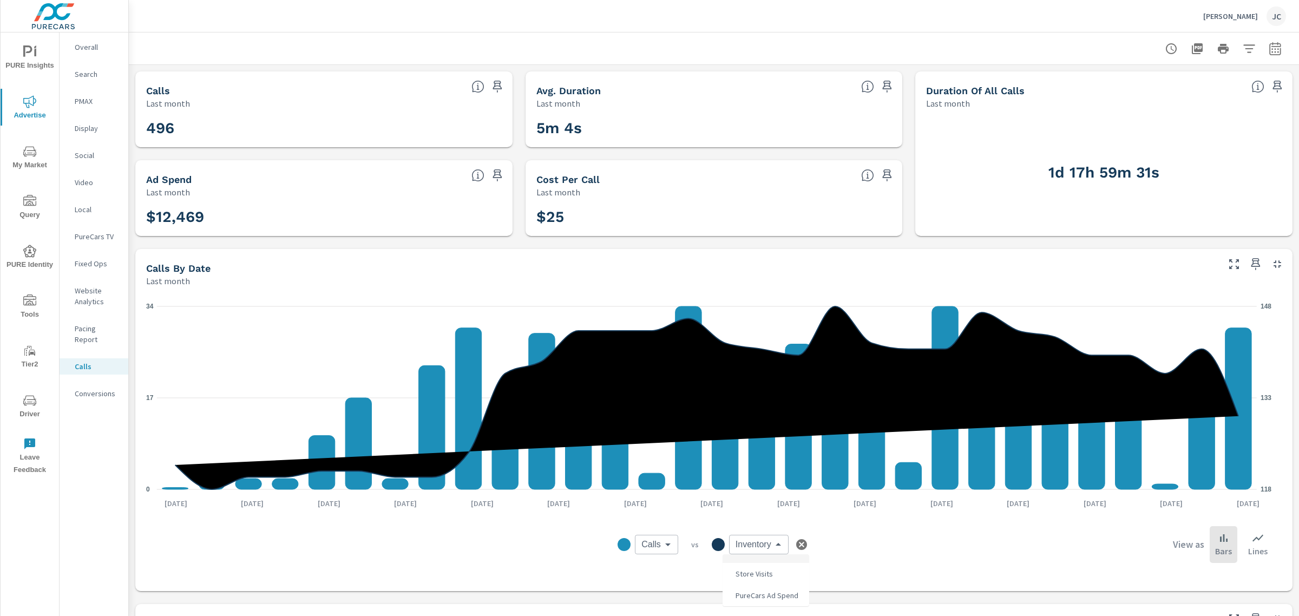
click at [772, 548] on body "PURE Insights Advertise My Market Query PURE Identity Tools Tier2 Driver Leave …" at bounding box center [649, 308] width 1299 height 616
click at [777, 584] on li "PureCars Ad Spend" at bounding box center [765, 595] width 87 height 22
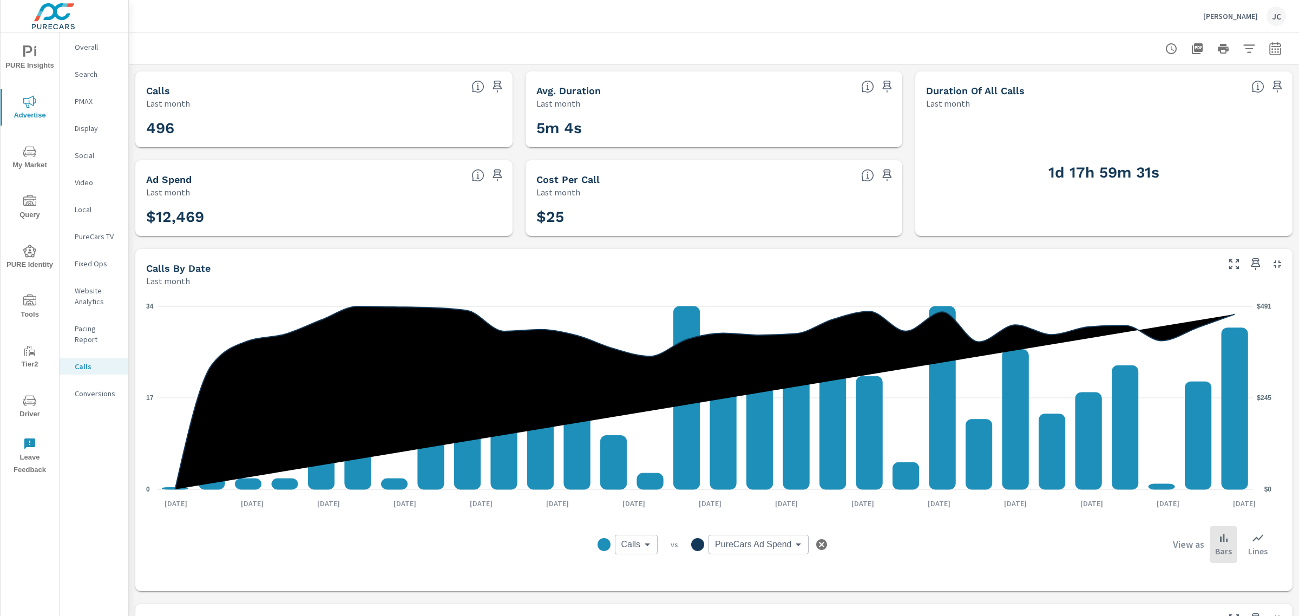
click at [795, 548] on body "PURE Insights Advertise My Market Query PURE Identity Tools Tier2 Driver Leave …" at bounding box center [649, 308] width 1299 height 616
click at [767, 590] on li "Inventory" at bounding box center [752, 595] width 97 height 22
type input "Inventory"
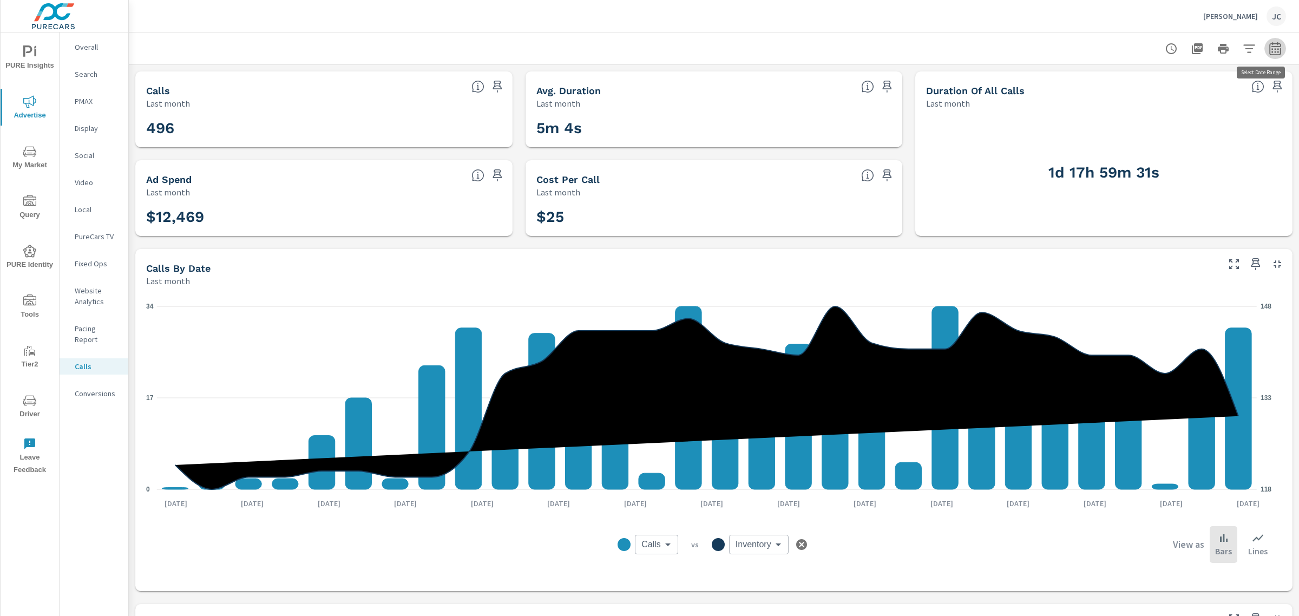
click at [1269, 46] on icon "button" at bounding box center [1274, 48] width 11 height 13
select select "Last month"
click at [1146, 122] on p "+ Add comparison" at bounding box center [1189, 121] width 139 height 13
select select "Previous period"
click at [1150, 174] on button "Apply" at bounding box center [1154, 183] width 67 height 28
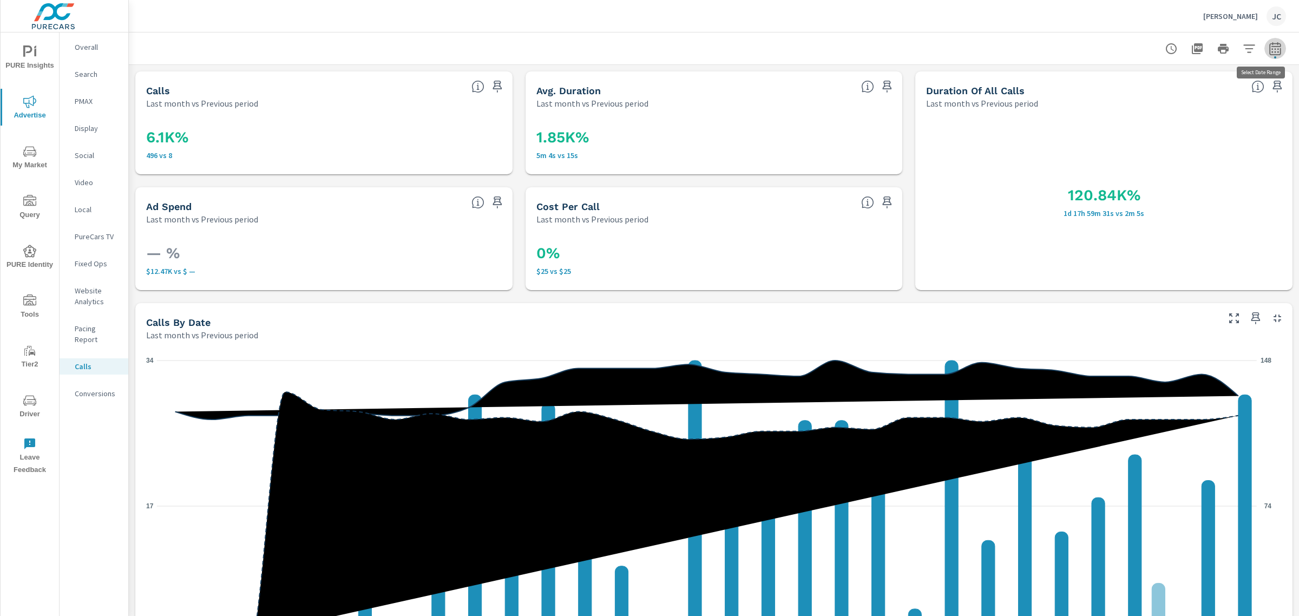
click at [1269, 46] on icon "button" at bounding box center [1274, 48] width 11 height 13
select select "Last month"
select select "Previous period"
click at [1251, 143] on icon "button" at bounding box center [1249, 140] width 13 height 13
click at [1159, 155] on span "Apply" at bounding box center [1154, 153] width 44 height 10
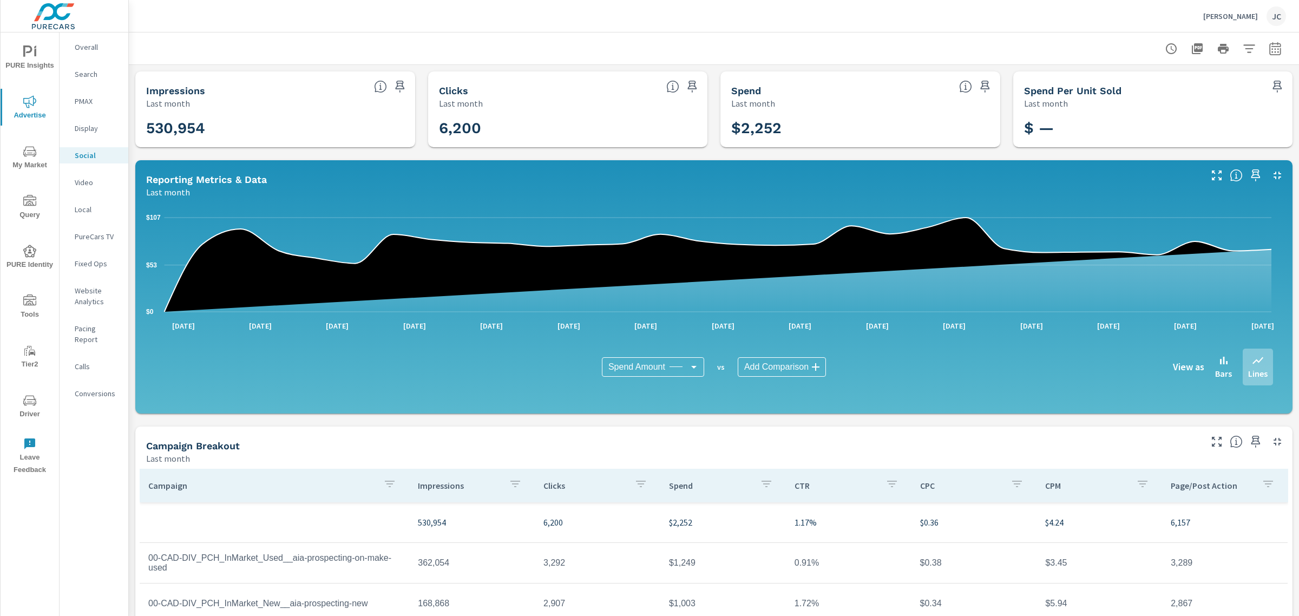
click at [29, 101] on icon "nav menu" at bounding box center [29, 101] width 13 height 12
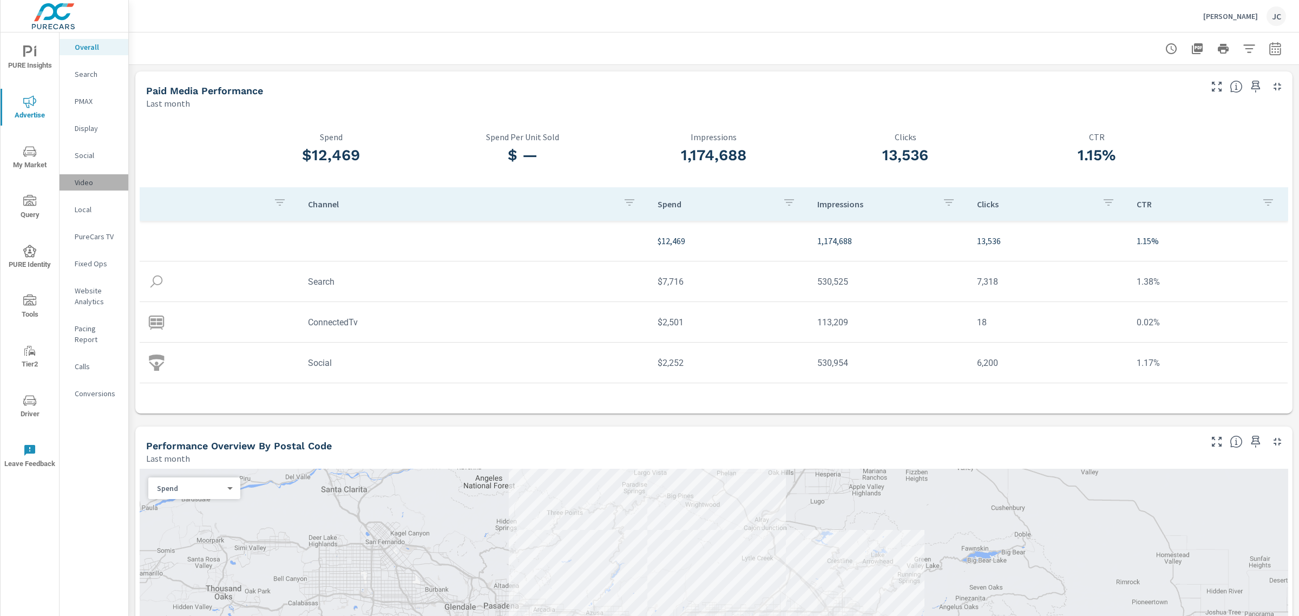
click at [84, 180] on p "Video" at bounding box center [97, 182] width 45 height 11
